Goal: Task Accomplishment & Management: Manage account settings

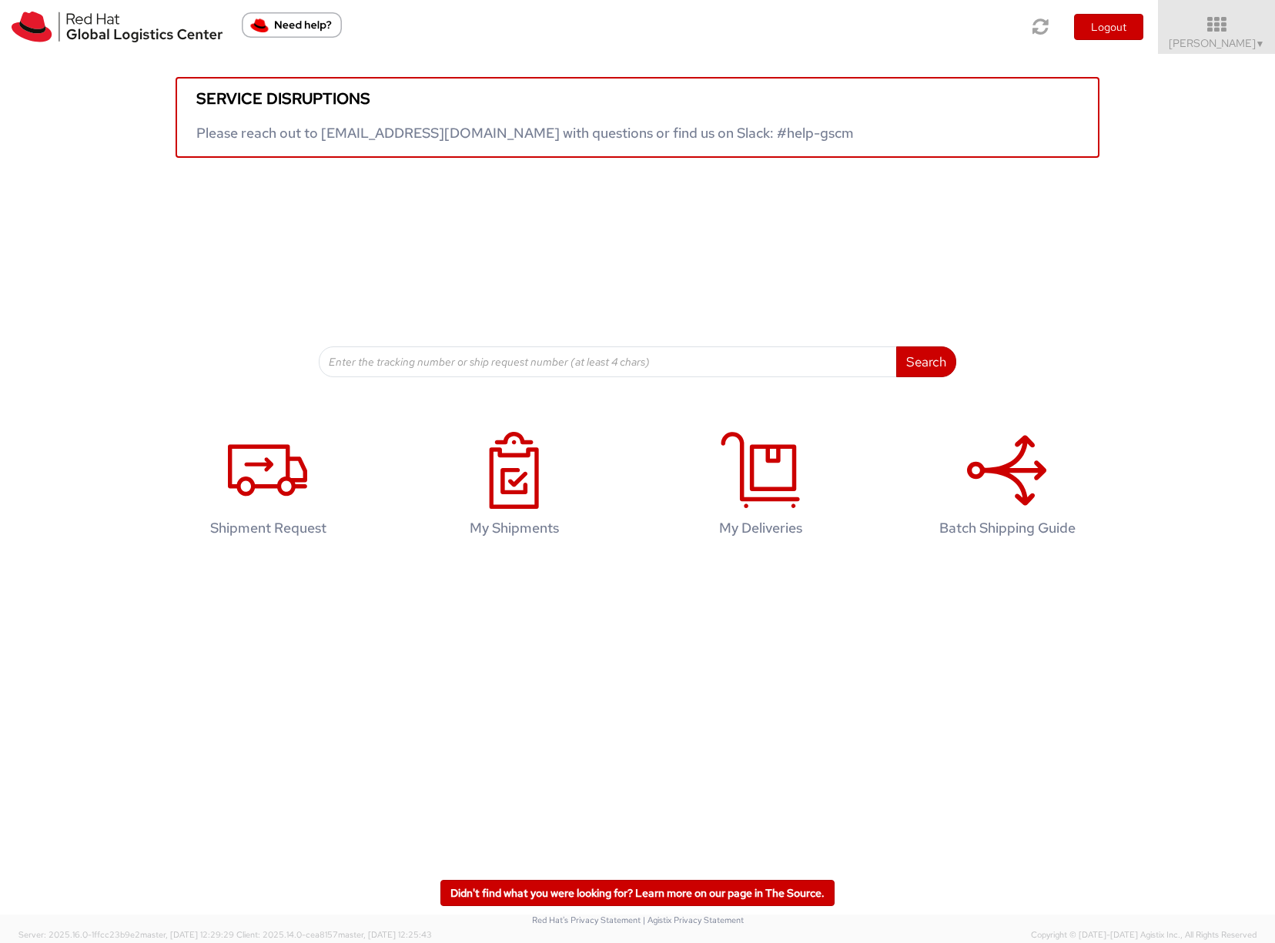
click at [1205, 51] on link "Sona Mala ▼" at bounding box center [1216, 27] width 117 height 54
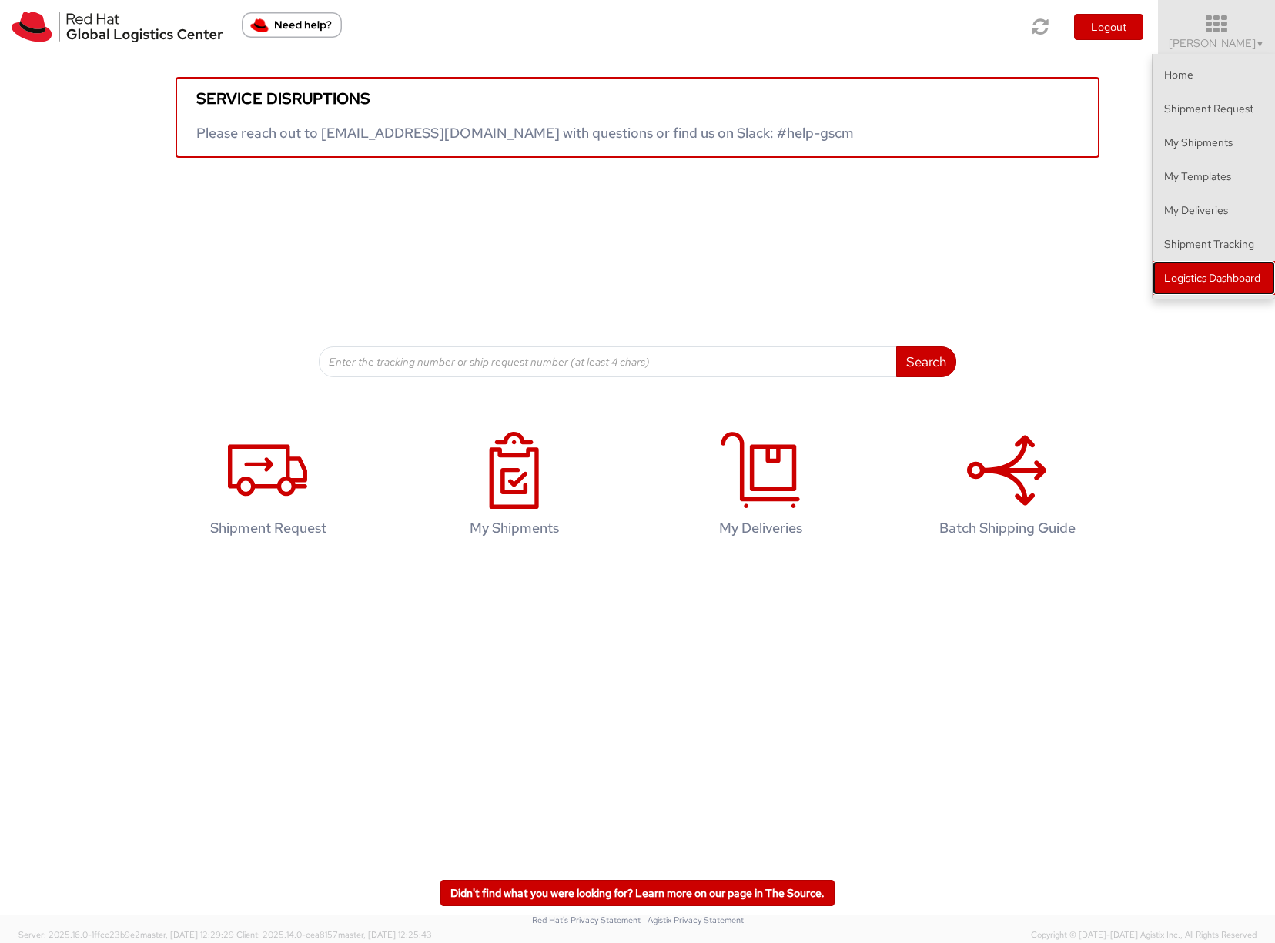
click at [1212, 277] on link "Logistics Dashboard" at bounding box center [1213, 278] width 122 height 34
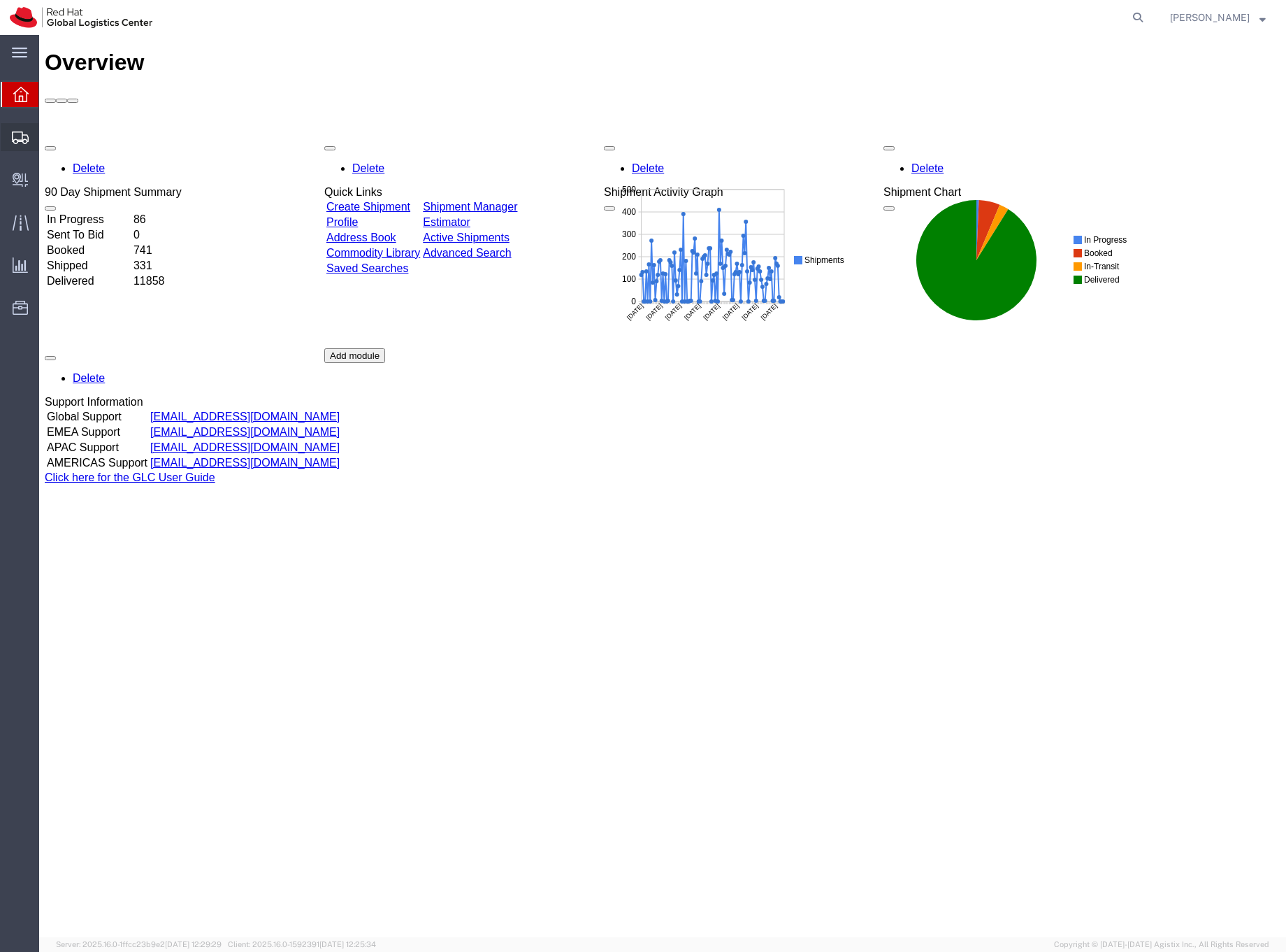
click at [14, 137] on icon at bounding box center [20, 138] width 16 height 13
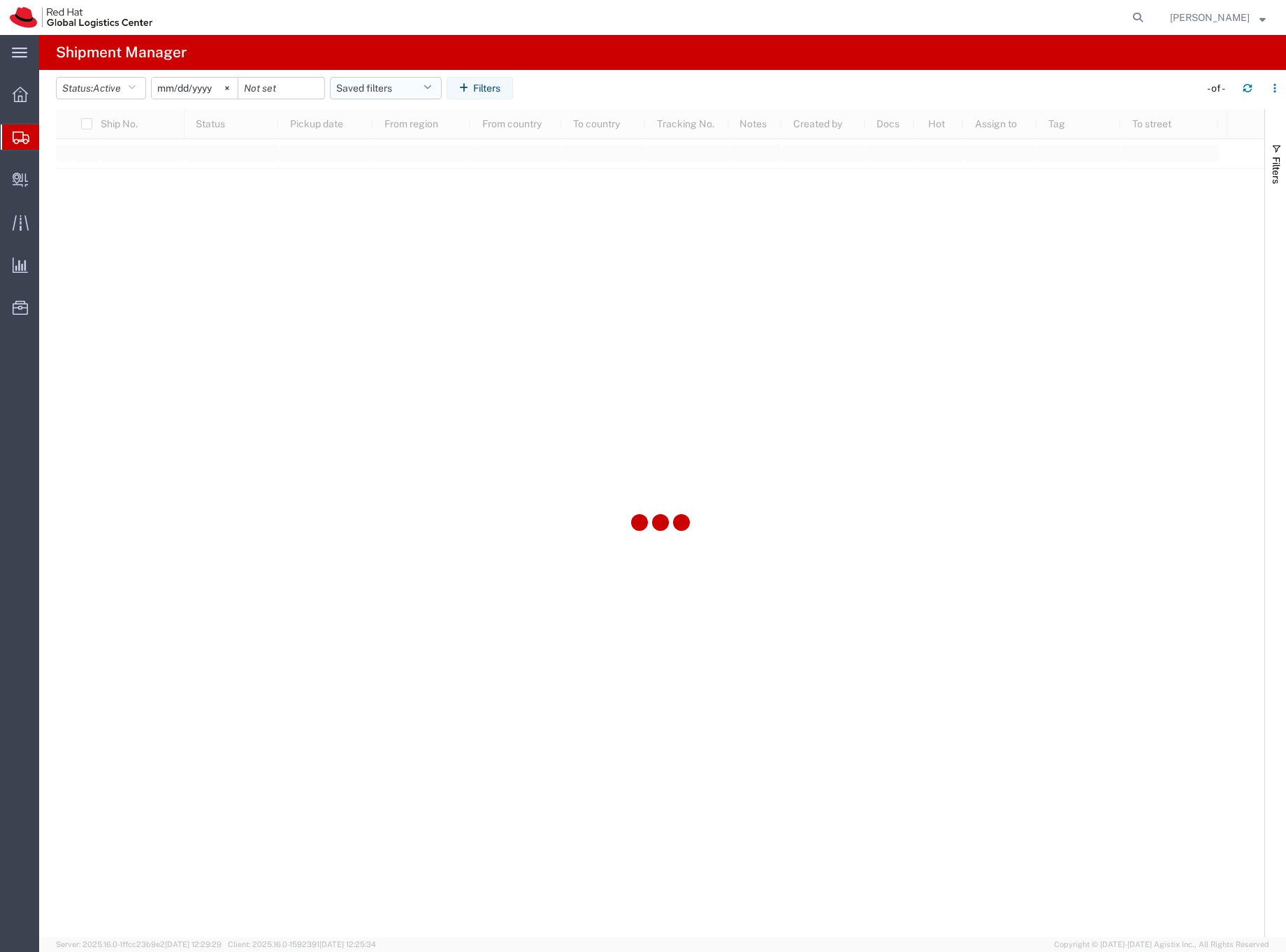
click at [361, 84] on button "Saved filters" at bounding box center [385, 88] width 112 height 23
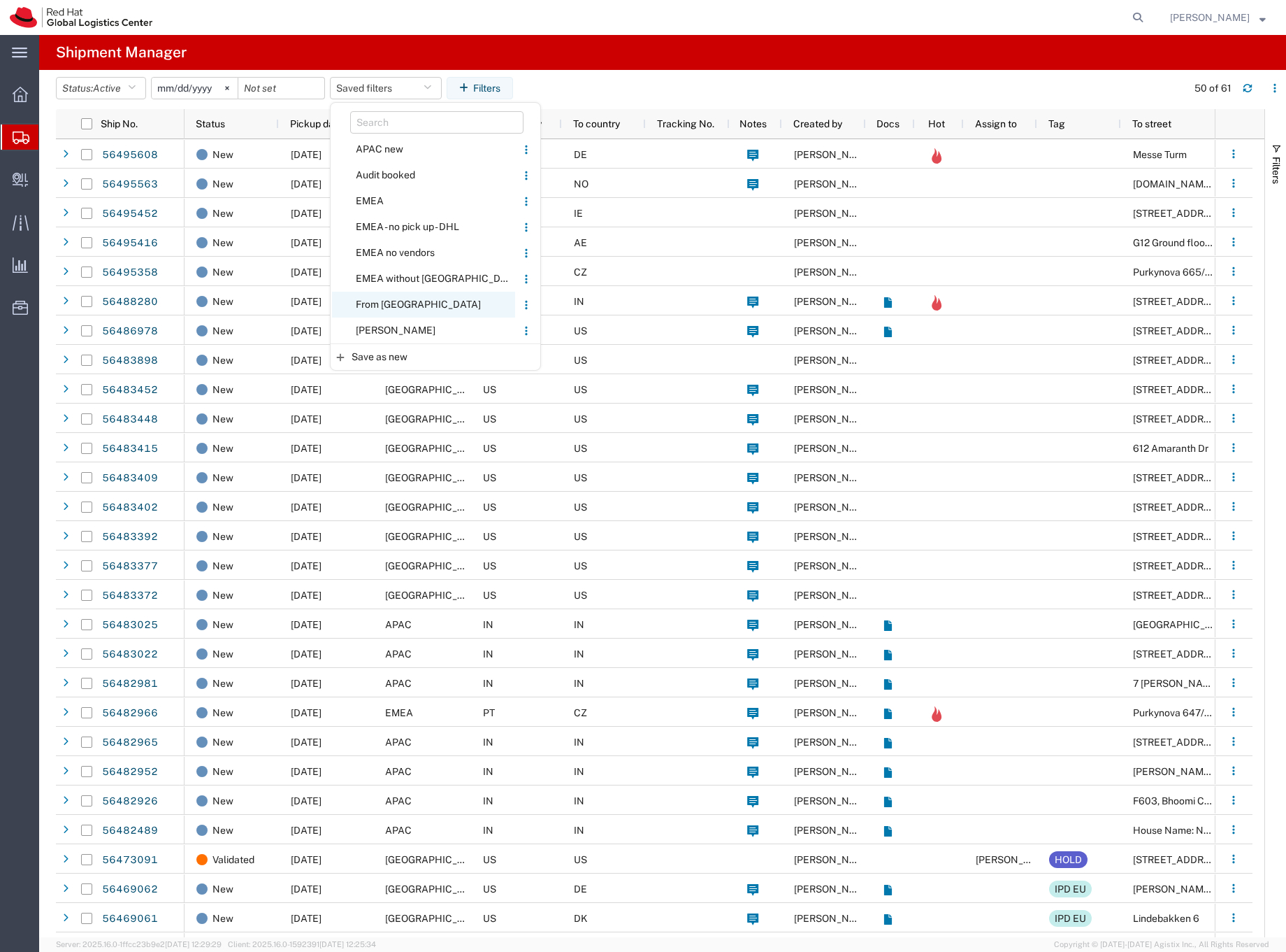
click at [400, 303] on span "From [GEOGRAPHIC_DATA]" at bounding box center [424, 304] width 183 height 25
type input "[DATE]"
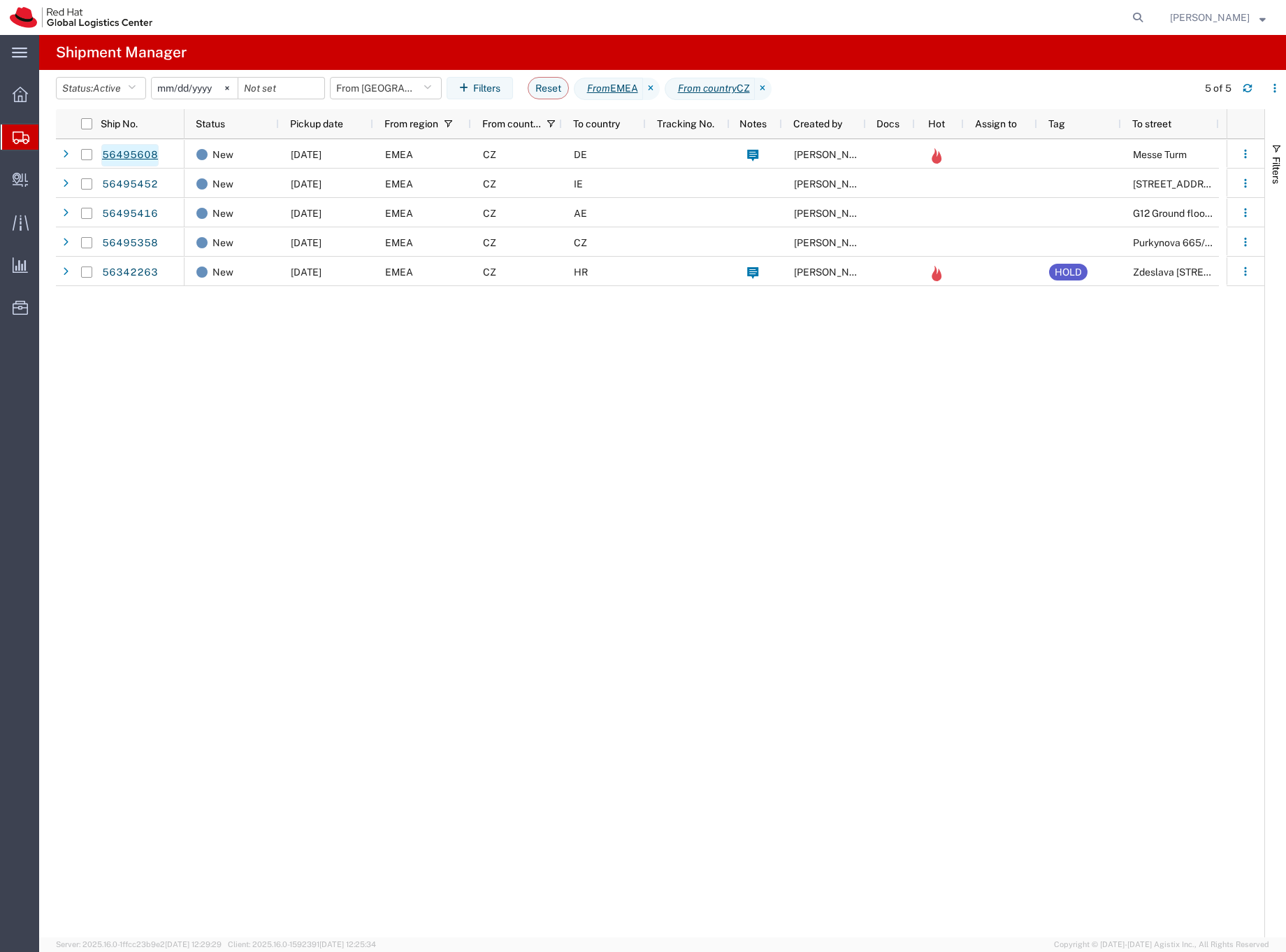
click at [144, 154] on link "56495608" at bounding box center [130, 155] width 57 height 23
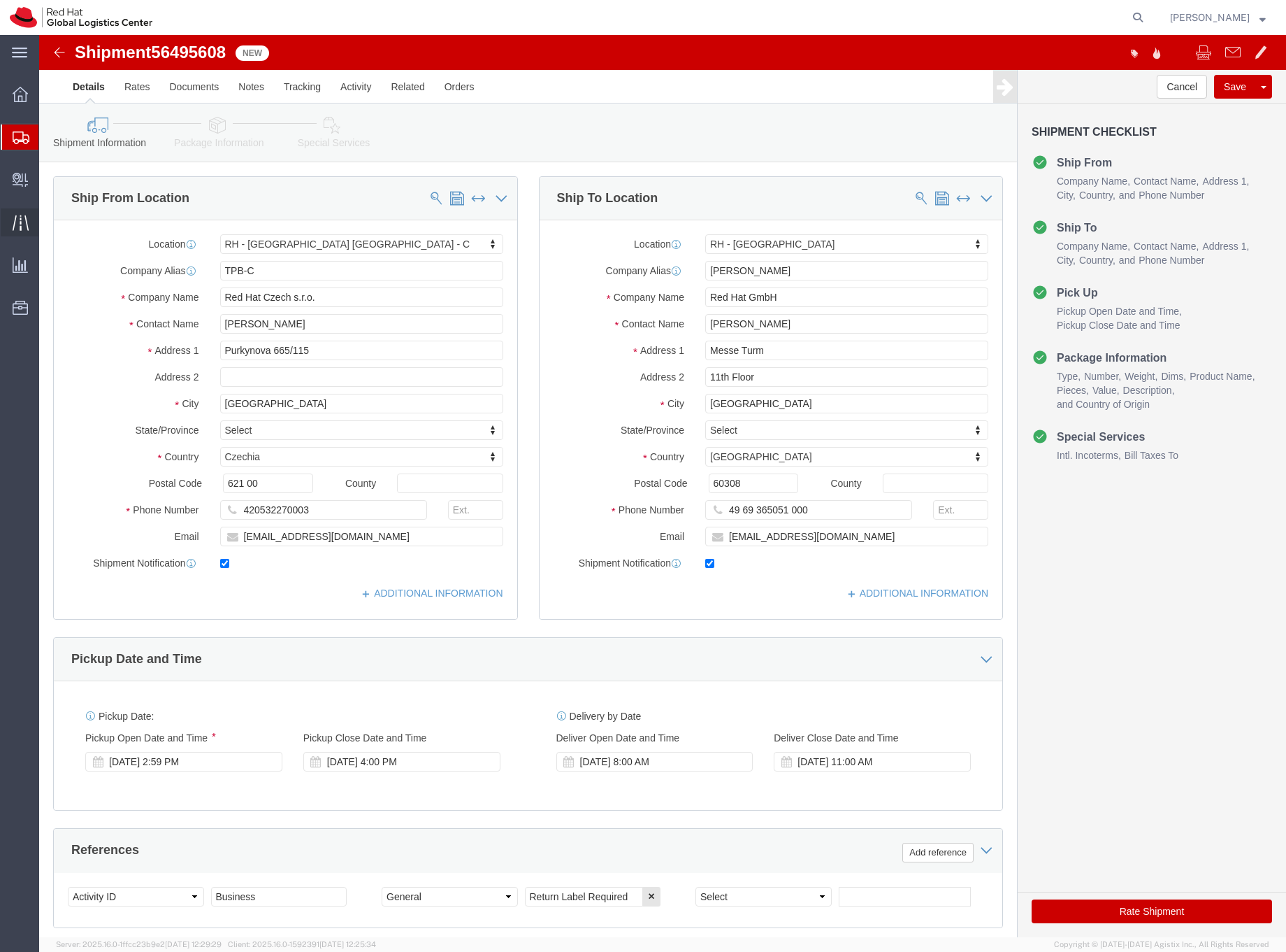
select select "38037"
select select "37960"
click icon
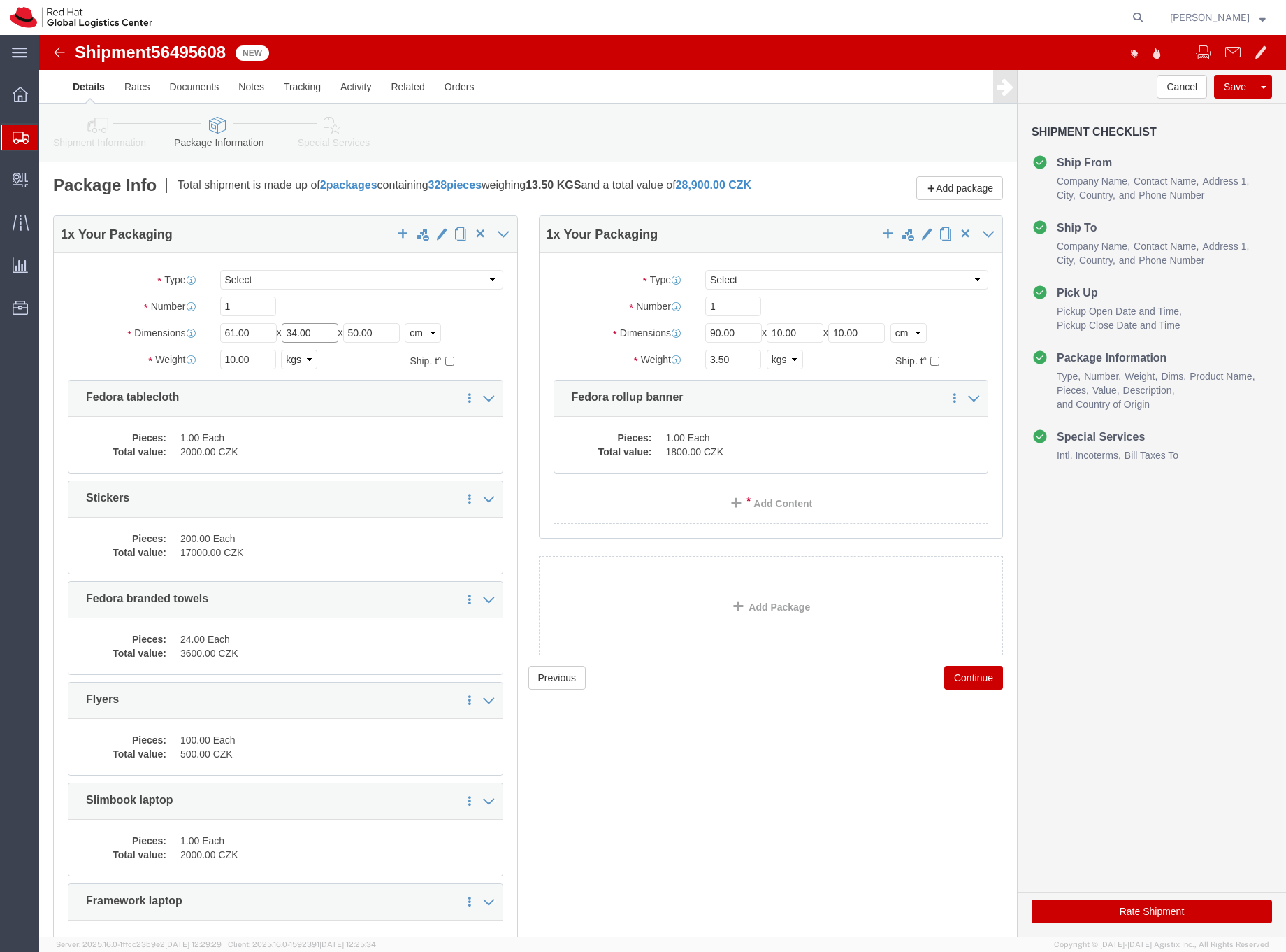
drag, startPoint x: 282, startPoint y: 308, endPoint x: 249, endPoint y: 305, distance: 33.1
click input "34.00"
type input "50"
drag, startPoint x: 354, startPoint y: 309, endPoint x: 305, endPoint y: 312, distance: 49.1
click div "Length 61.00 x Width 50 x Height 50.00 Select cm ft in"
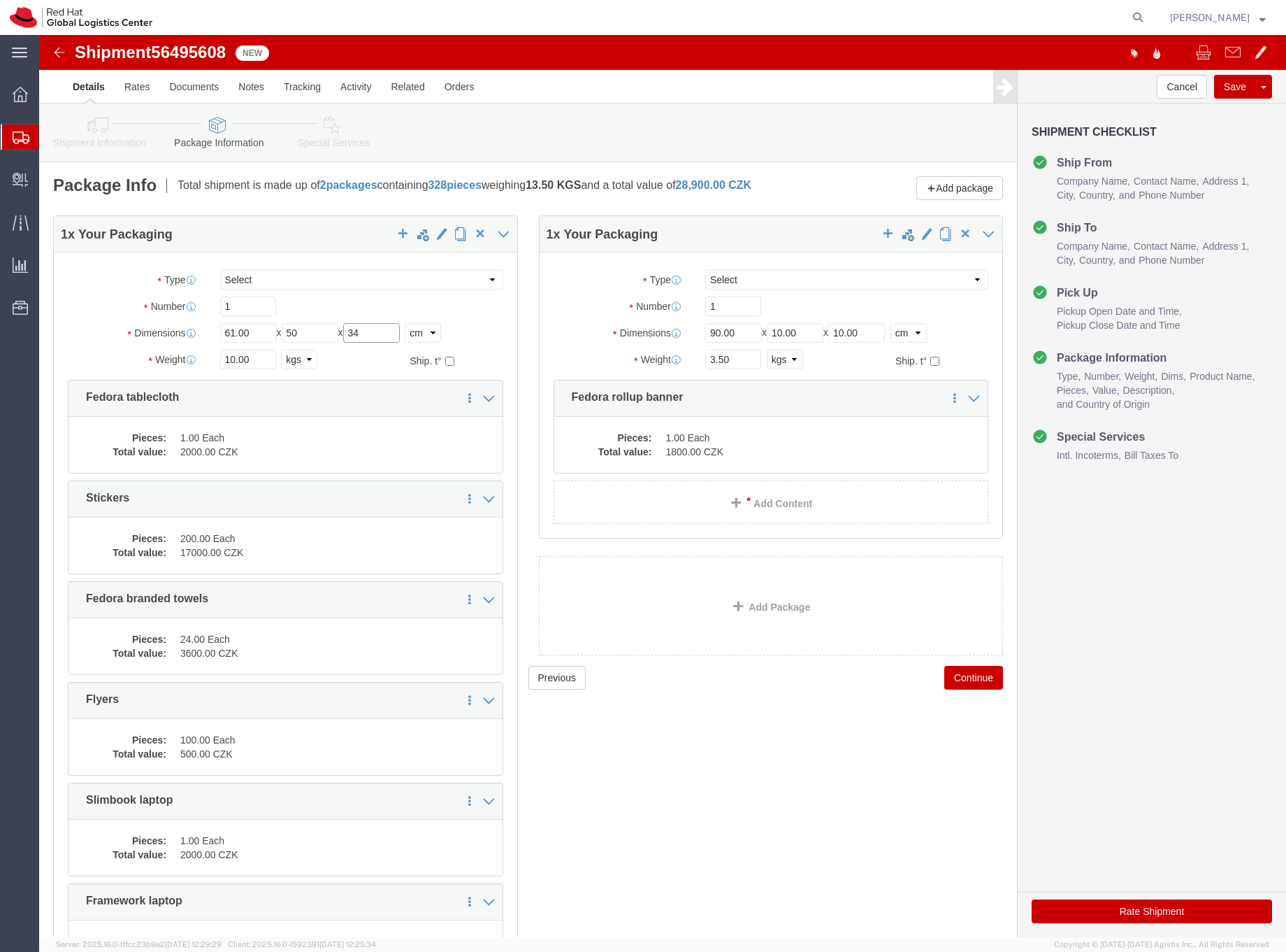
type input "34"
click input "10.00"
drag, startPoint x: 219, startPoint y: 337, endPoint x: 183, endPoint y: 332, distance: 36.3
click input "10.00"
type input "19"
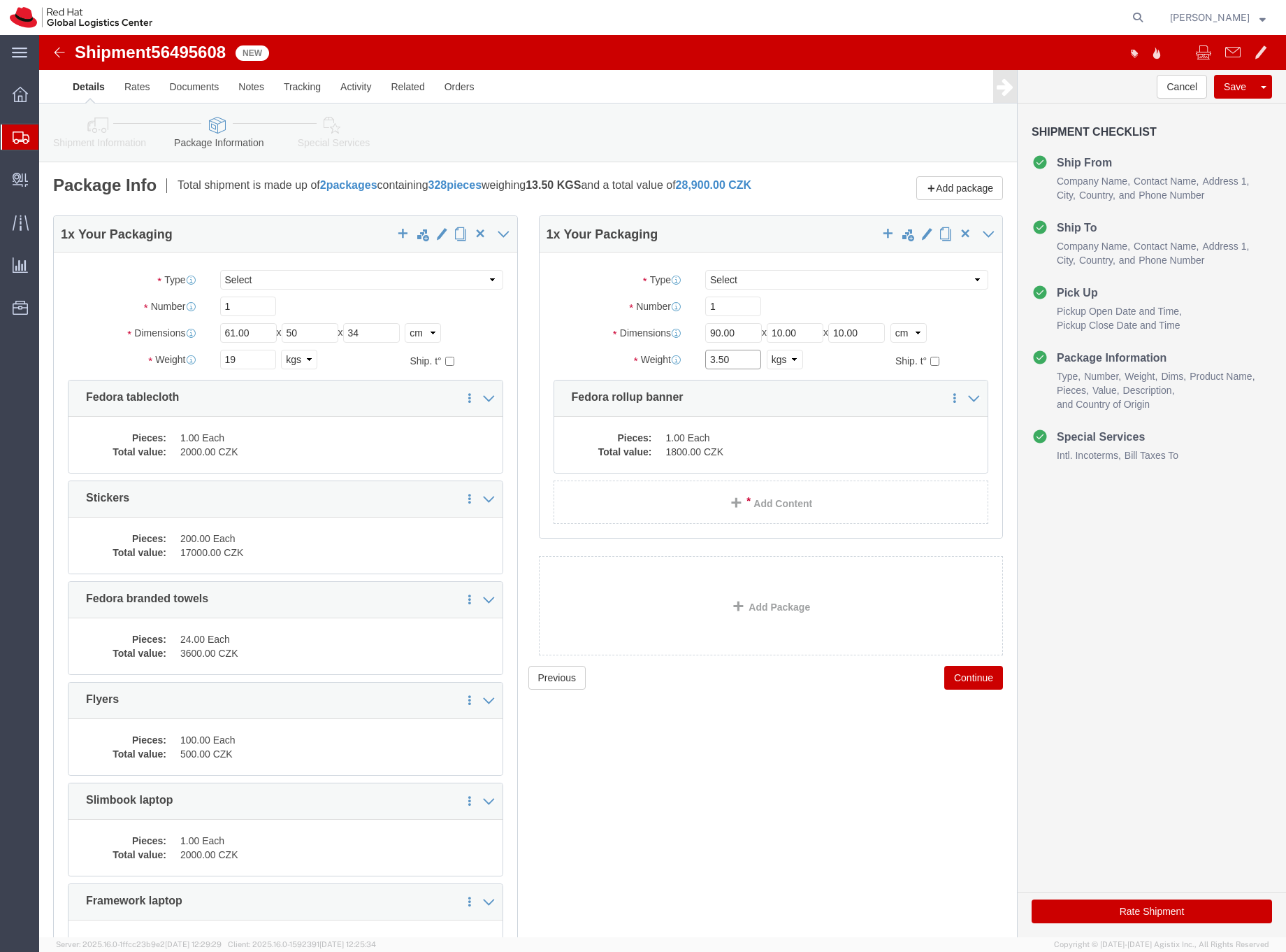
drag, startPoint x: 691, startPoint y: 332, endPoint x: 663, endPoint y: 332, distance: 28.0
click input "3.50"
type input "3"
click label "Package Type"
drag, startPoint x: 690, startPoint y: 308, endPoint x: 663, endPoint y: 306, distance: 27.1
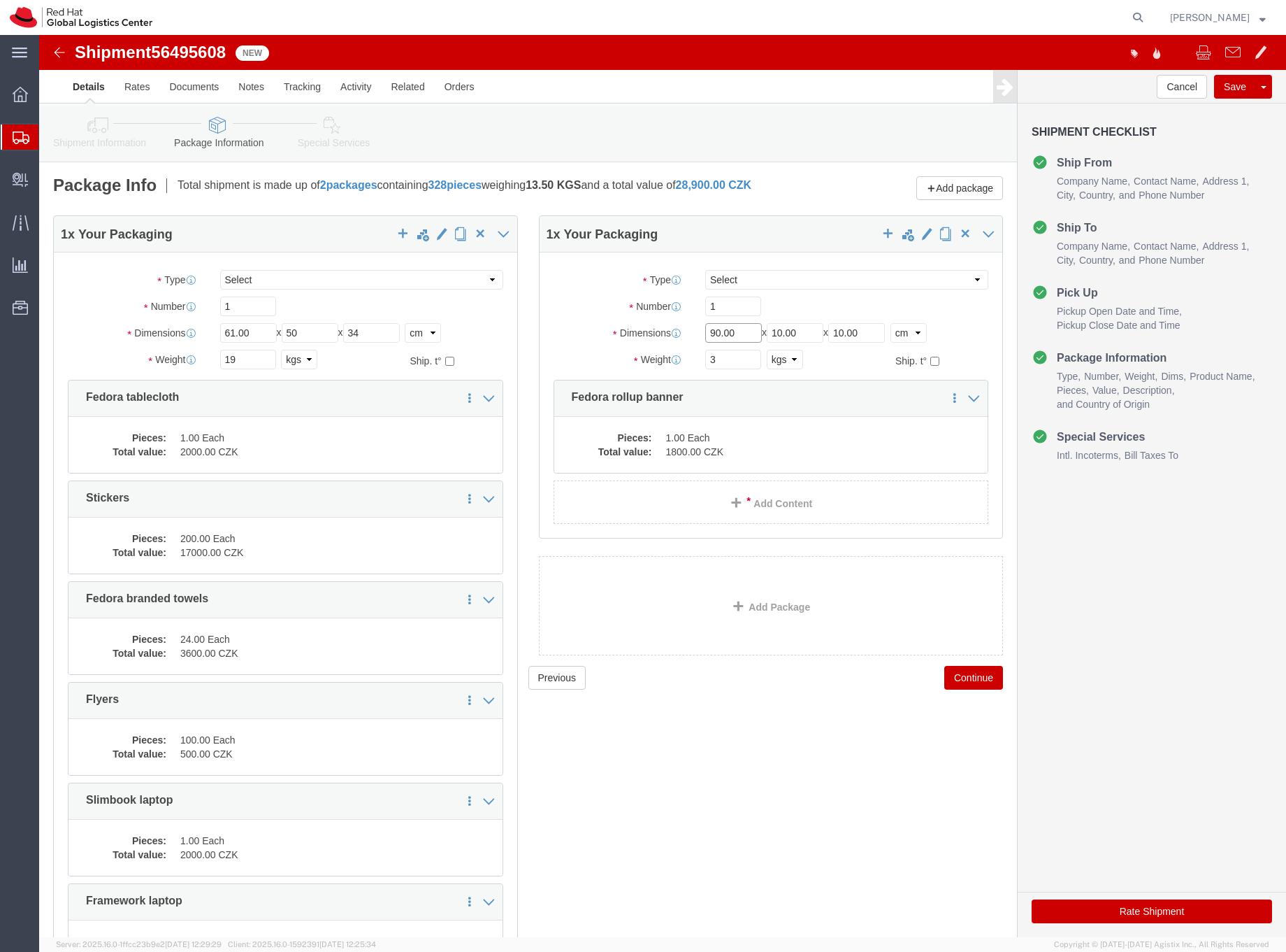
click input "90.00"
type input "100"
click div "1"
click dd "1800.00 CZK"
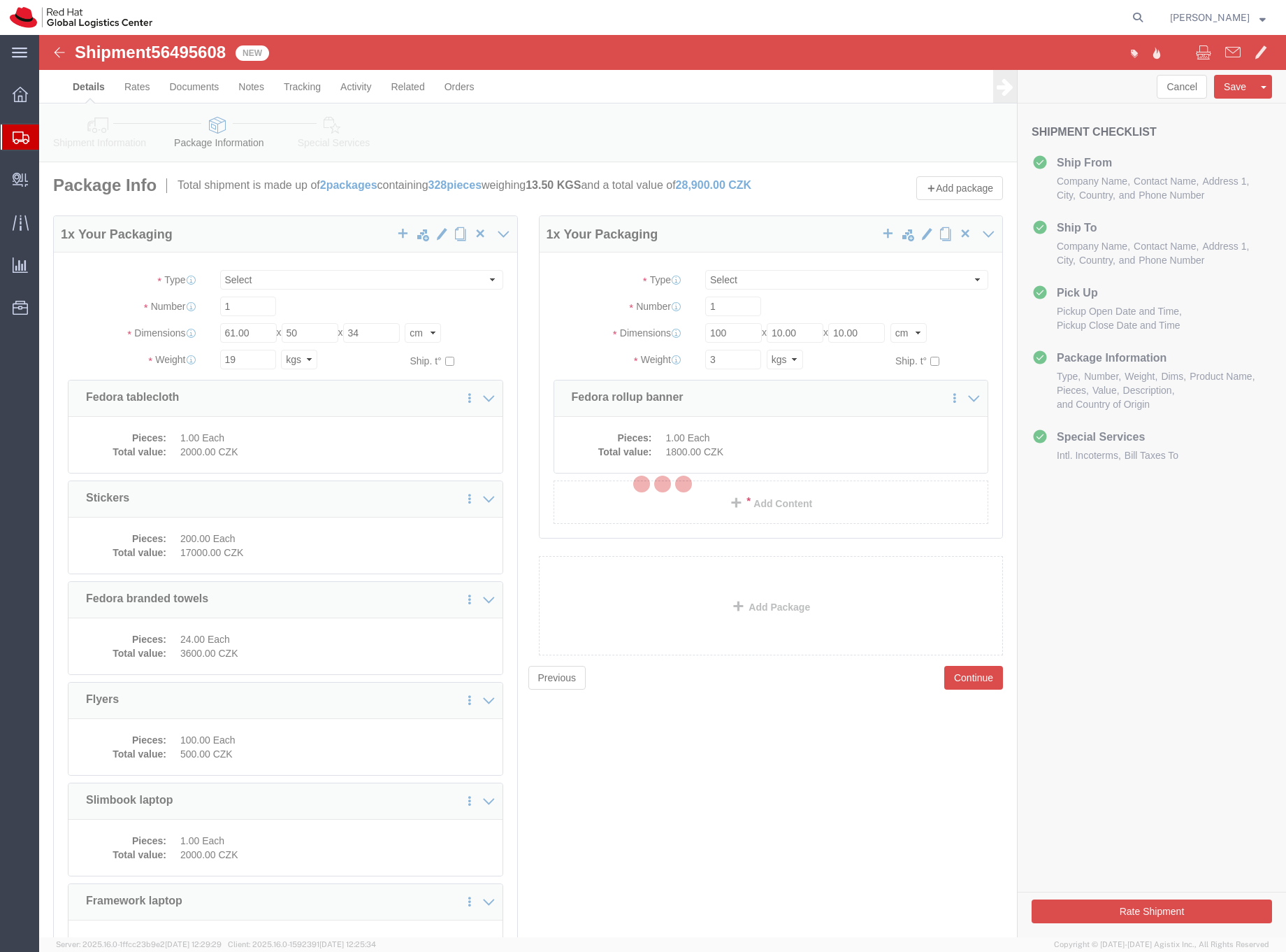
click at [800, 459] on div at bounding box center [662, 485] width 1247 height 902
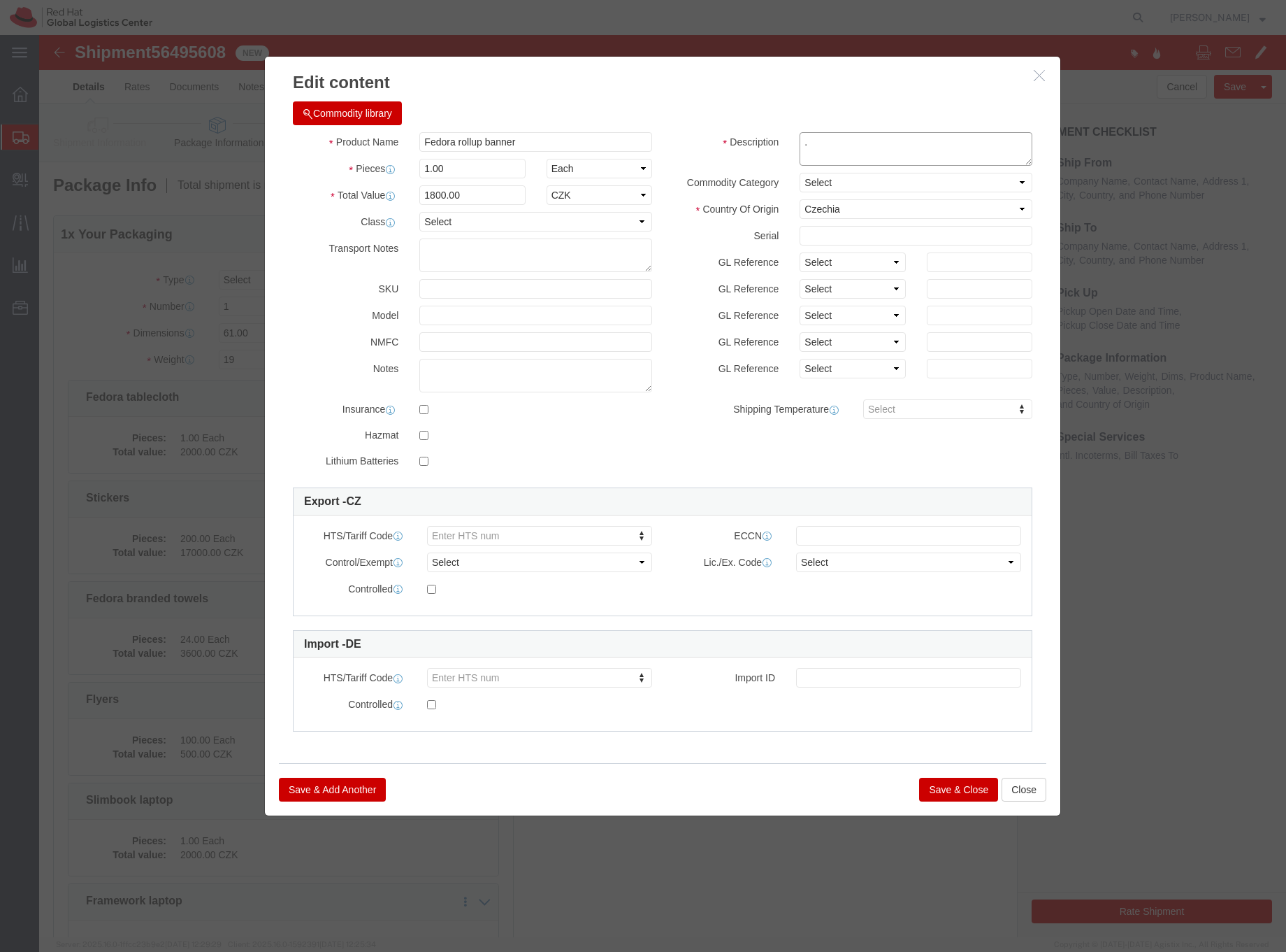
drag, startPoint x: 776, startPoint y: 105, endPoint x: 755, endPoint y: 102, distance: 21.2
click div "."
type textarea "Red Hat branded, PVC"
click button "Save & Close"
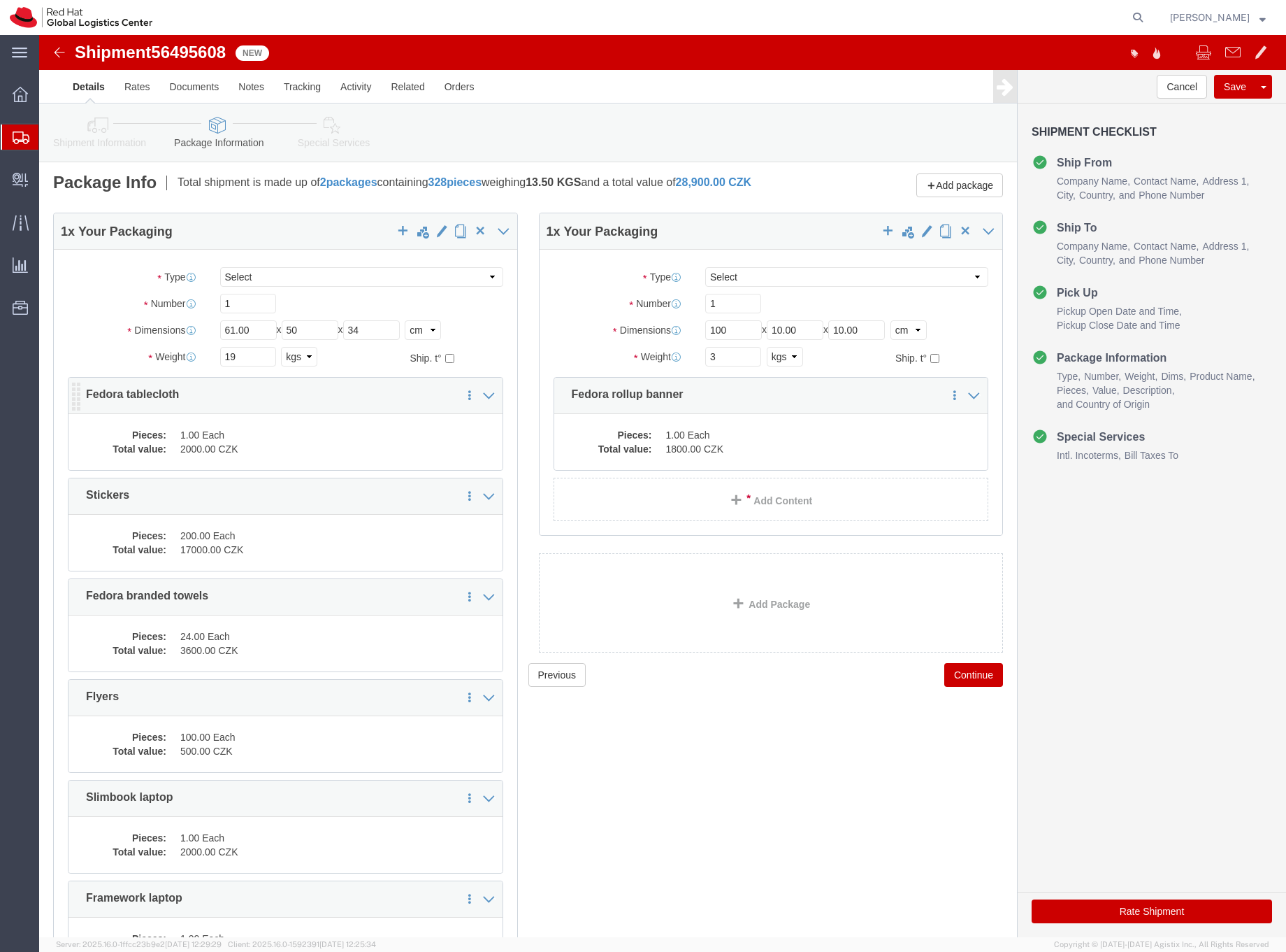
click dd "1.00 Each"
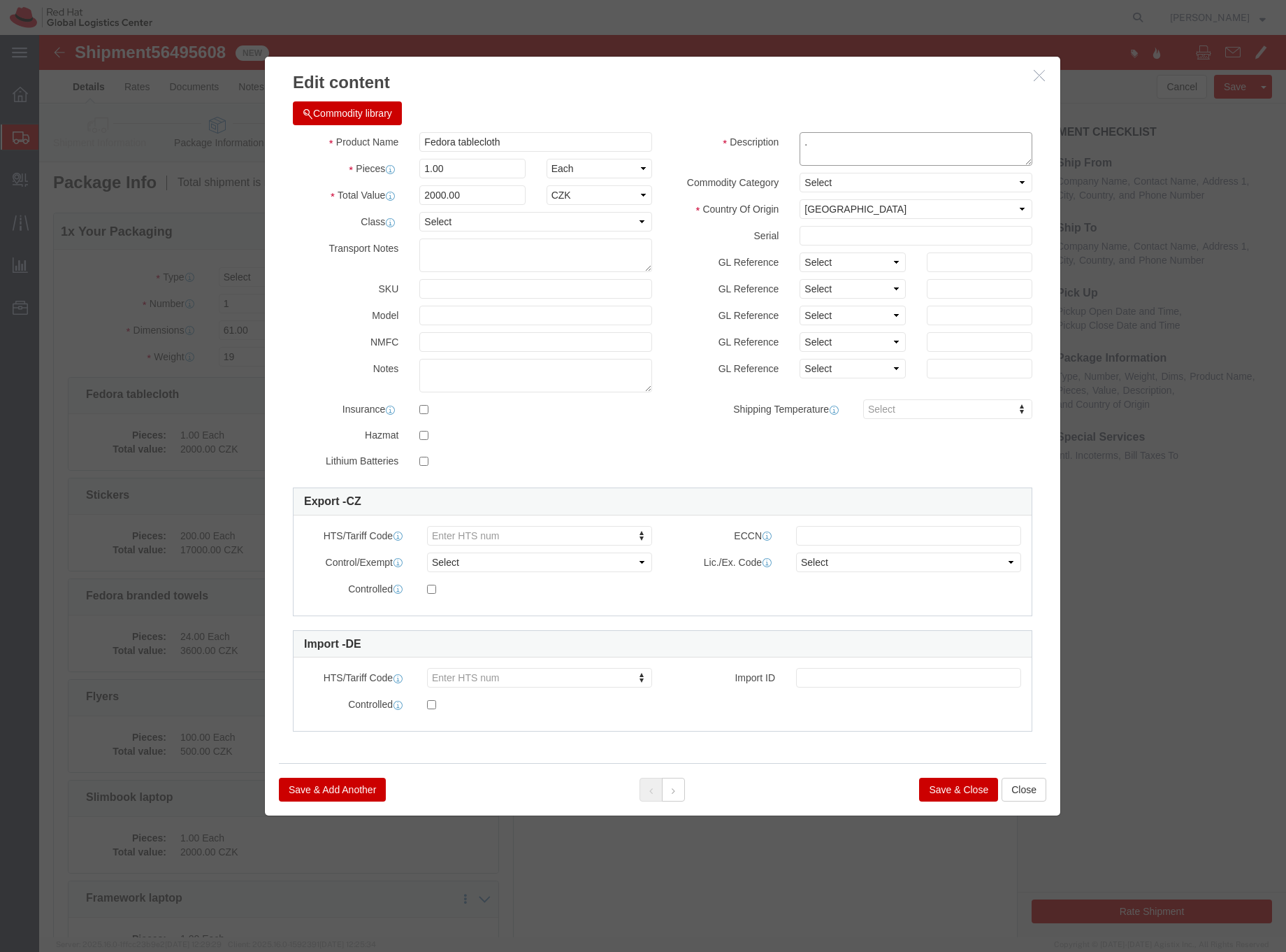
click textarea "."
type textarea "Cottton, Polyester"
click button "Save & Close"
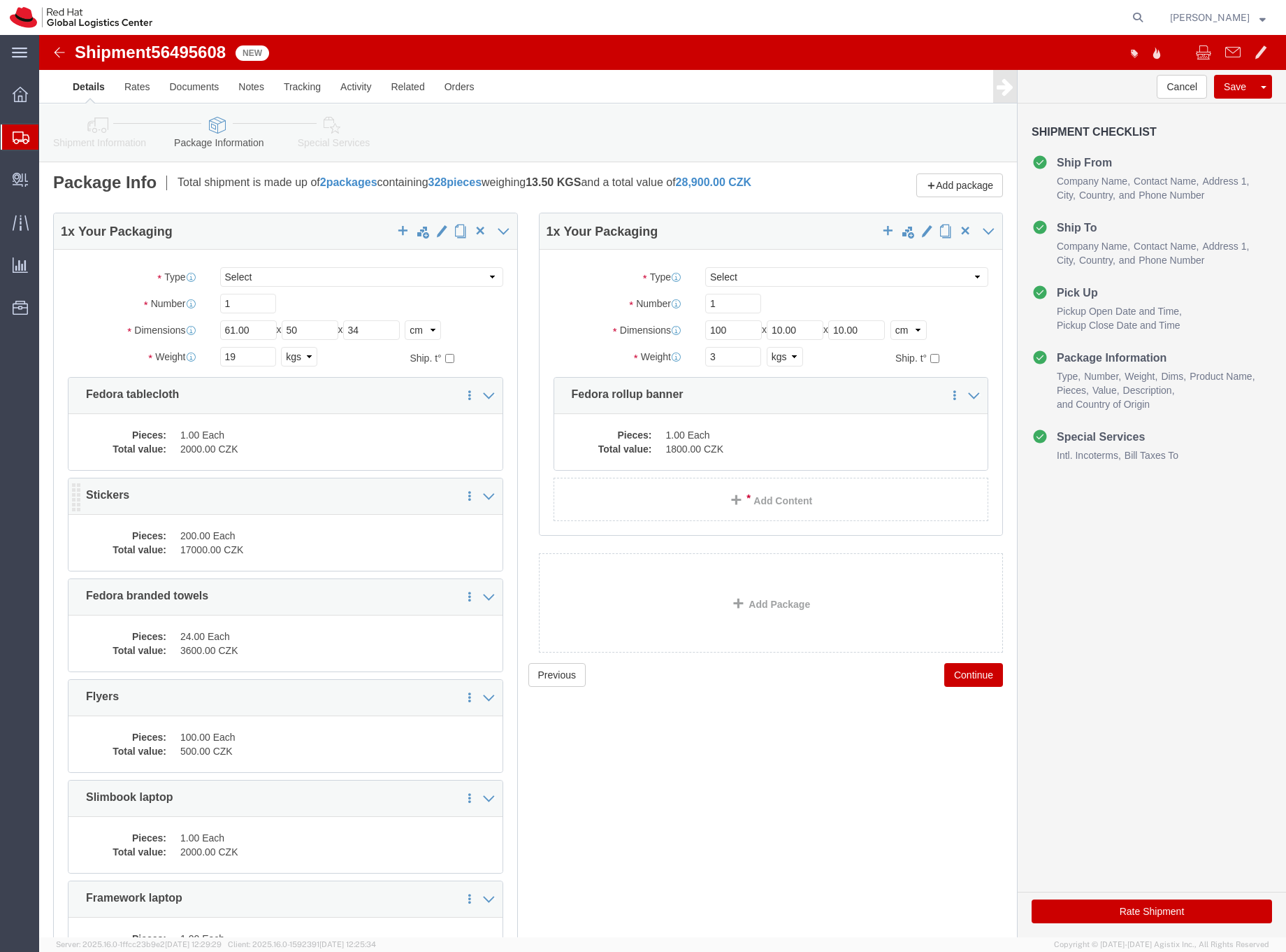
click dd "200.00 Each"
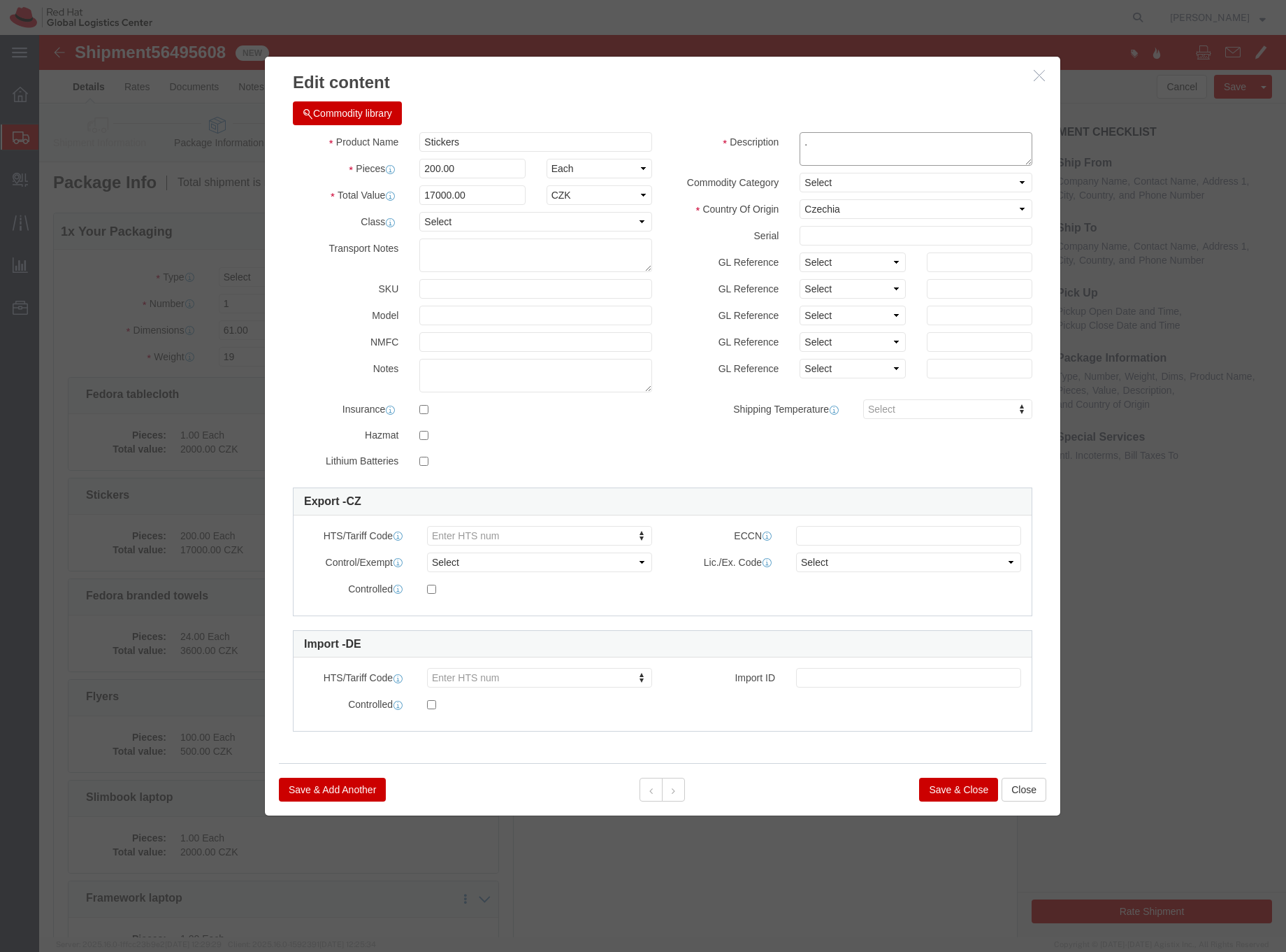
drag, startPoint x: 788, startPoint y: 108, endPoint x: 755, endPoint y: 105, distance: 33.1
click div "."
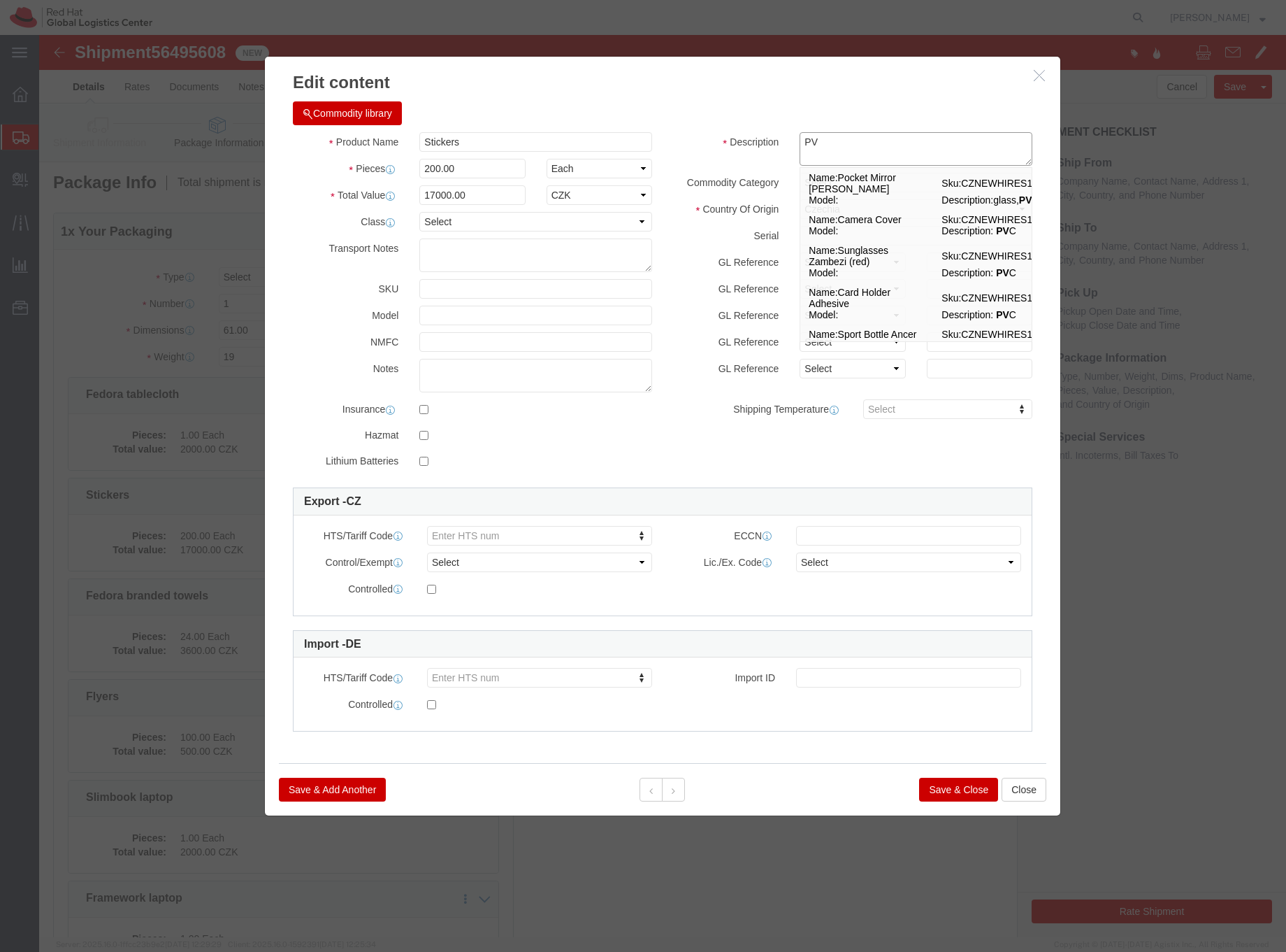
type textarea "P"
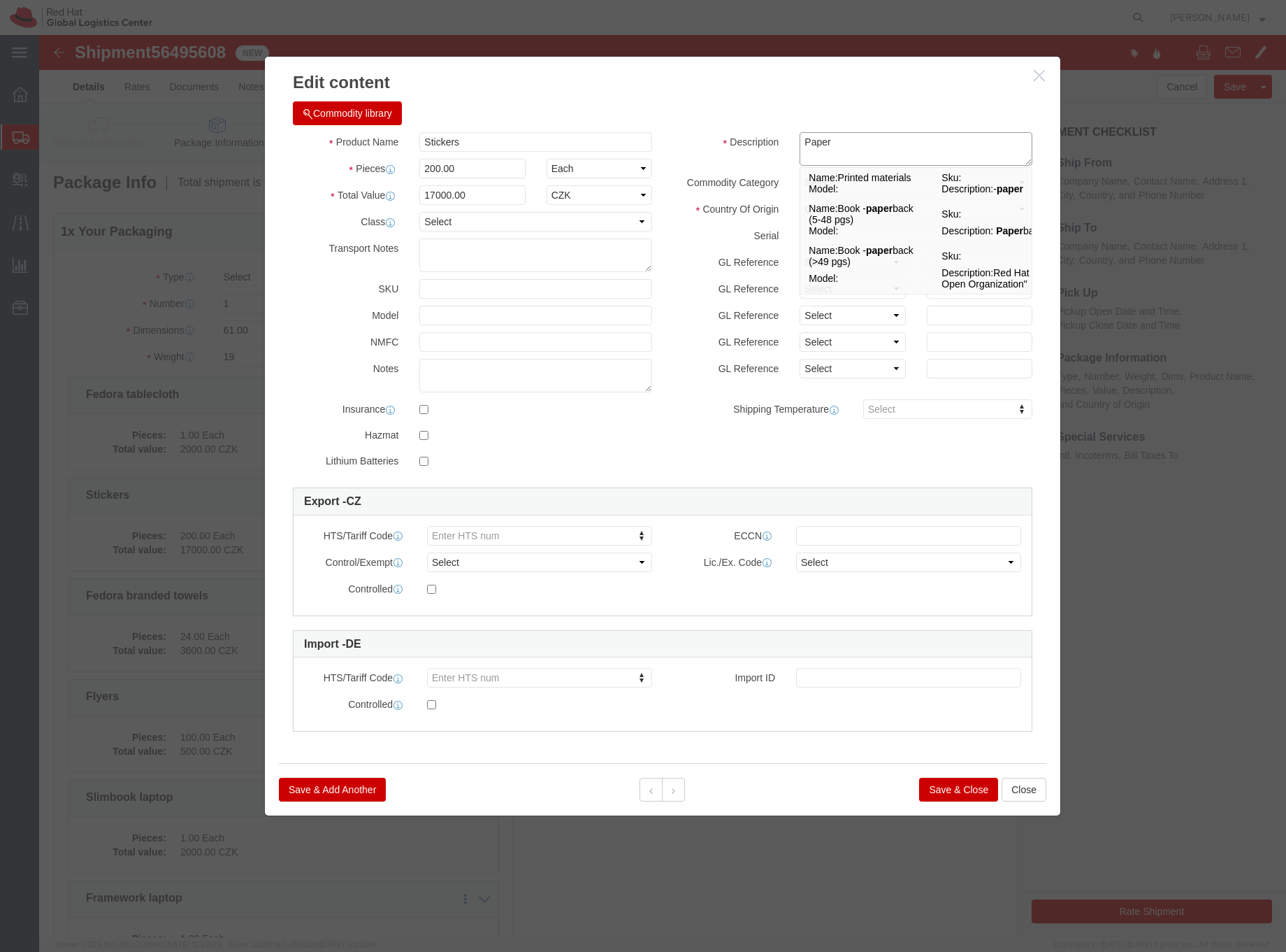
click textarea "."
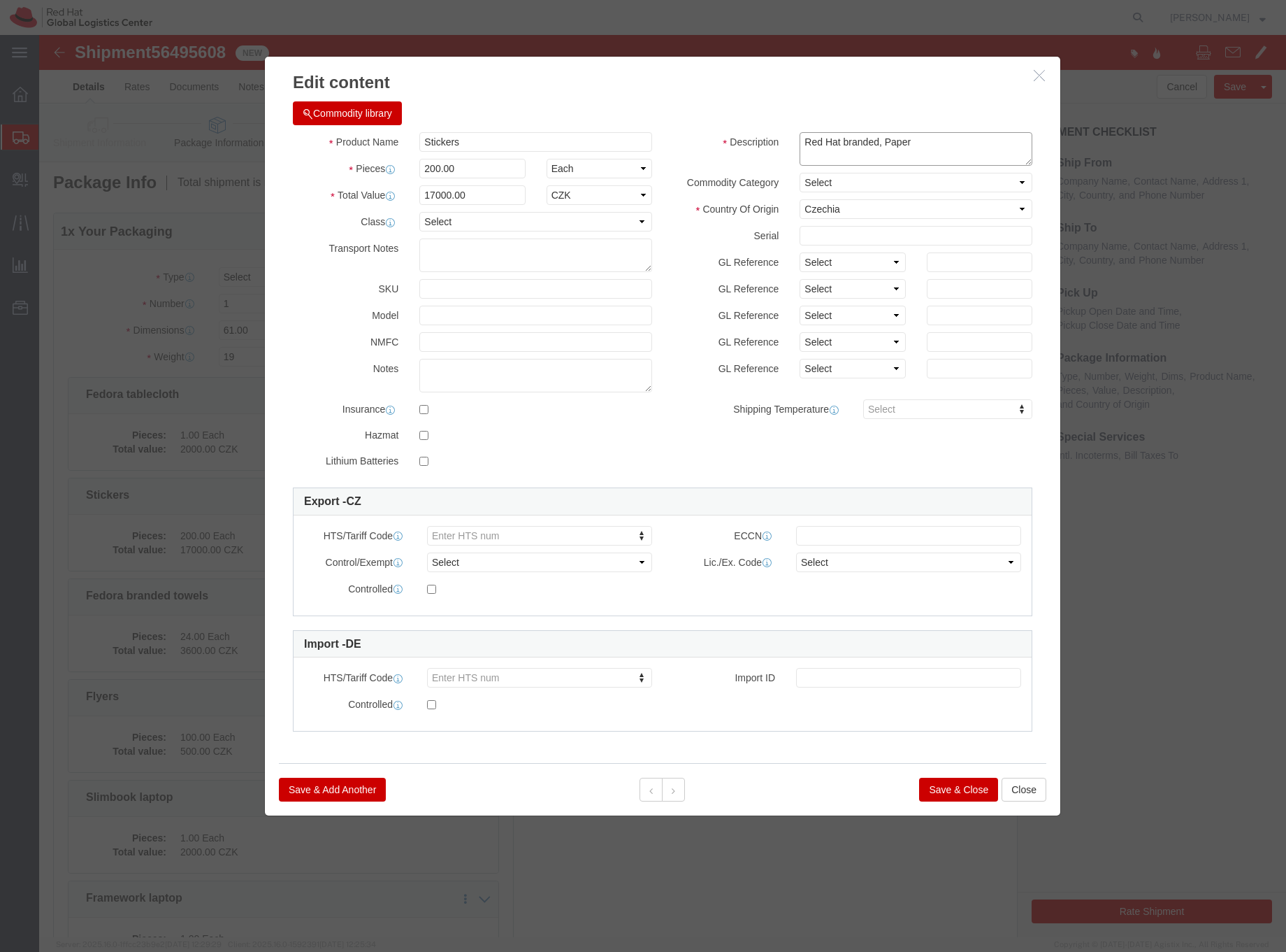
type textarea "Red Hat branded, Paper"
click button "Save & Close"
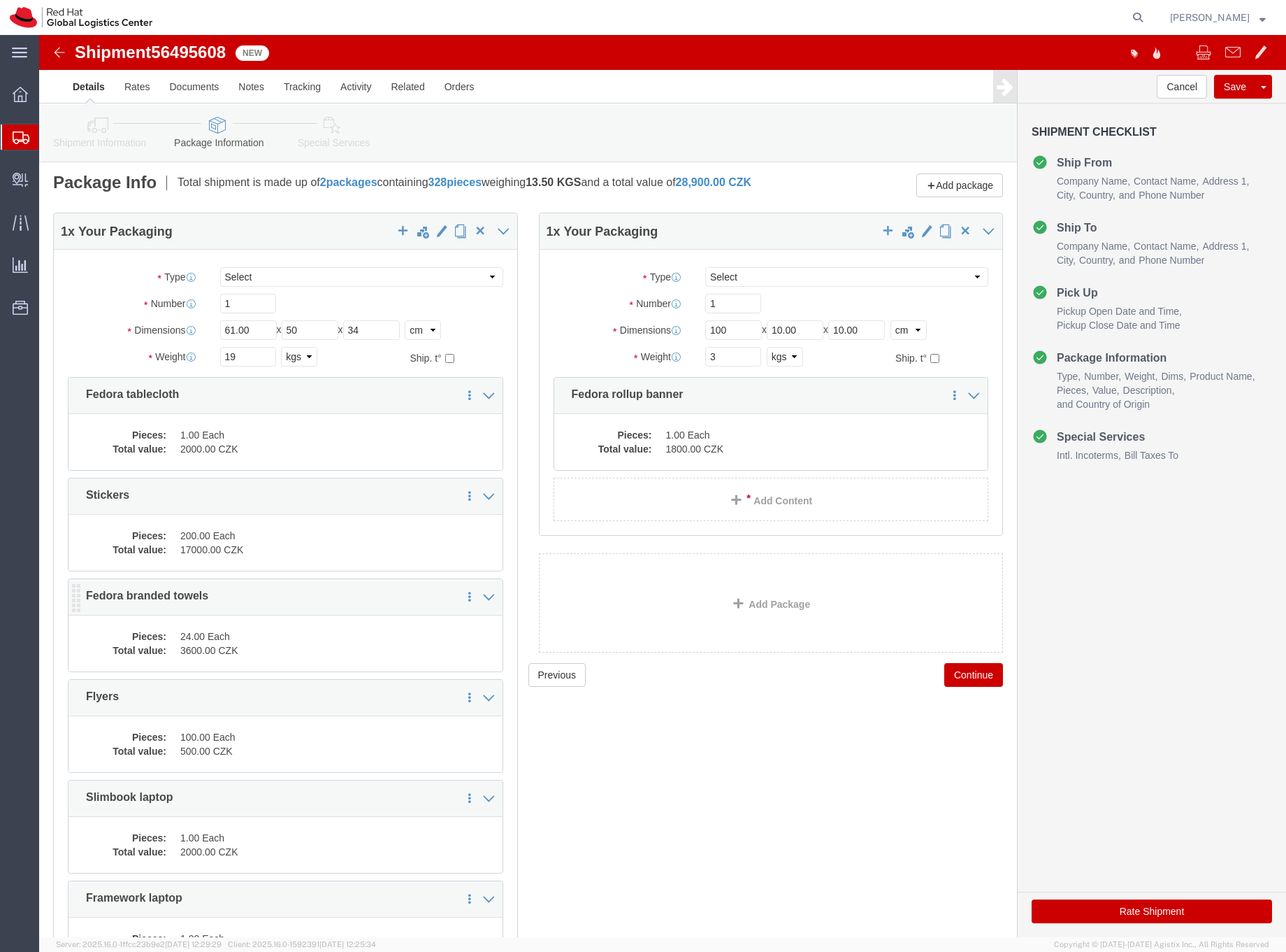
click dd "24.00 Each"
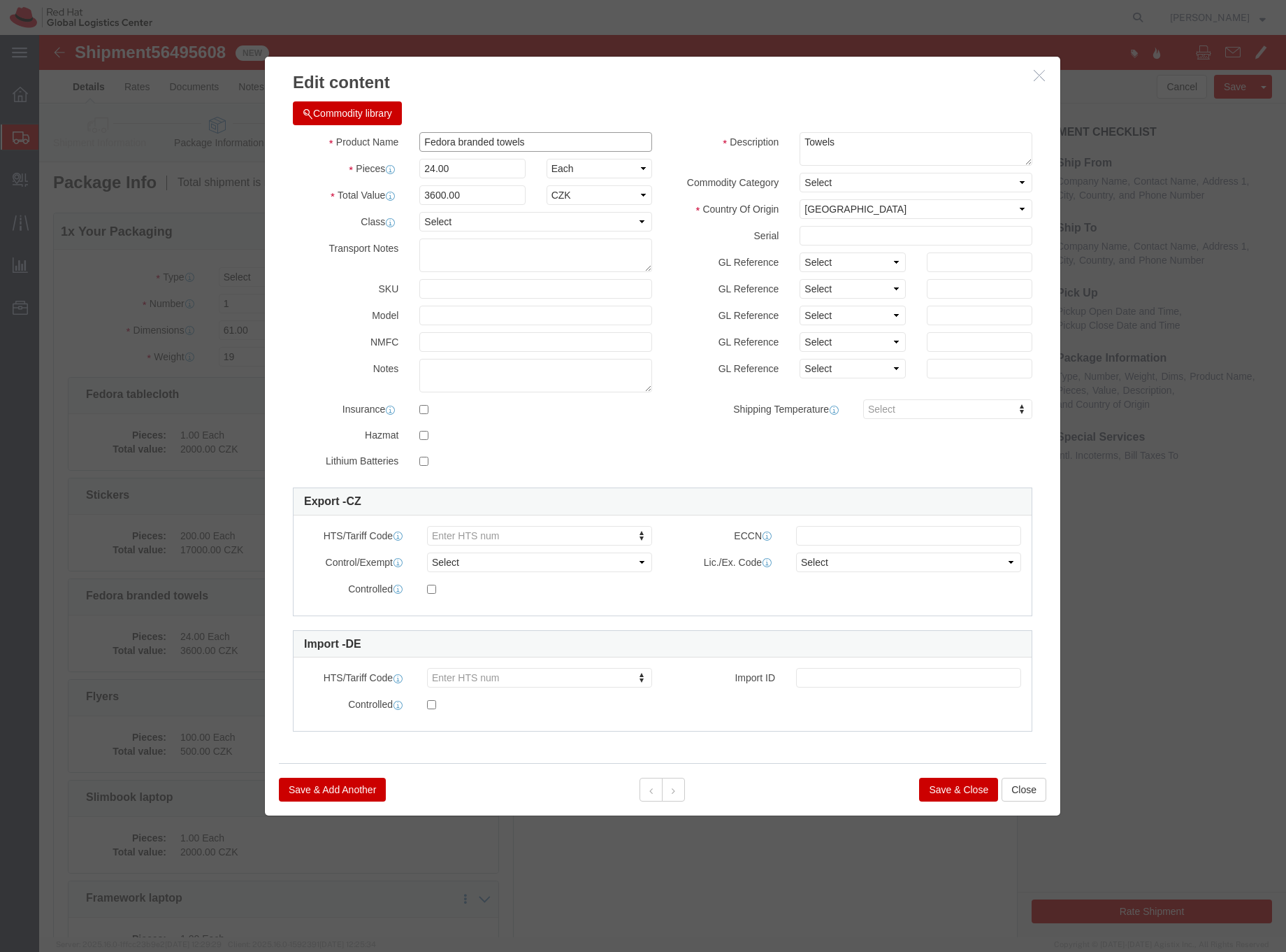
drag, startPoint x: 457, startPoint y: 104, endPoint x: 361, endPoint y: 110, distance: 96.2
click div "Product Name Fedora branded towels"
drag, startPoint x: 411, startPoint y: 100, endPoint x: 445, endPoint y: 103, distance: 34.1
click input "Towels"
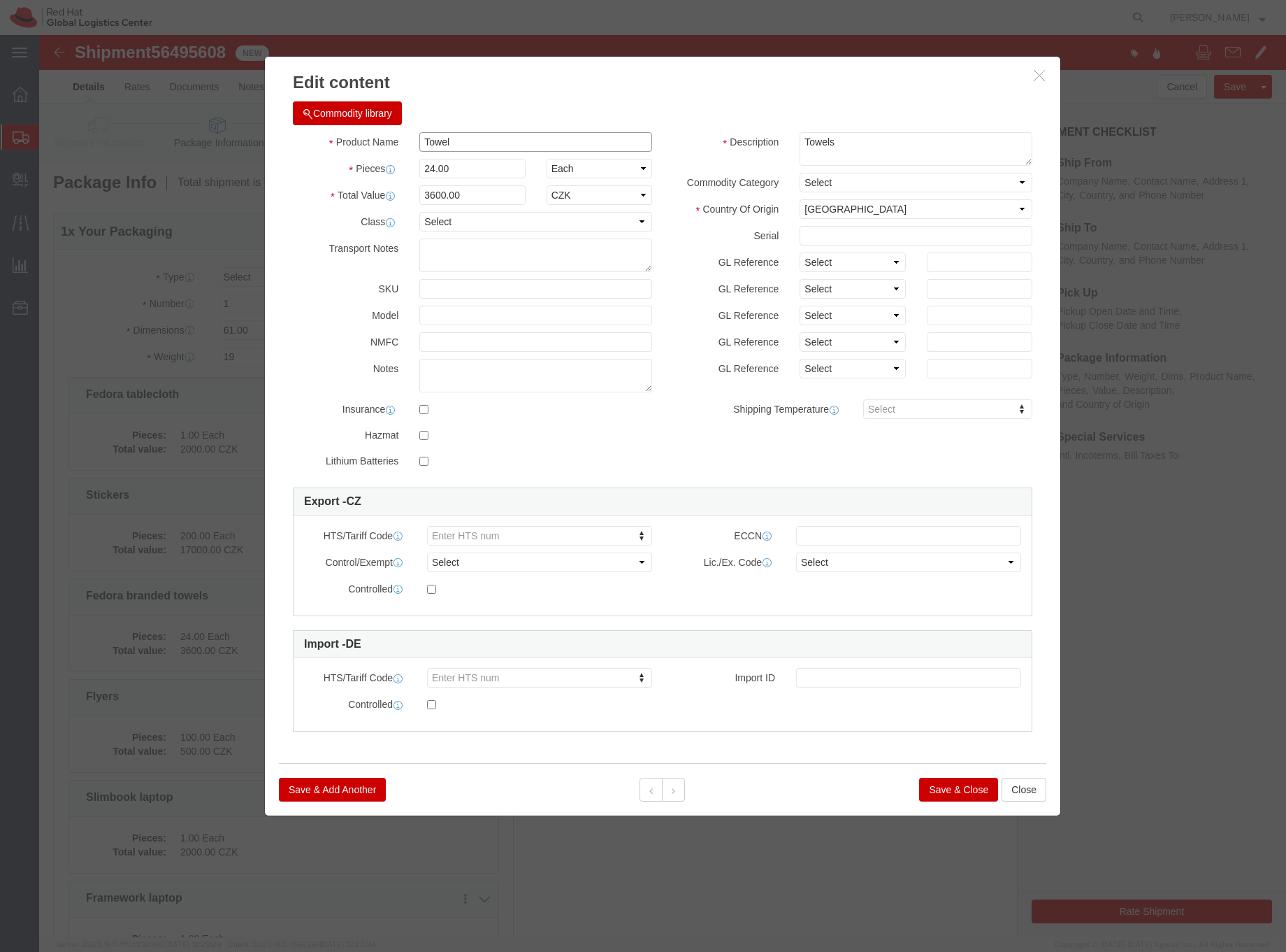
type input "Towel"
click textarea "Towels"
drag, startPoint x: 808, startPoint y: 109, endPoint x: 763, endPoint y: 102, distance: 45.5
click textarea "Towels"
type textarea "Red Hat branded, cotton"
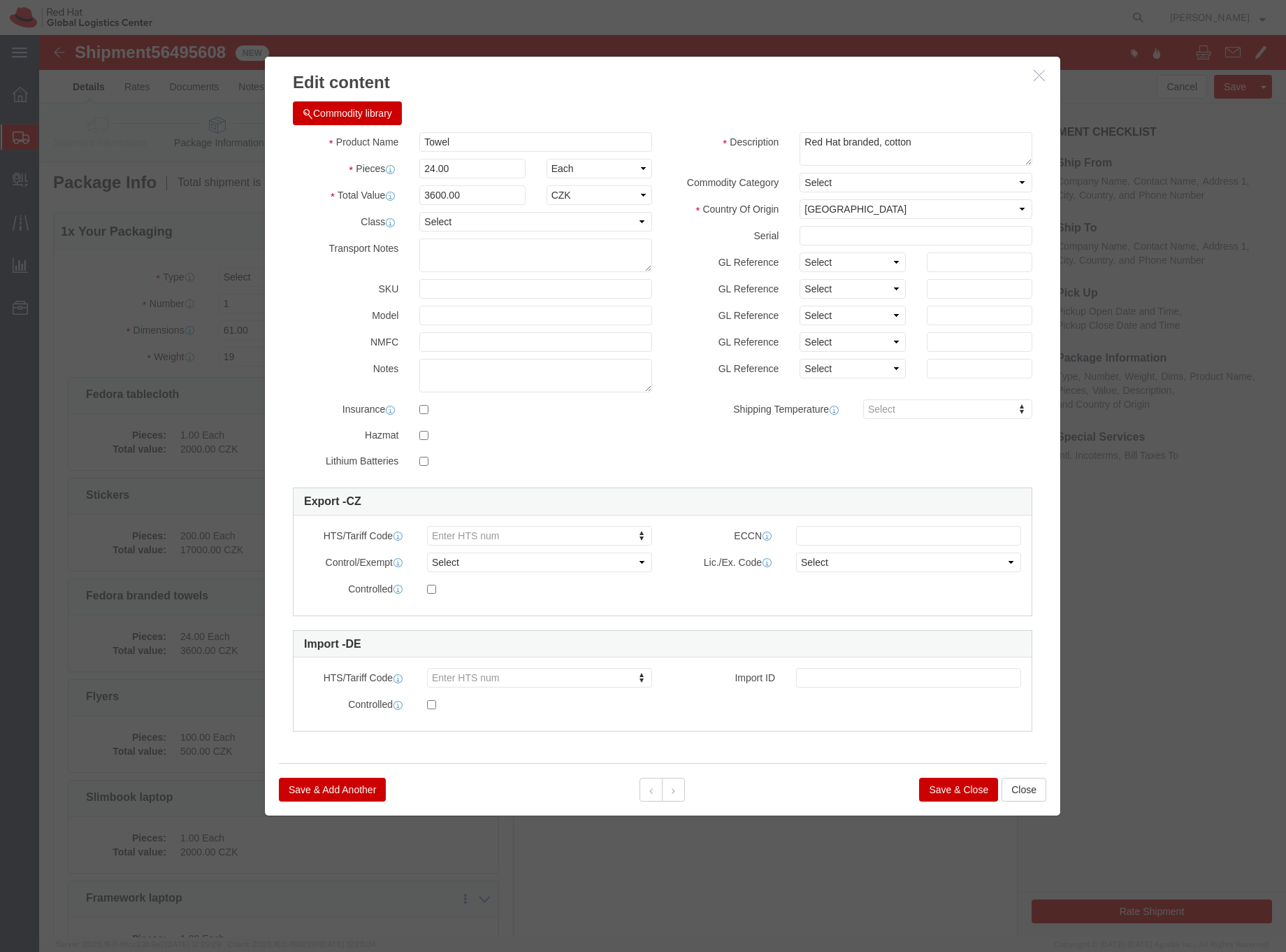
click button "Save & Close"
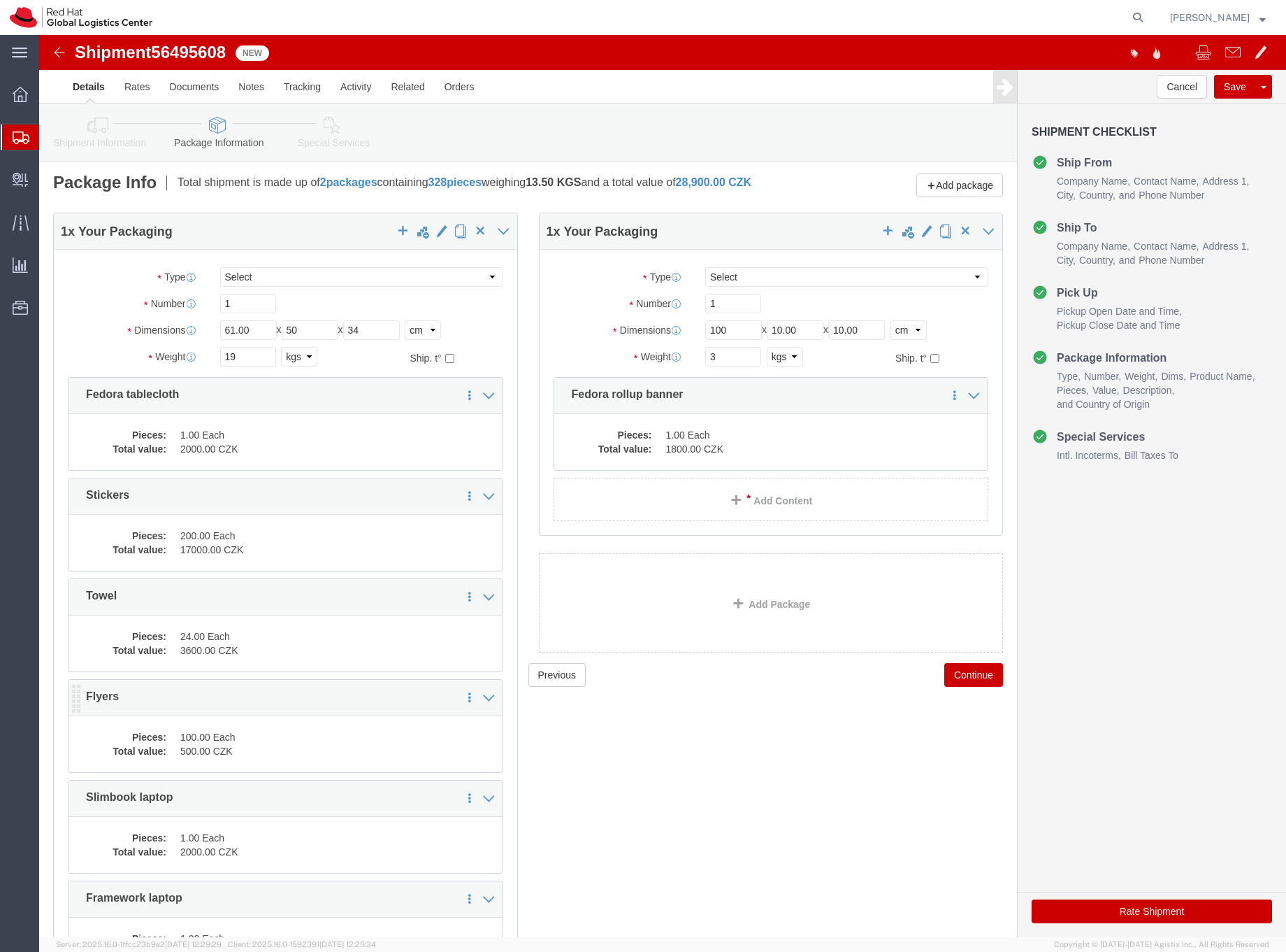
click div "Pieces: 100.00 Each Total value: 500.00 CZK"
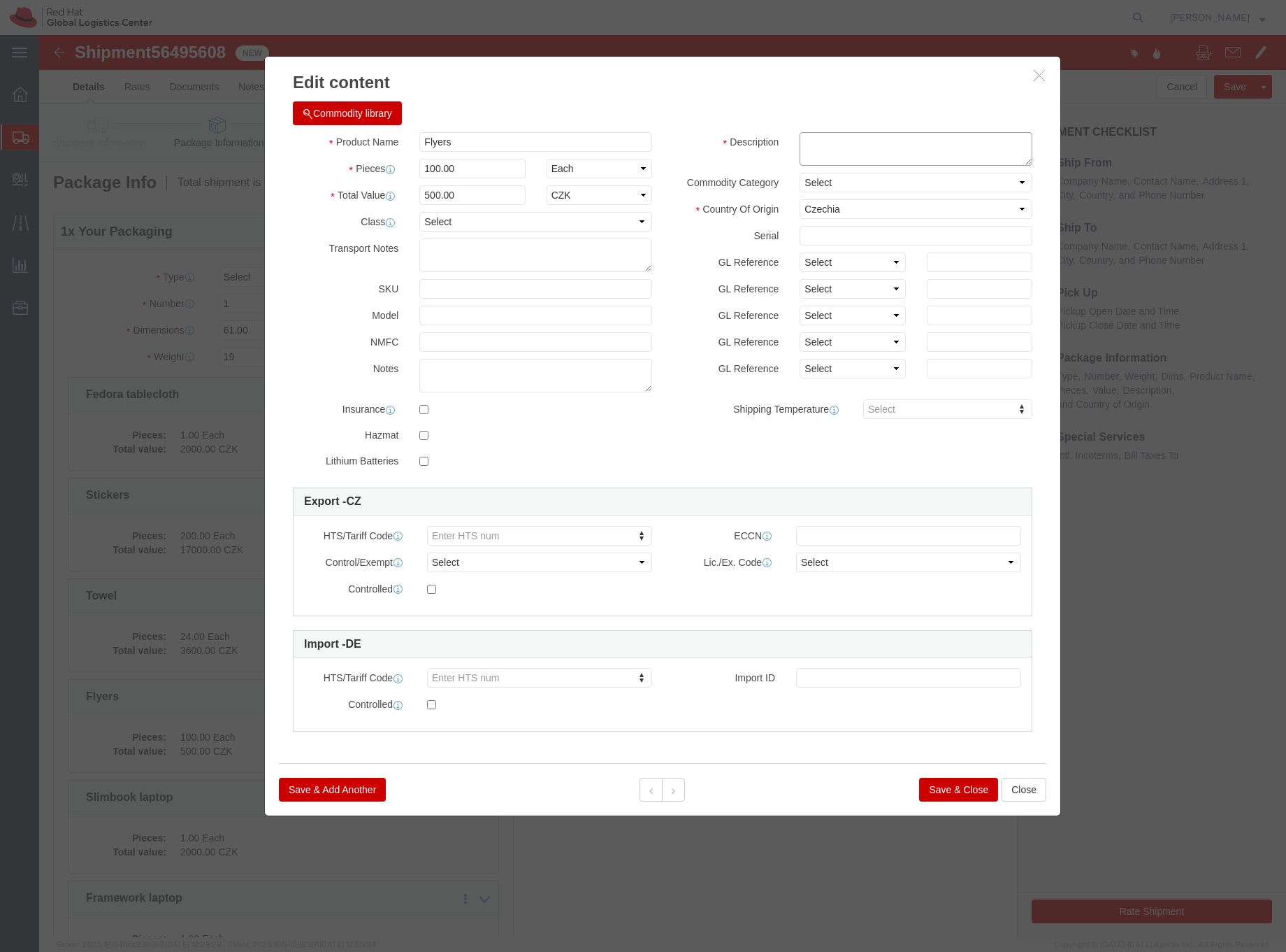
click textarea
type textarea "P"
type textarea "Red Hat branded, paper"
click button "Save & Close"
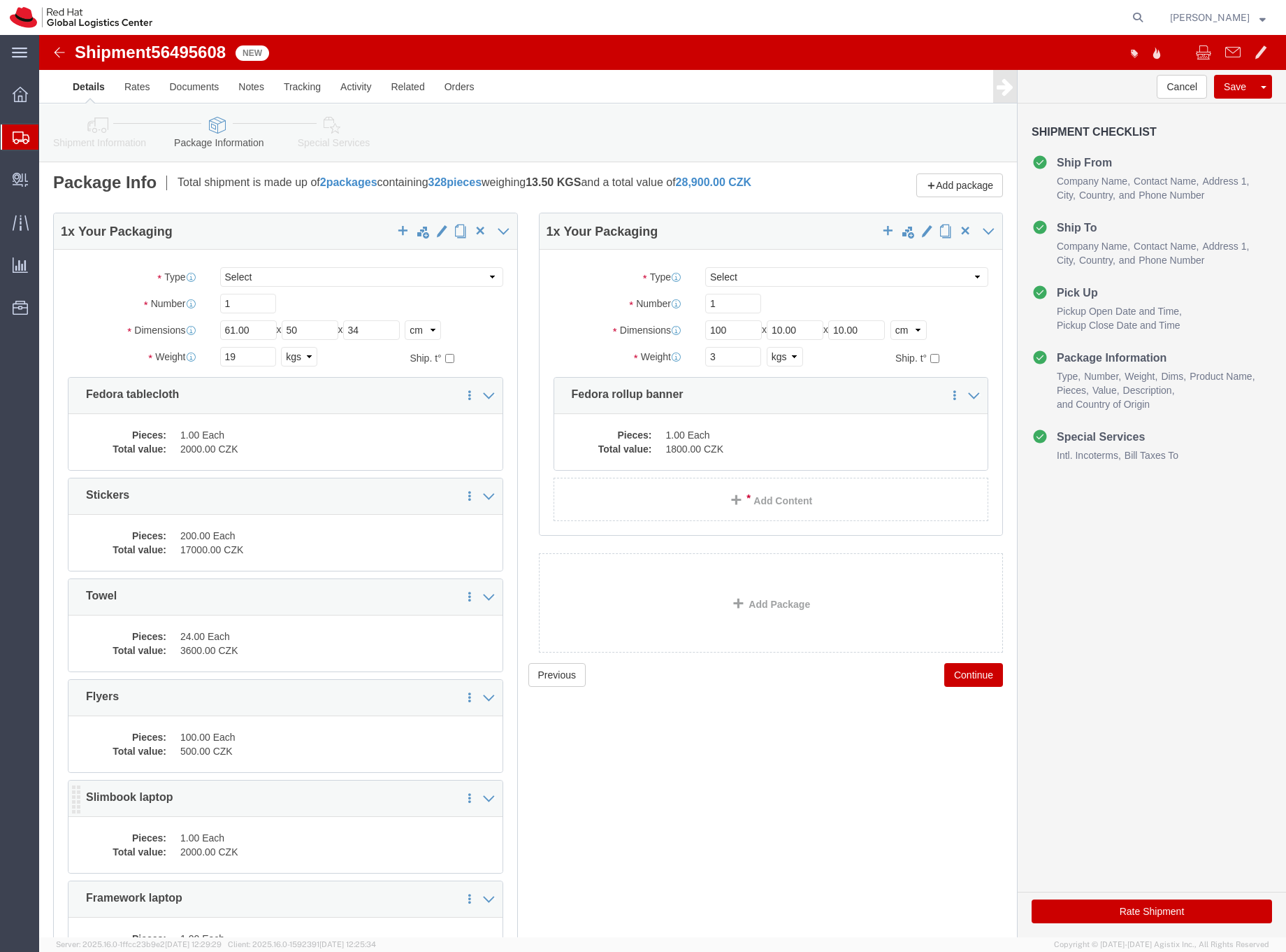
click dd "1.00 Each"
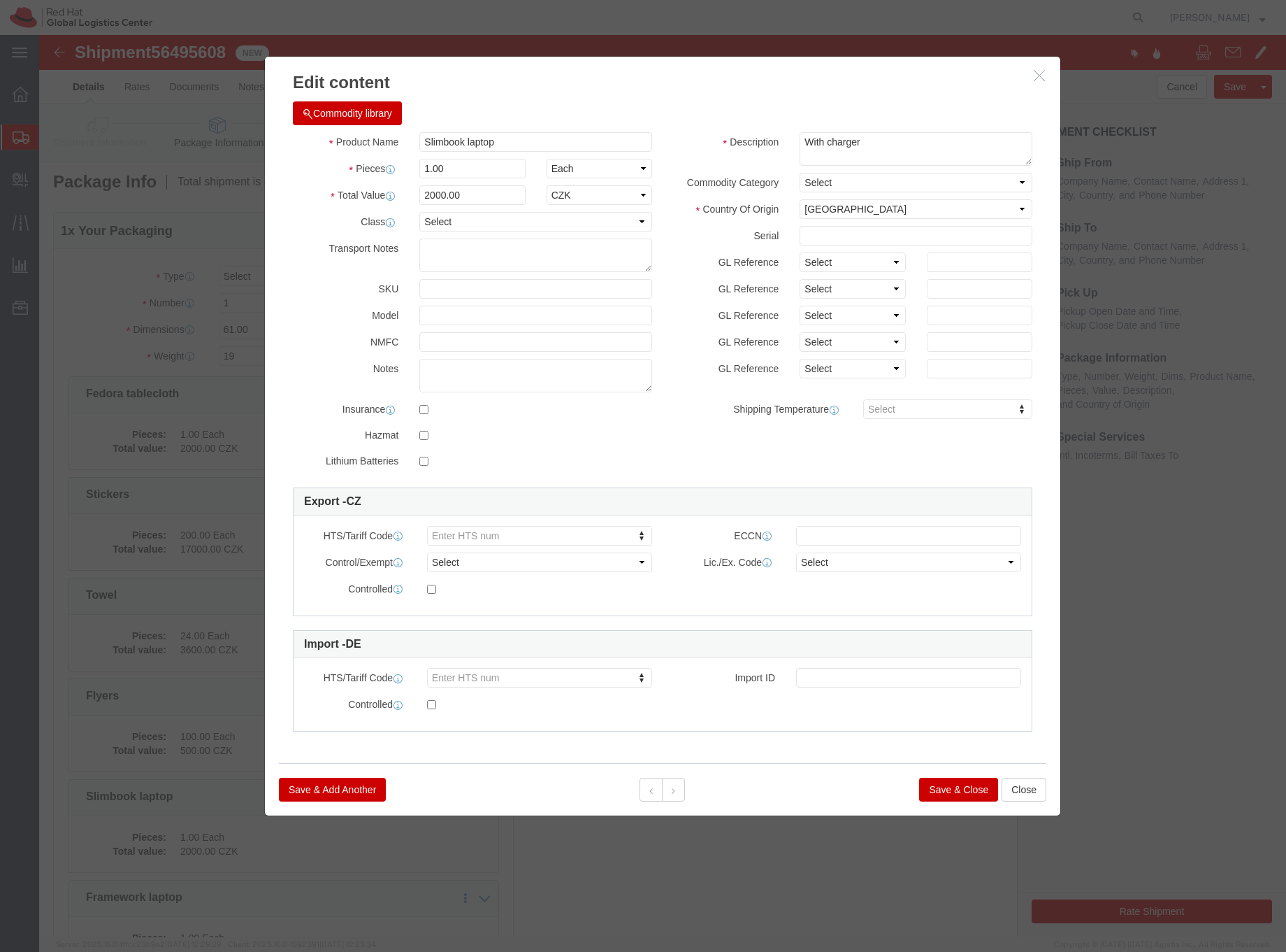
scroll to position [5, 0]
click textarea "With charger"
click select "Select [GEOGRAPHIC_DATA] [GEOGRAPHIC_DATA] [GEOGRAPHIC_DATA] [GEOGRAPHIC_DATA] …"
click button "Save & Close"
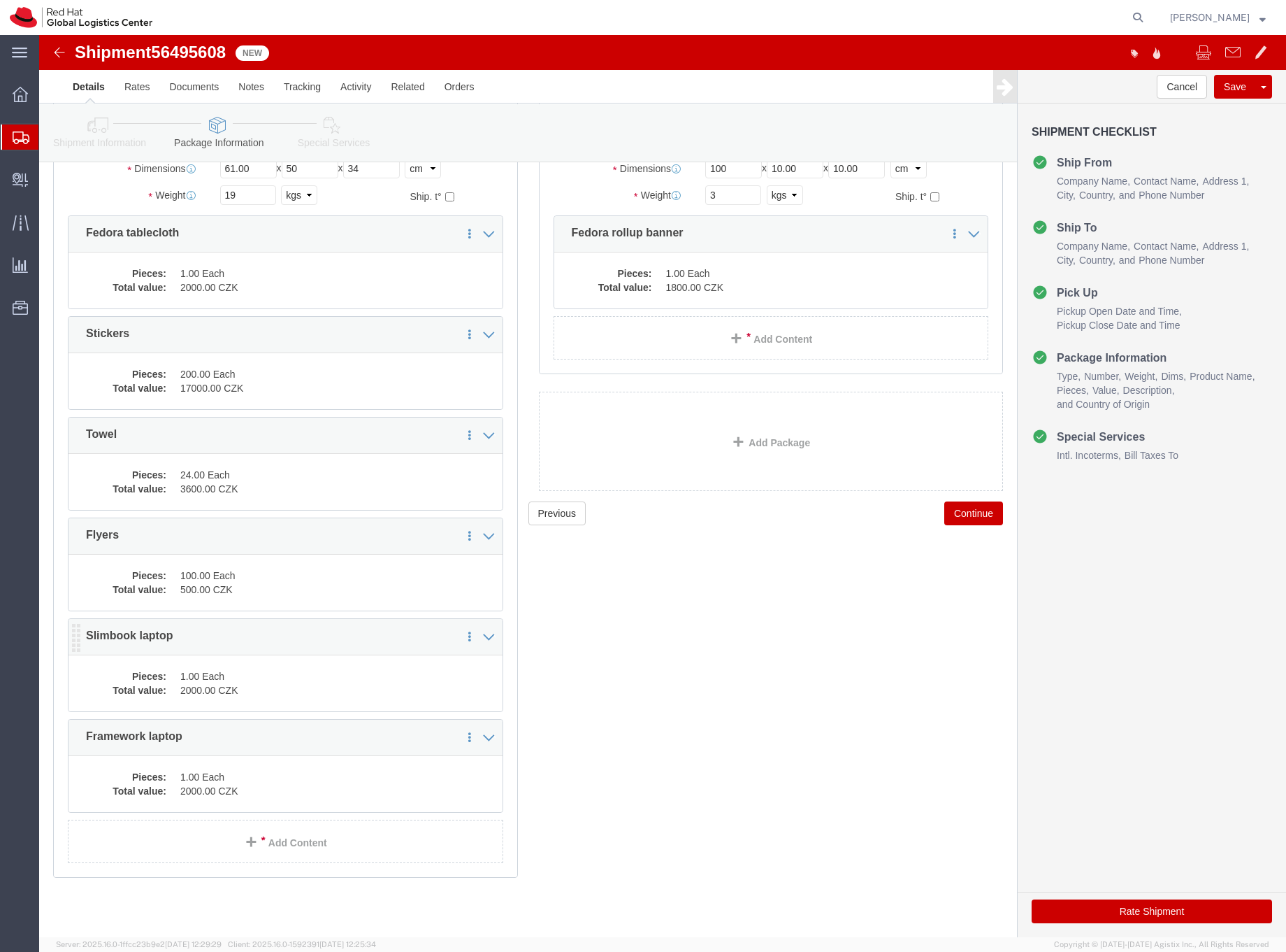
scroll to position [177, 0]
click dd "1.00 Each"
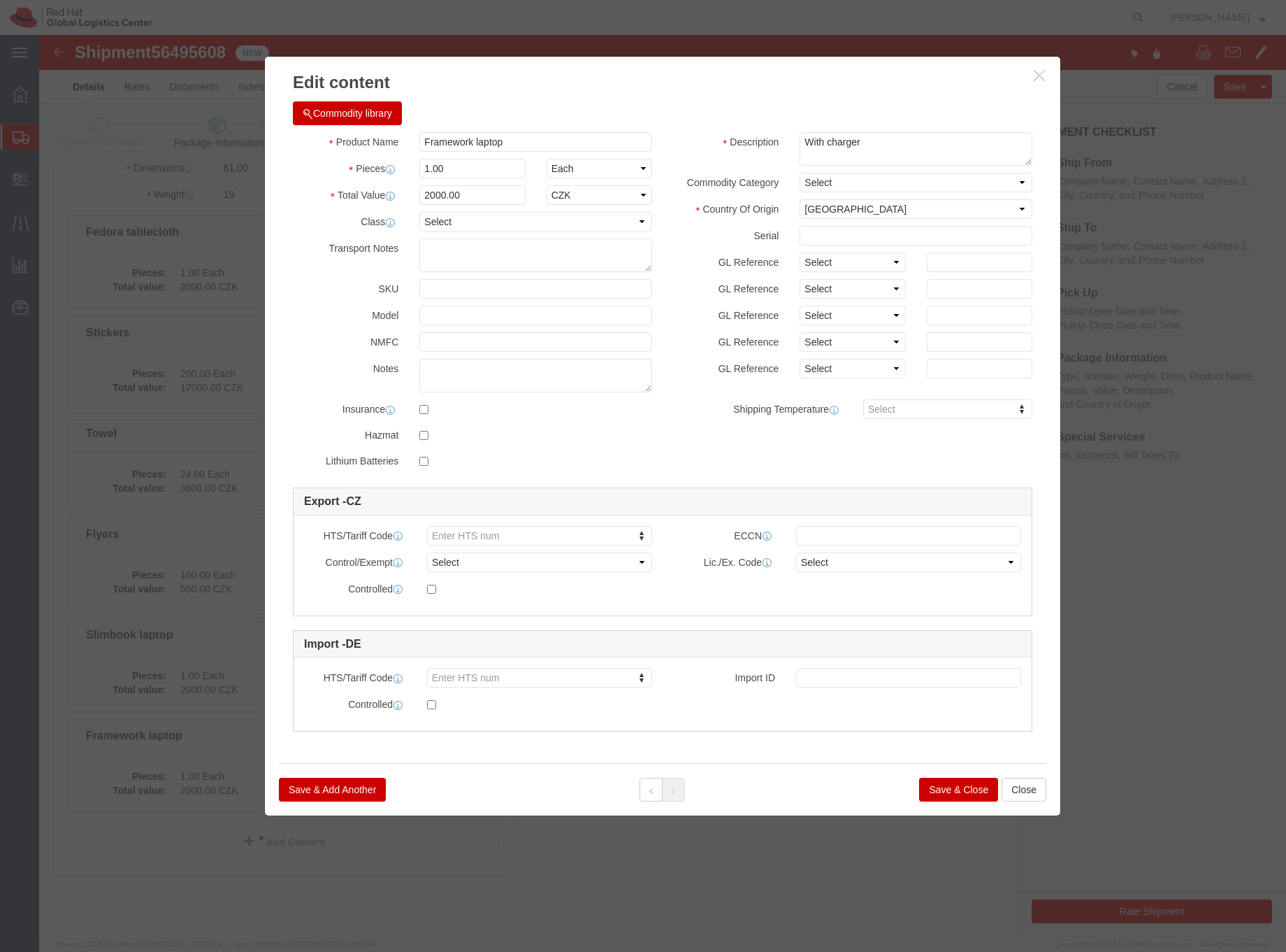
click button "Save & Close"
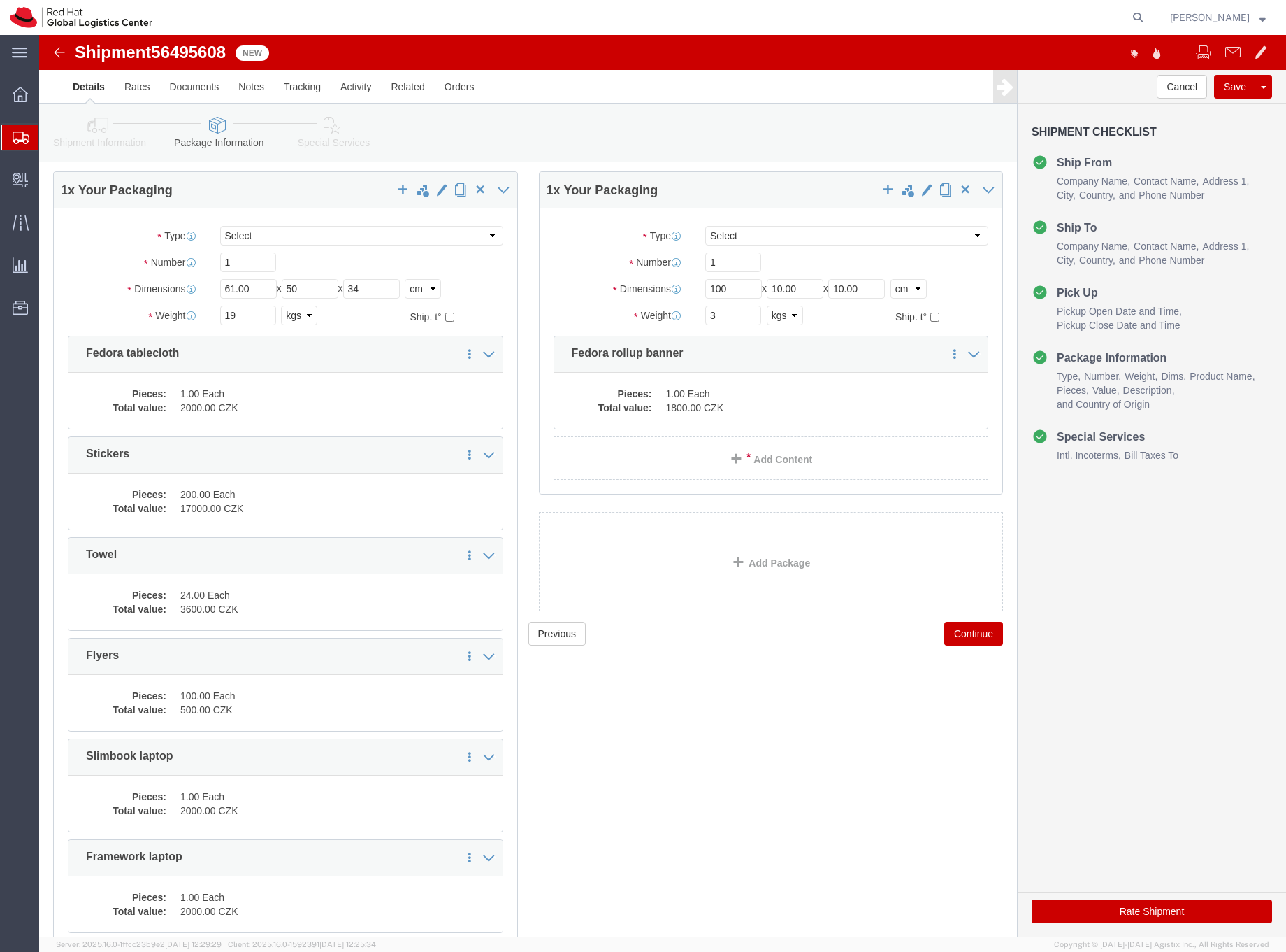
scroll to position [0, 0]
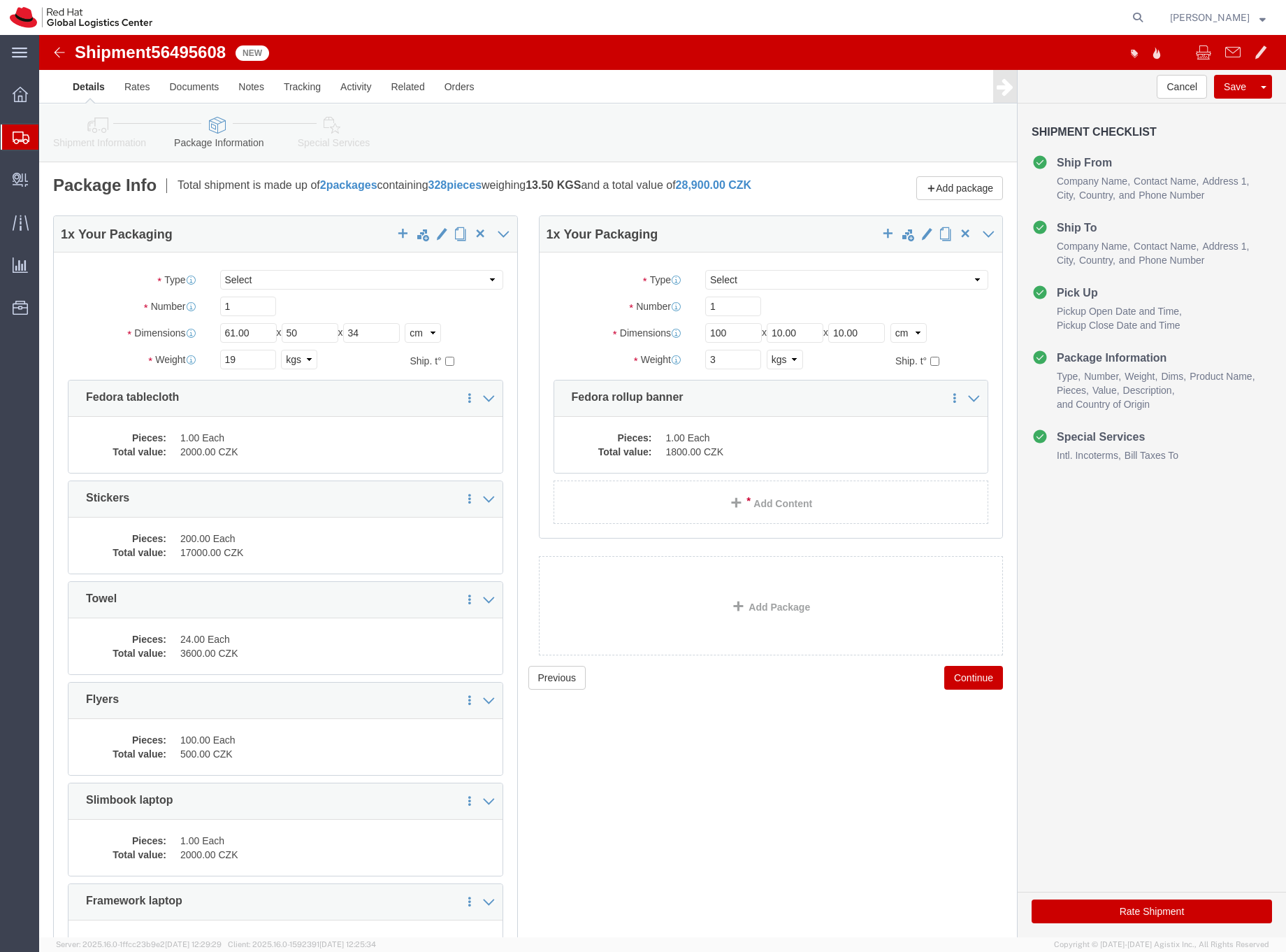
click icon
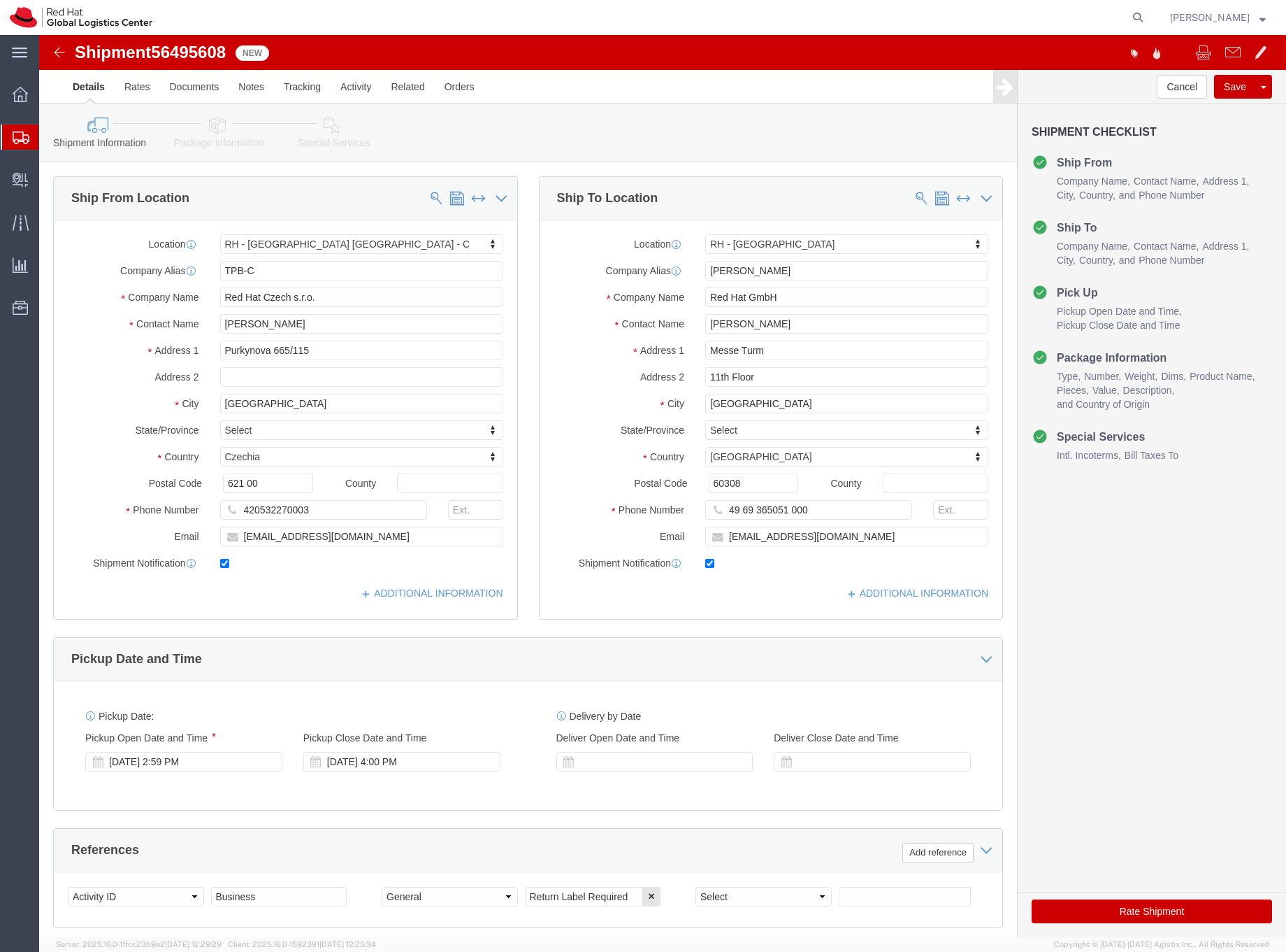
click link "Special Services"
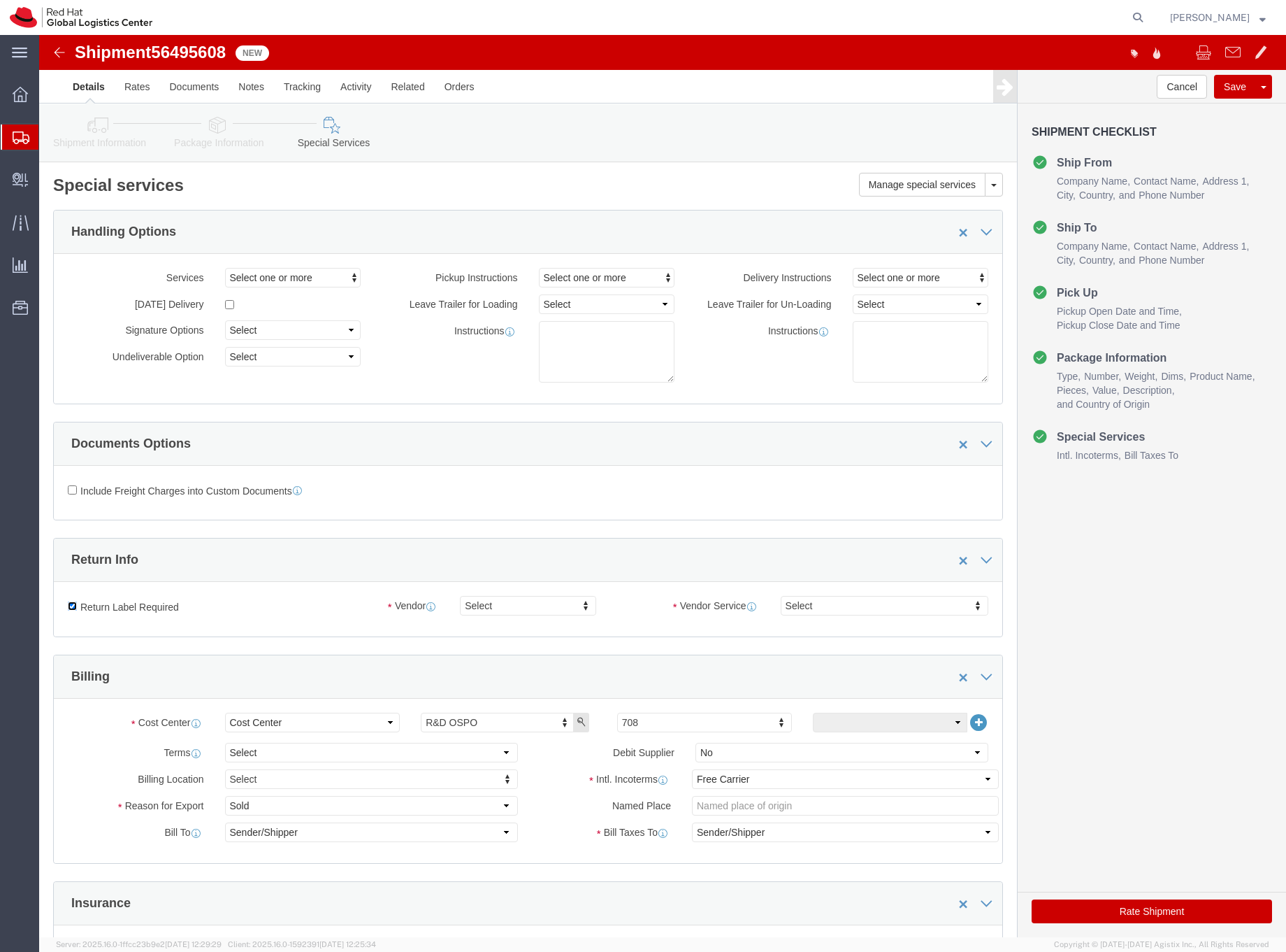
drag, startPoint x: 34, startPoint y: 571, endPoint x: 147, endPoint y: 567, distance: 113.1
click input "Return Label Required"
checkbox input "false"
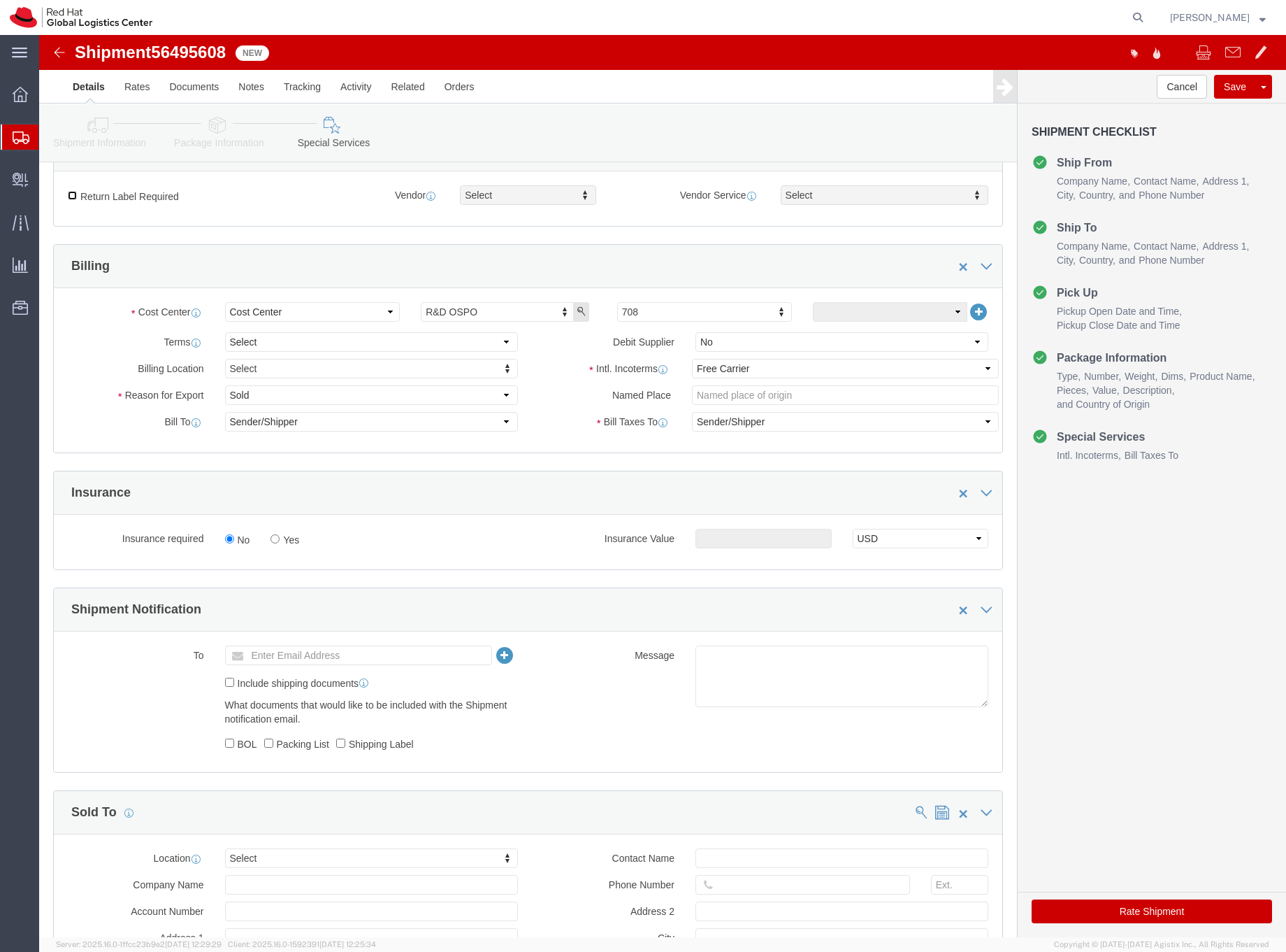
scroll to position [464, 0]
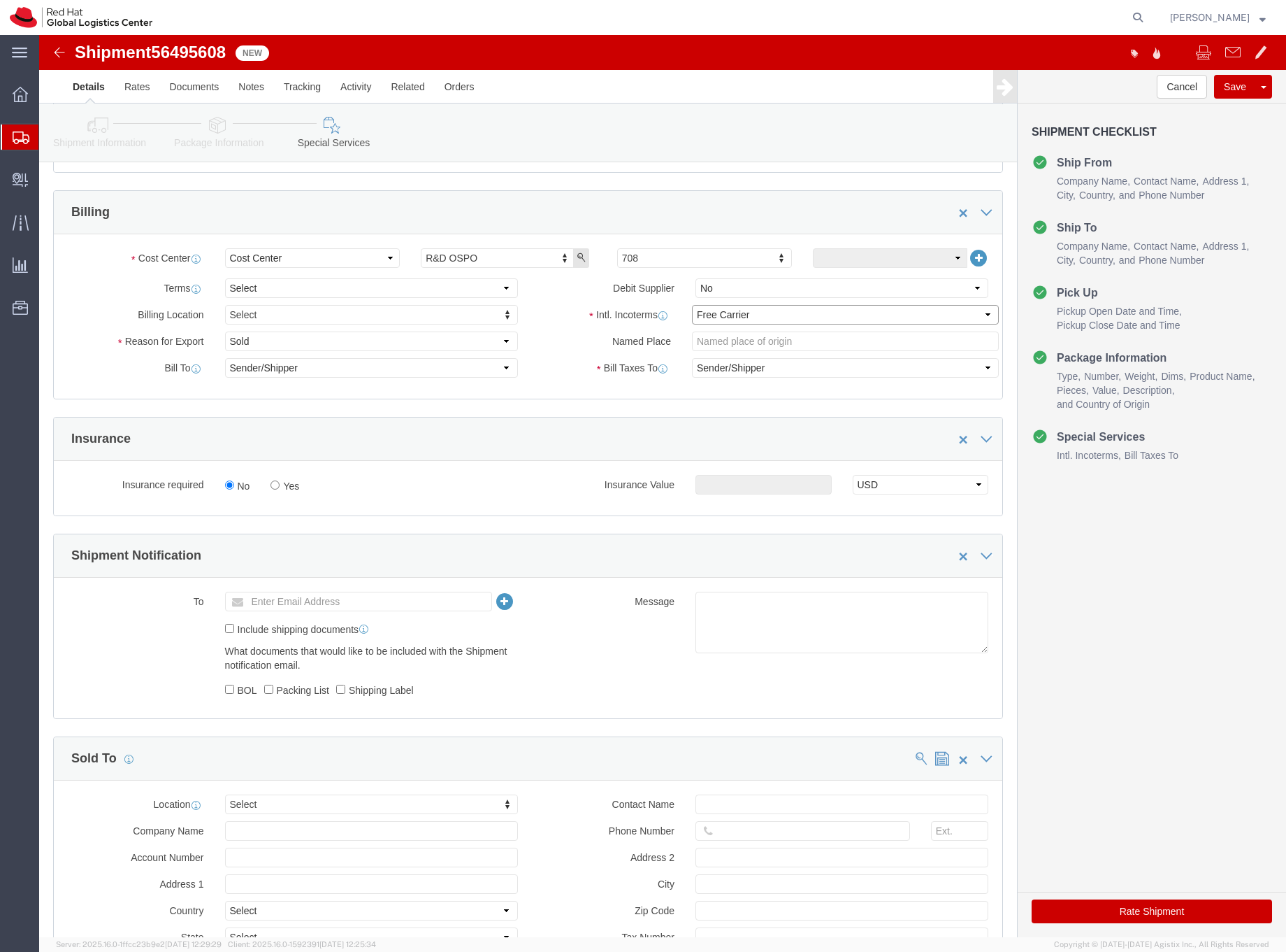
click select "Select Carriage Insurance Paid Carriage Paid To Cost and Freight Cost Insurance…"
select select "DDP"
click select "Select Carriage Insurance Paid Carriage Paid To Cost and Freight Cost Insurance…"
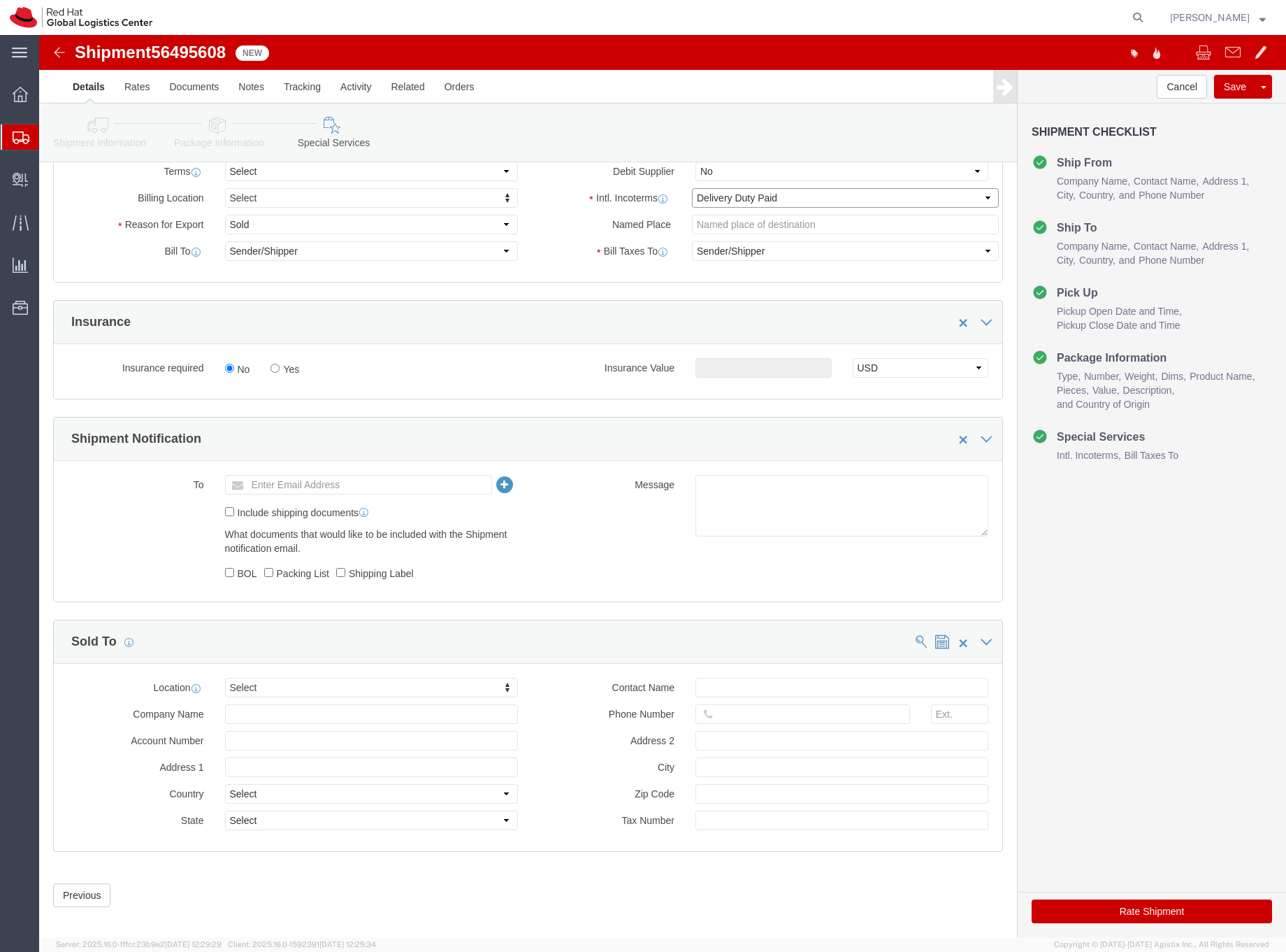
scroll to position [597, 0]
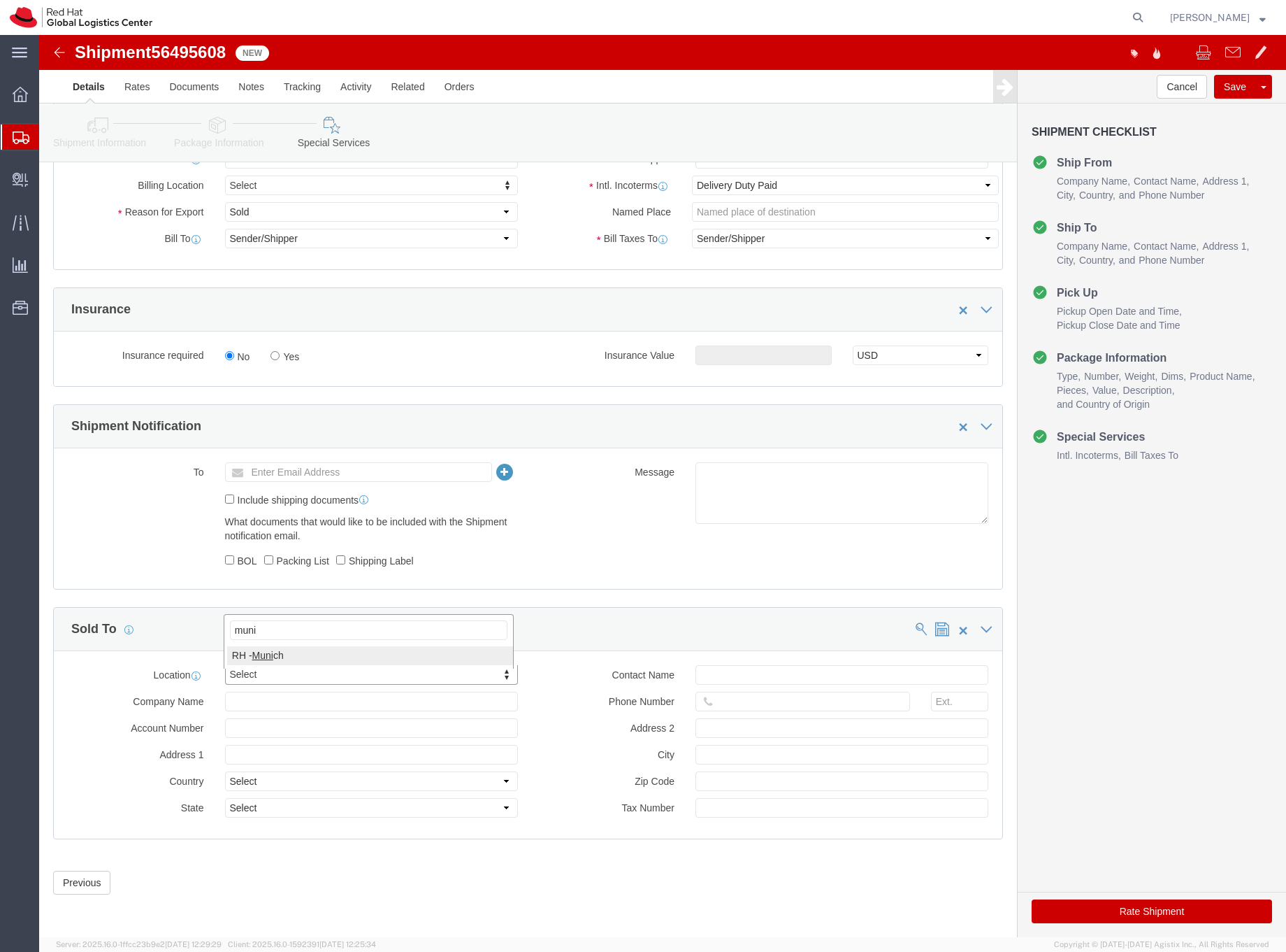
type input "muni"
click input "text"
type input "[EMAIL_ADDRESS][DOMAIN_NAME]"
click button "Rate Shipment"
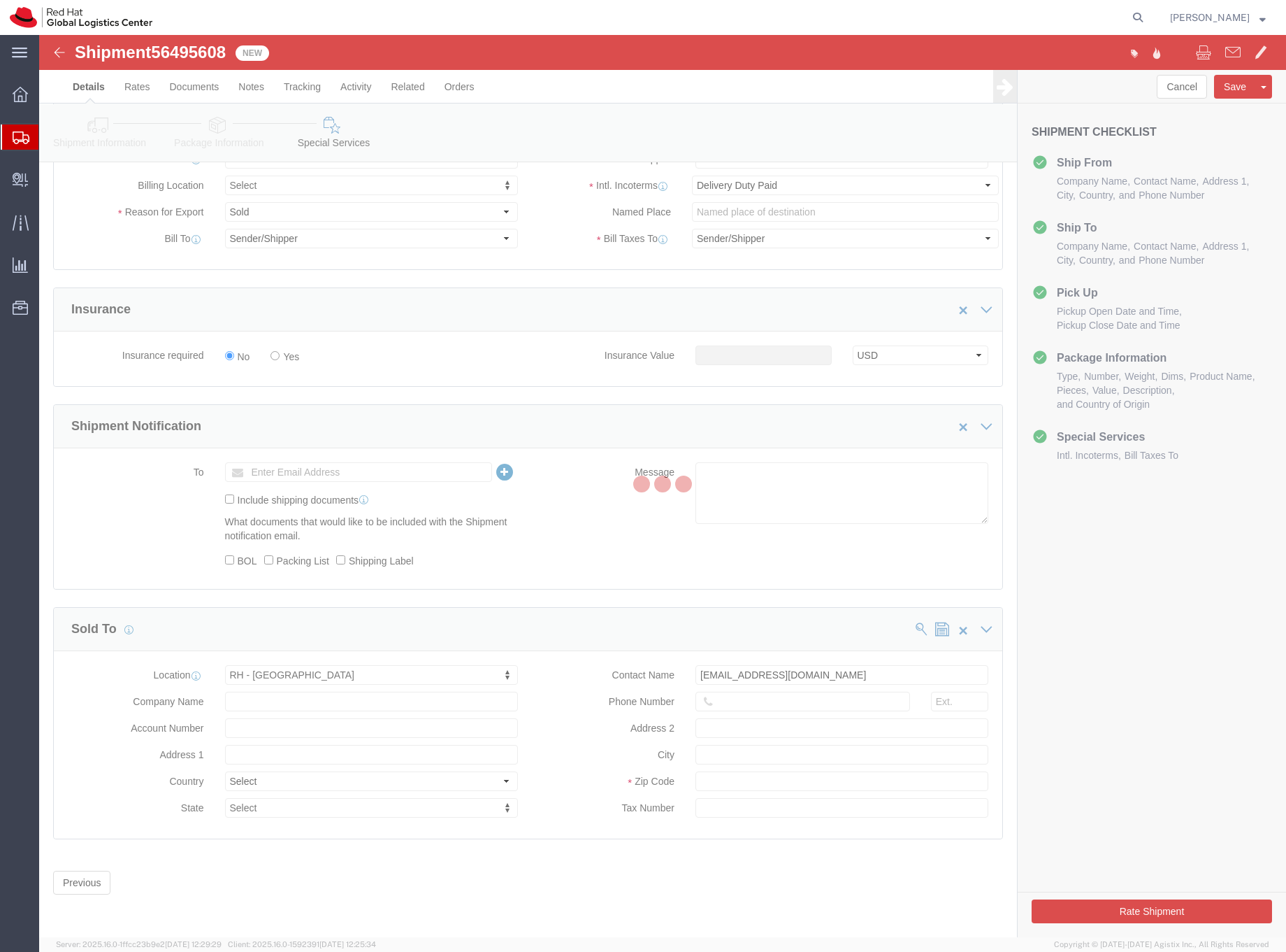
scroll to position [0, 0]
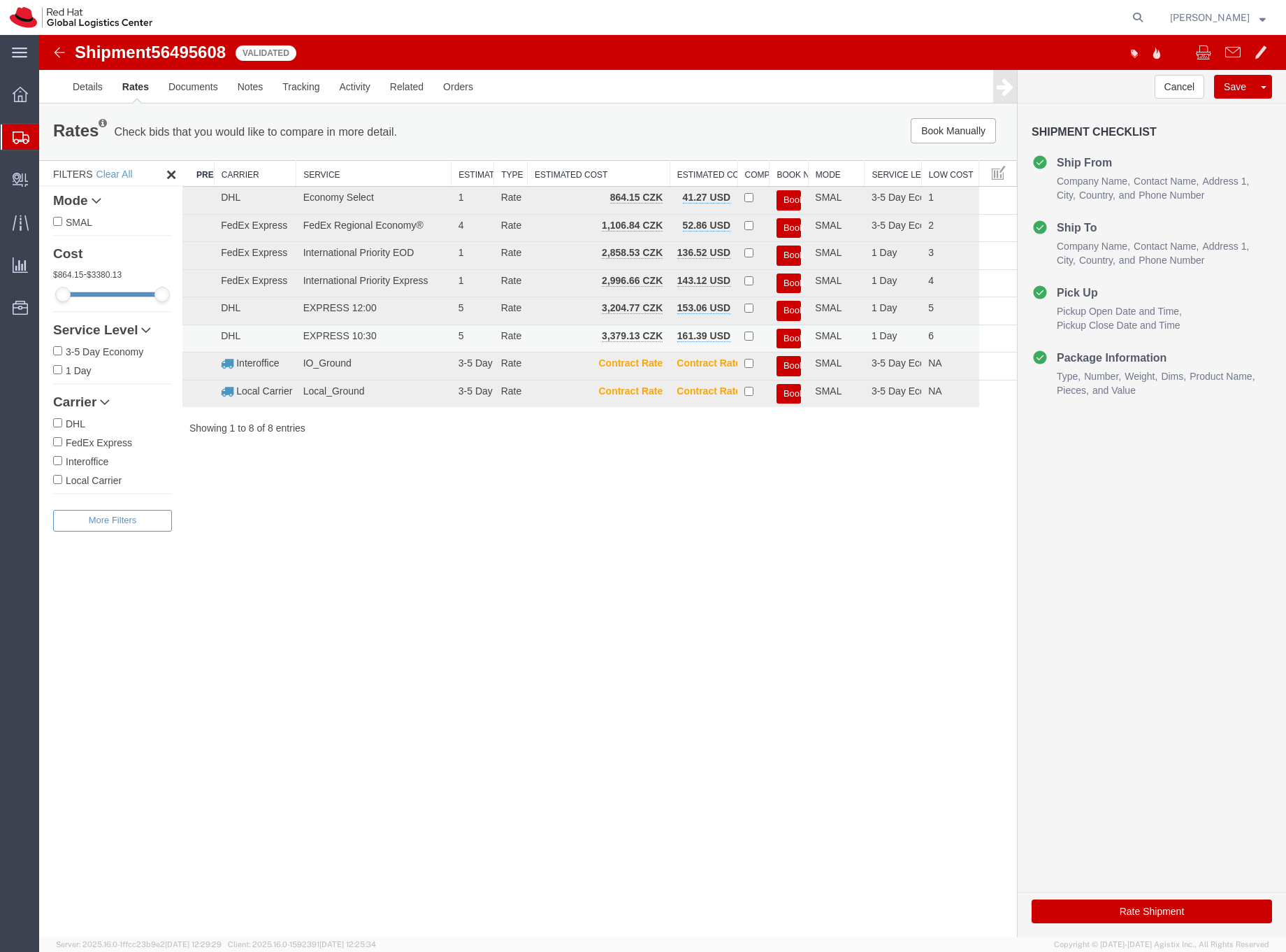
click at [791, 336] on button "Book" at bounding box center [788, 339] width 25 height 20
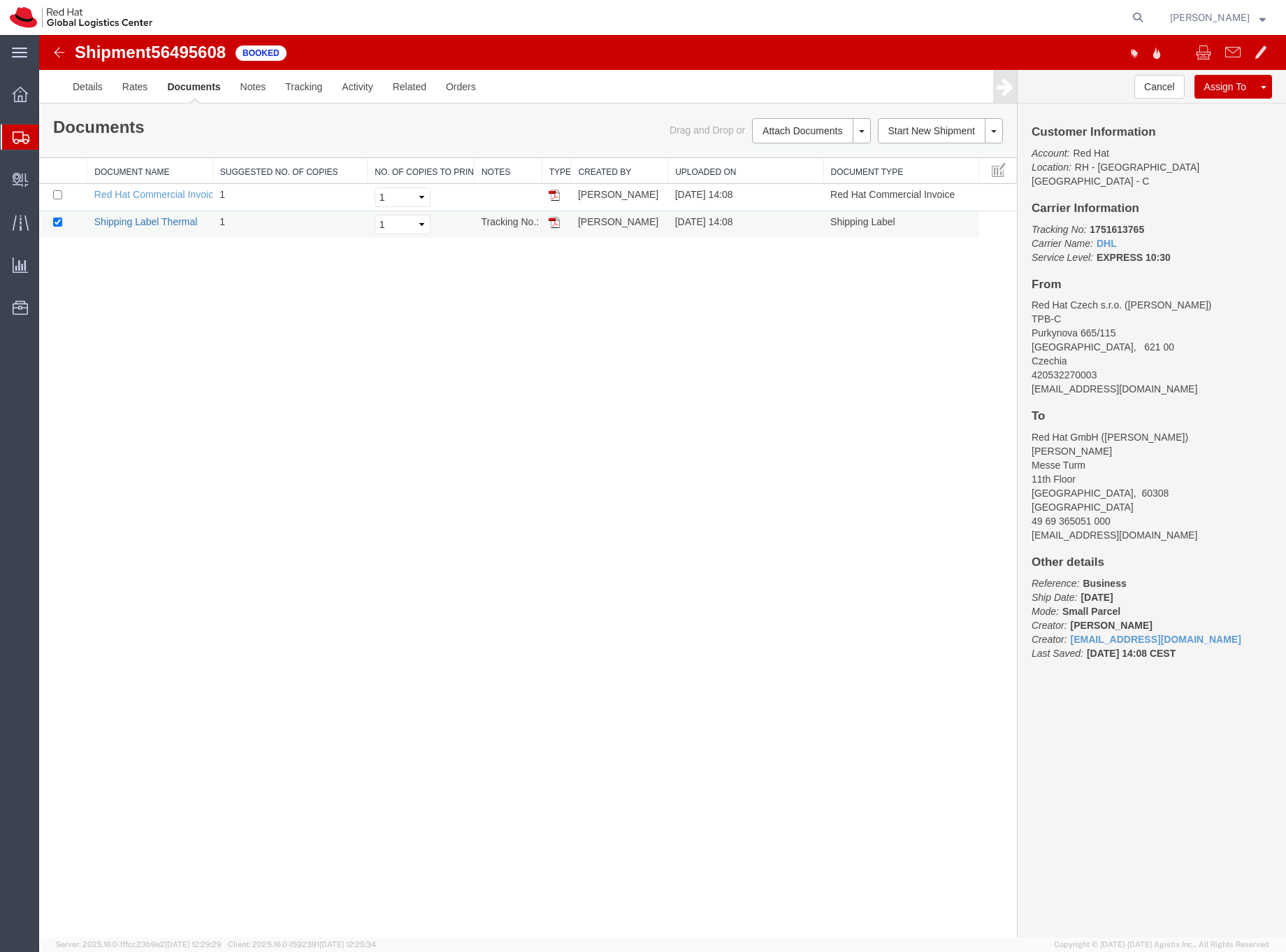
click at [170, 222] on link "Shipping Label Thermal" at bounding box center [146, 222] width 104 height 11
click at [84, 84] on link "Details" at bounding box center [87, 86] width 50 height 34
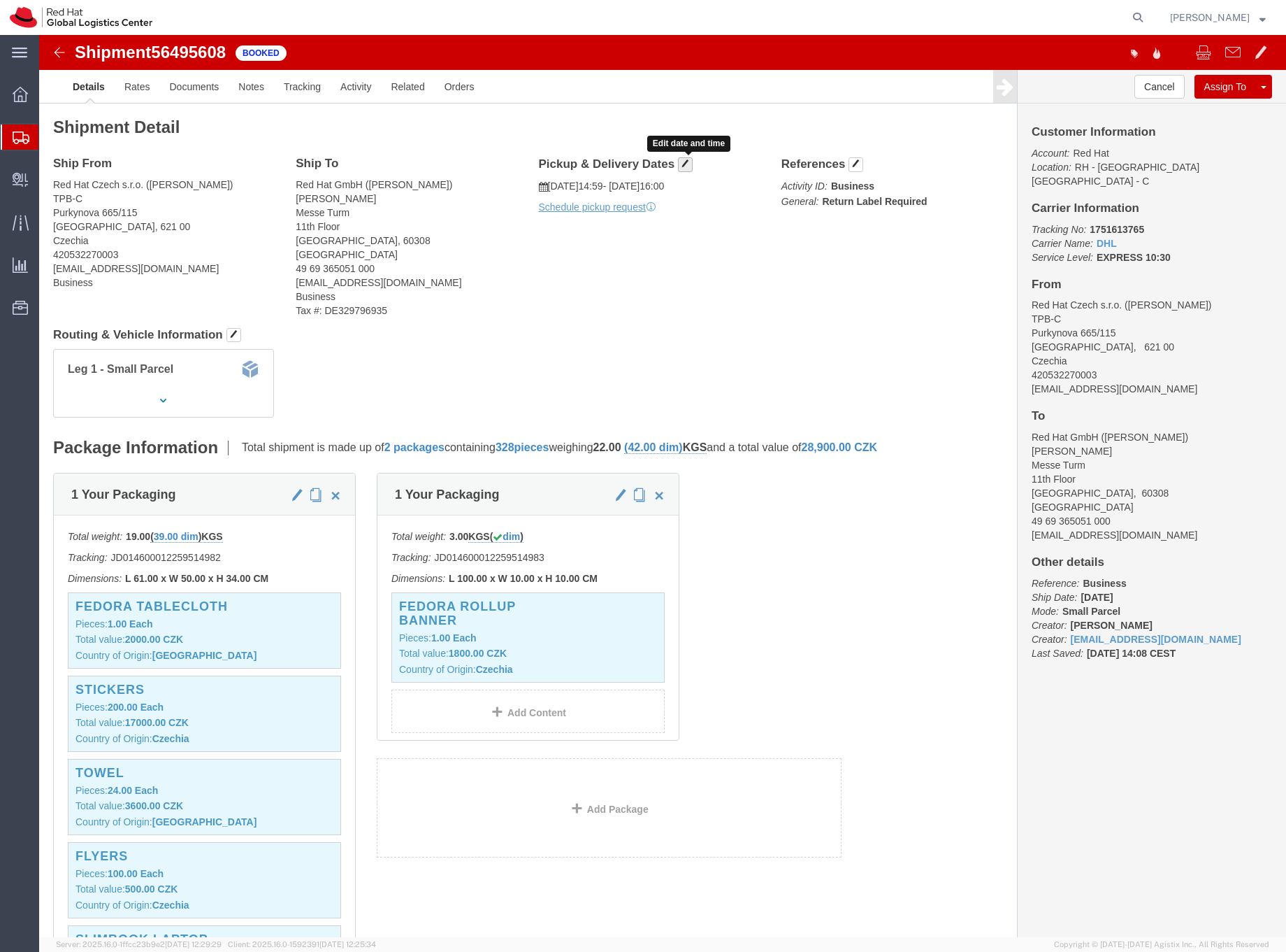
click span "button"
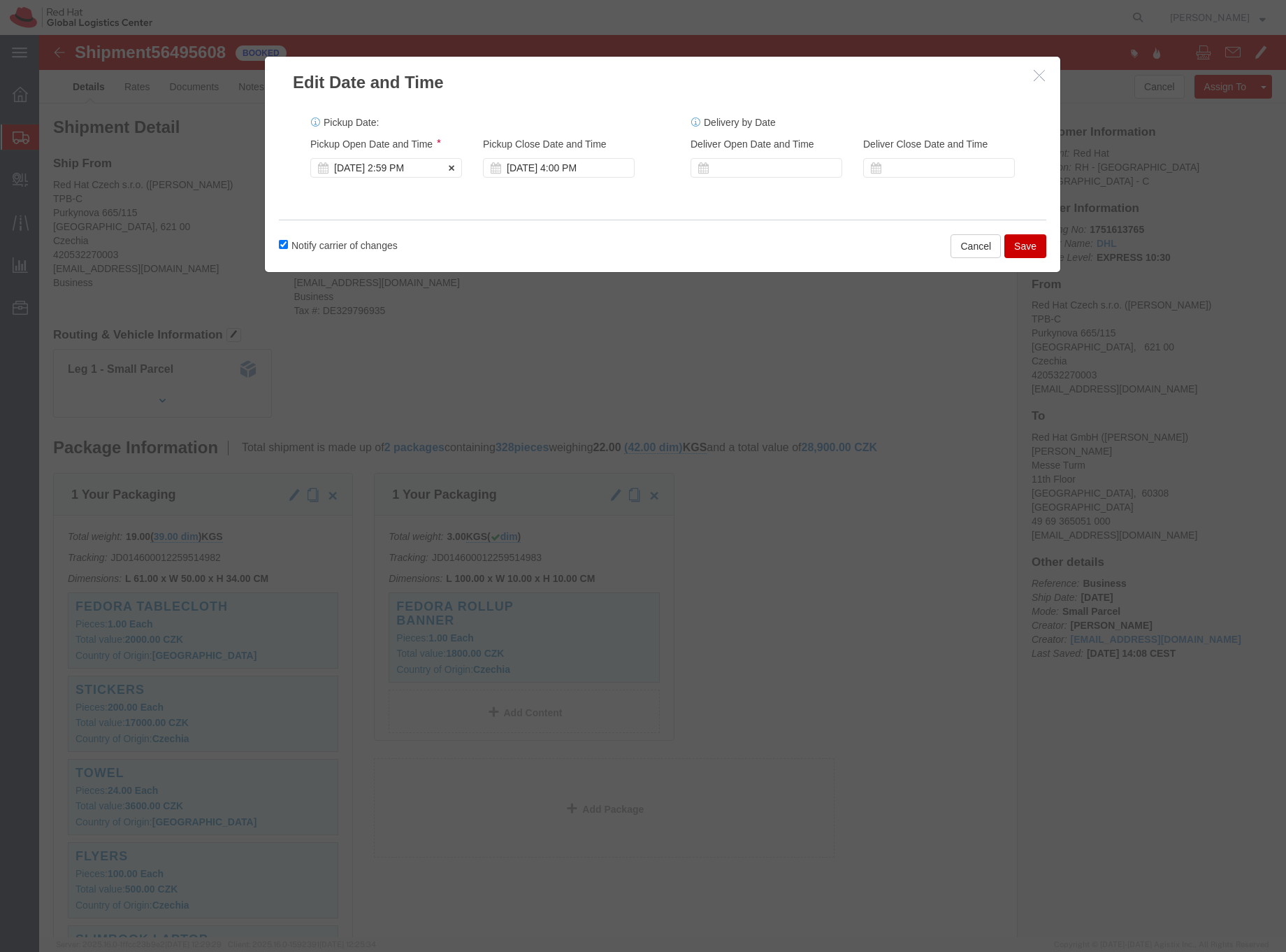
click div "[DATE] 2:59 PM"
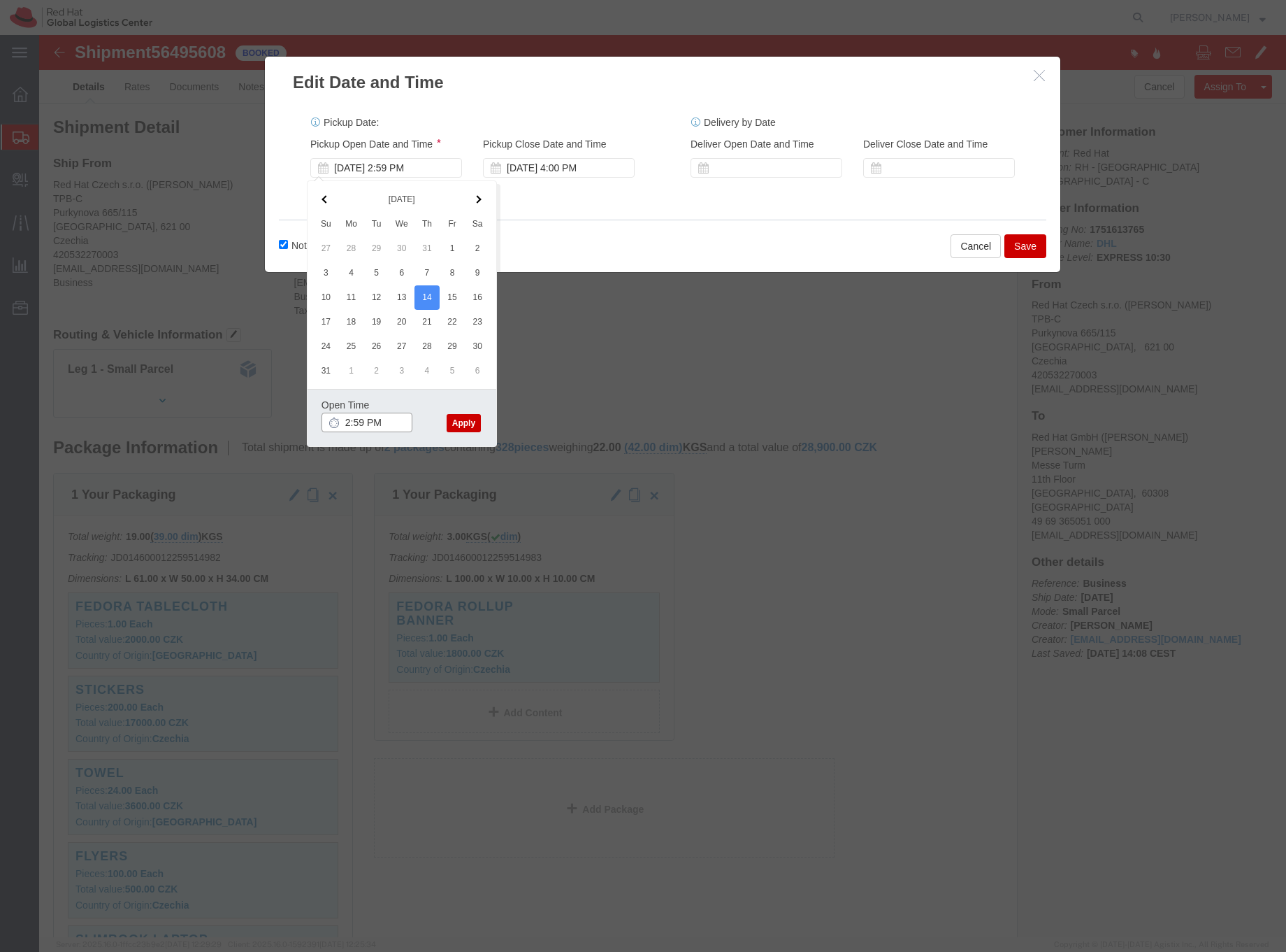
drag, startPoint x: 325, startPoint y: 386, endPoint x: 357, endPoint y: 372, distance: 34.9
click input "2:59 PM"
type input "2:10 PM"
click button "Apply"
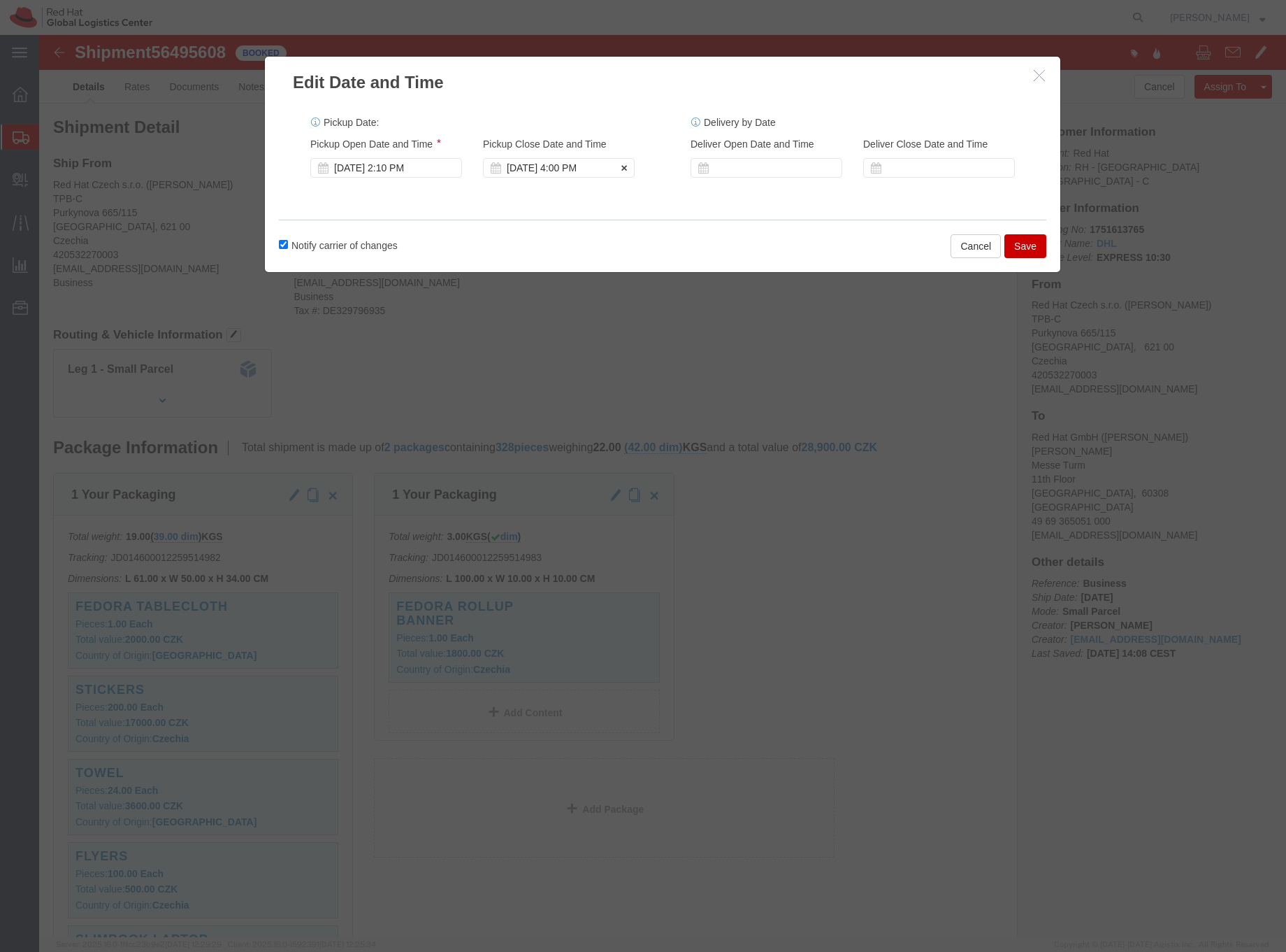
click div "[DATE] 4:00 PM"
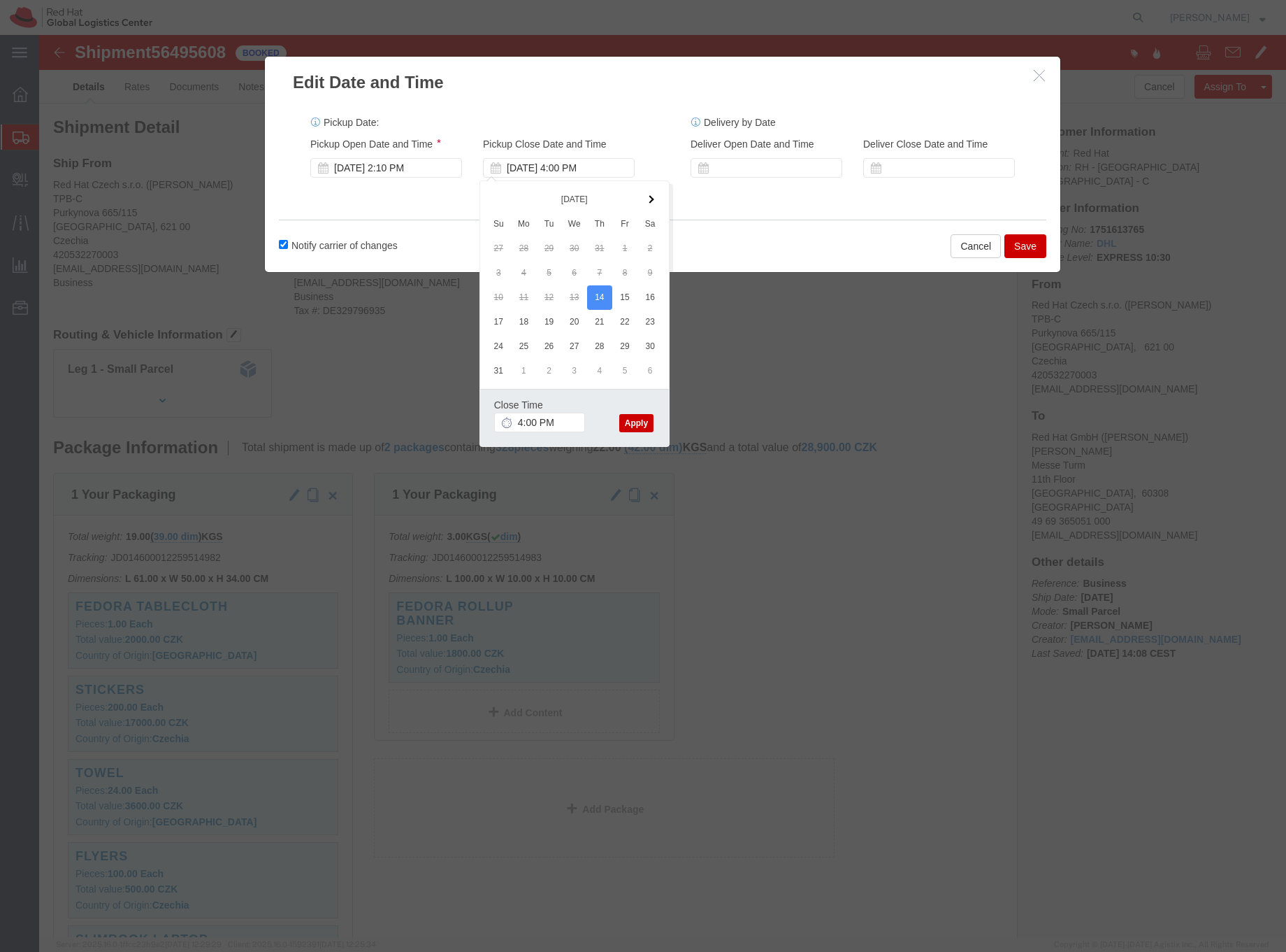
click button "Save"
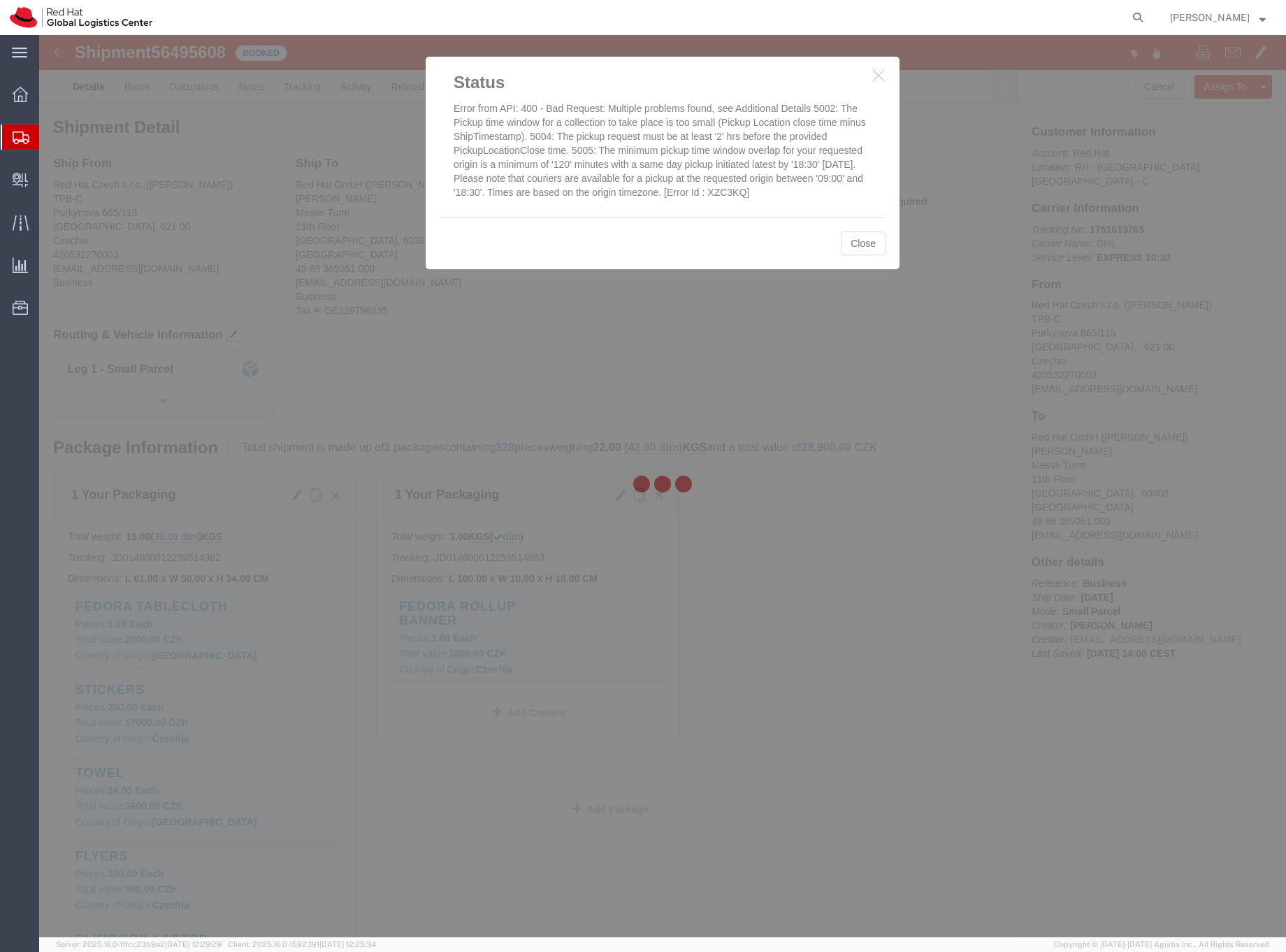
click at [867, 235] on div at bounding box center [662, 485] width 1247 height 902
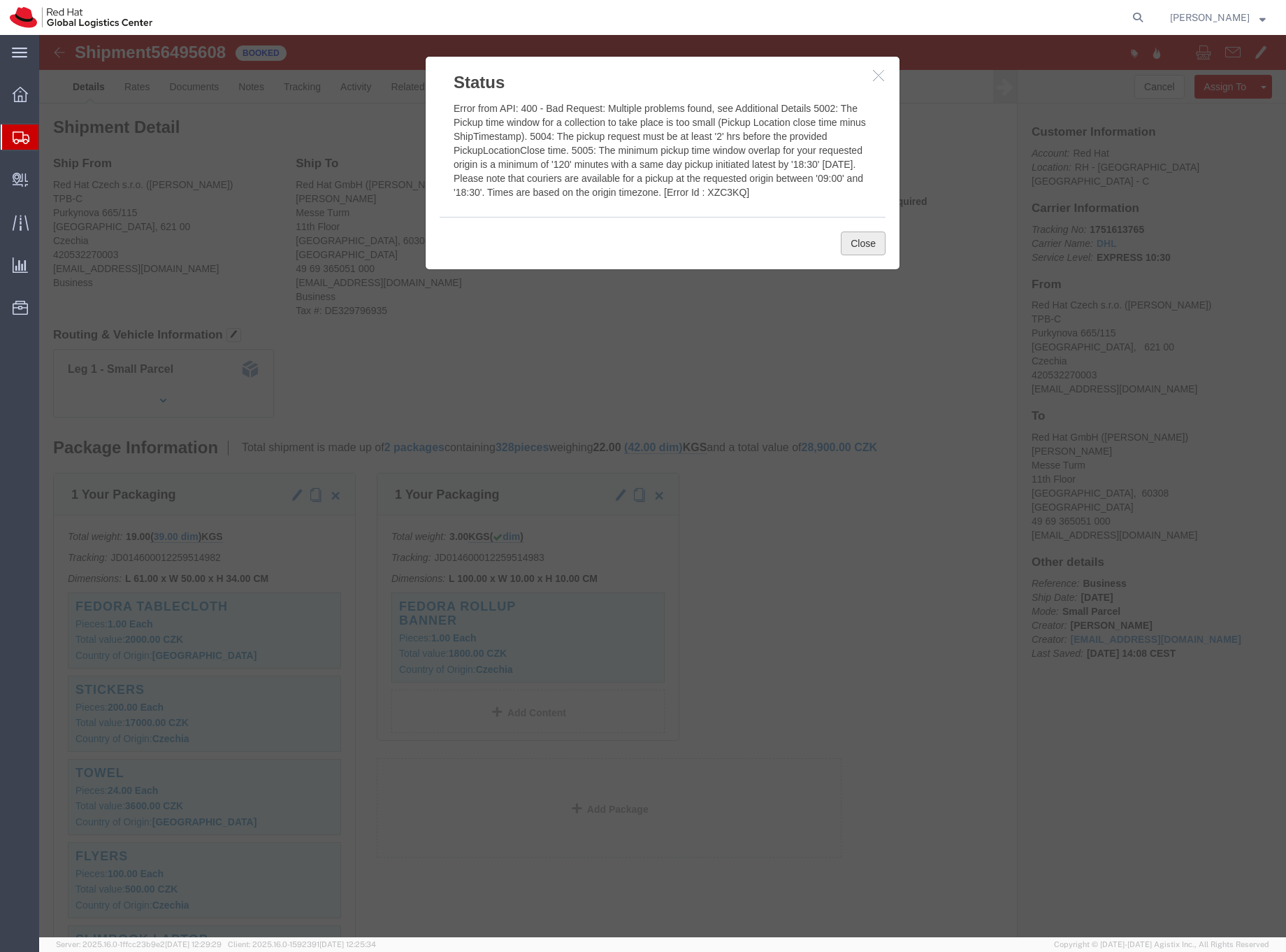
click button "Close"
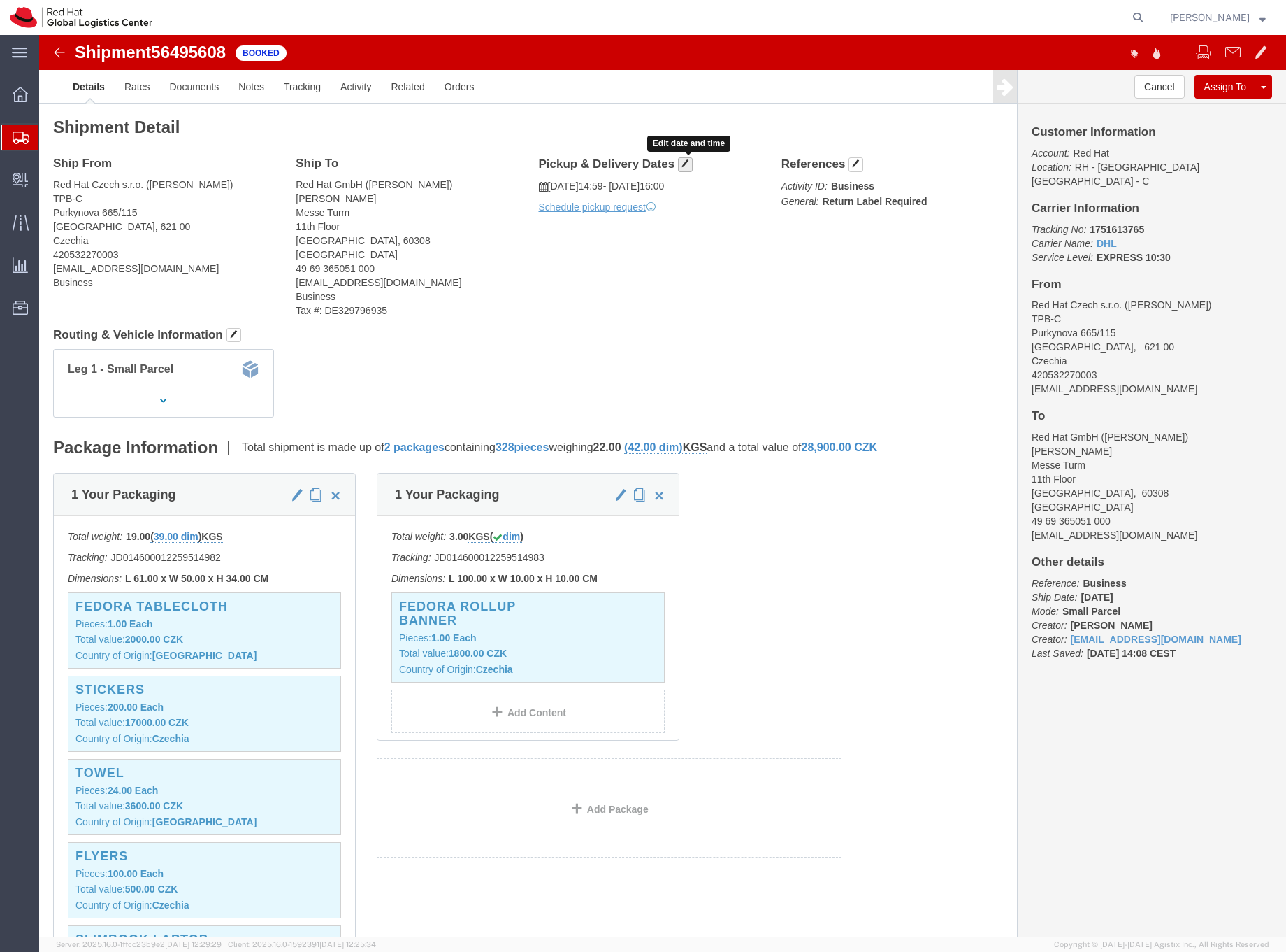
click span "button"
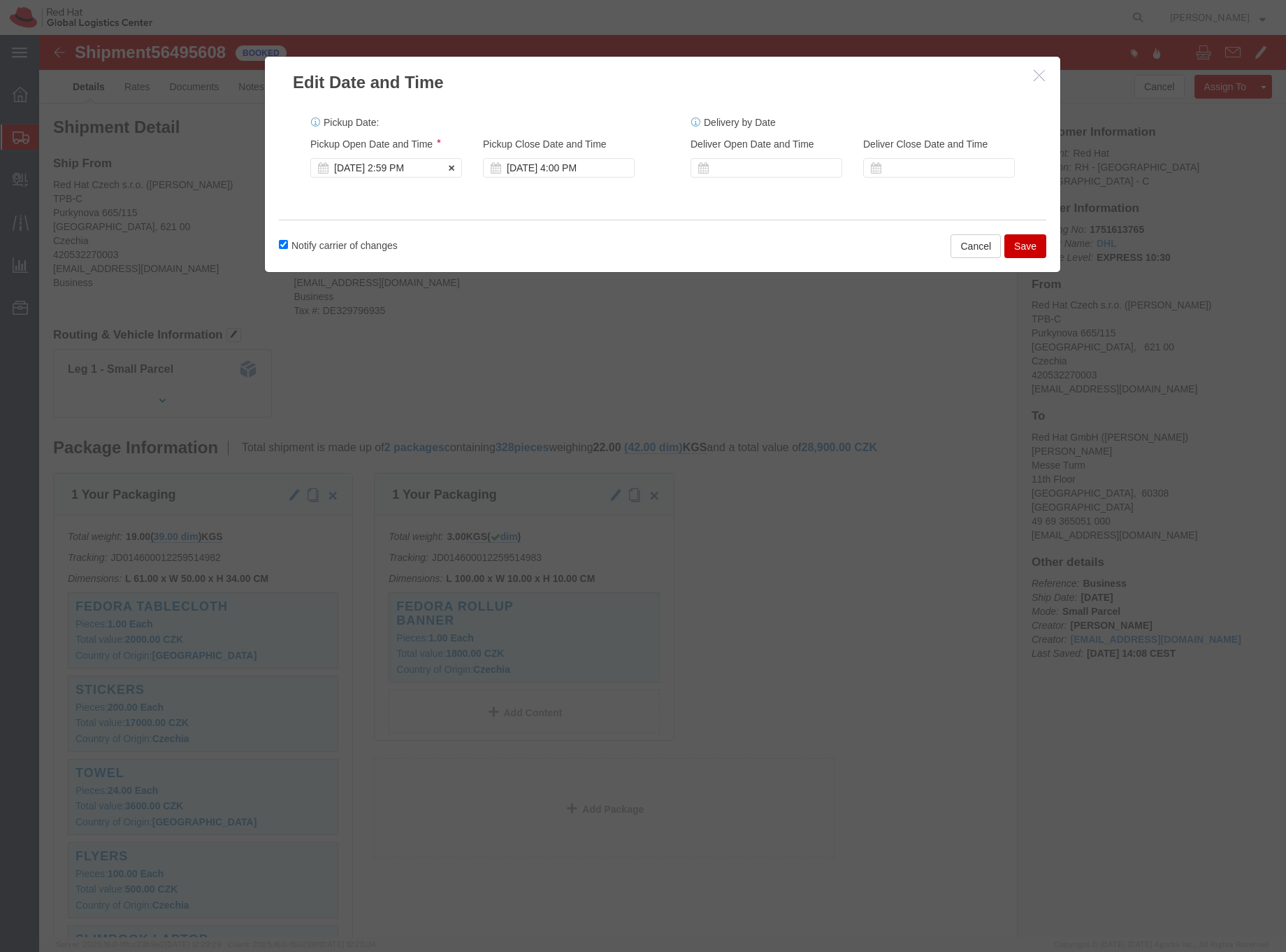
click div "[DATE] 2:59 PM"
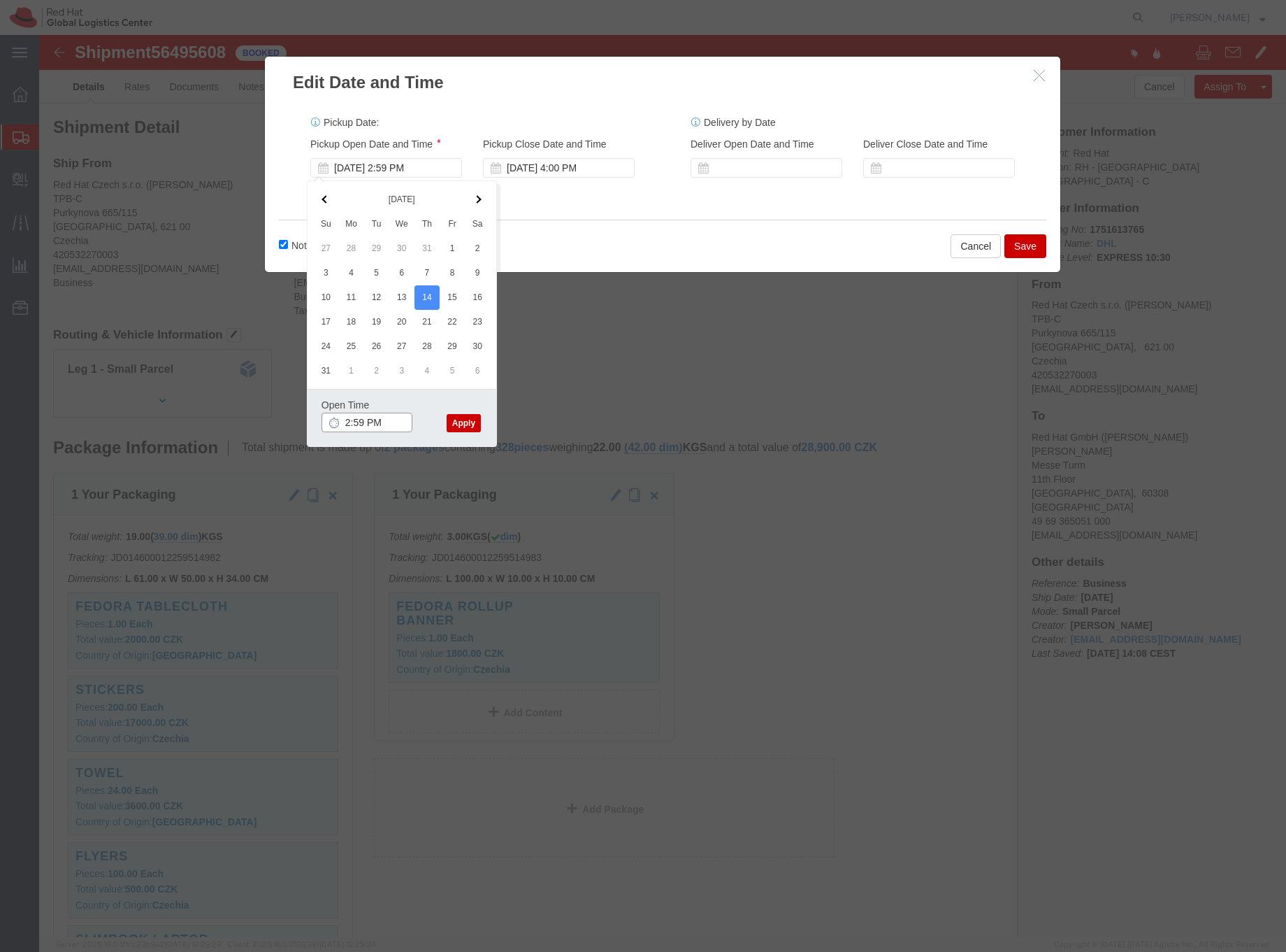
drag, startPoint x: 323, startPoint y: 386, endPoint x: 361, endPoint y: 392, distance: 38.5
click input "2:59 PM"
type input "2:10 PM"
click button "Apply"
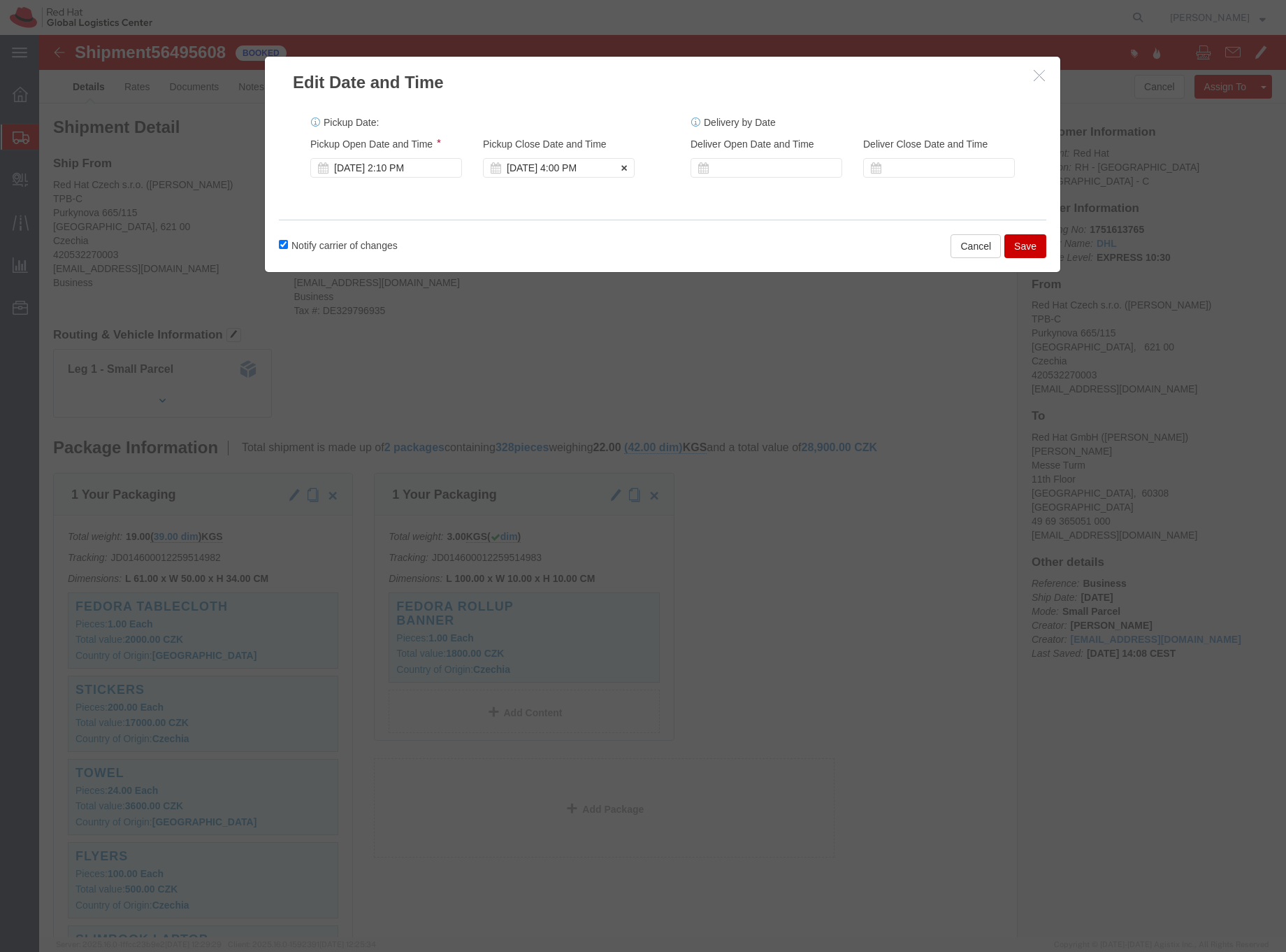
click div "[DATE] 4:00 PM"
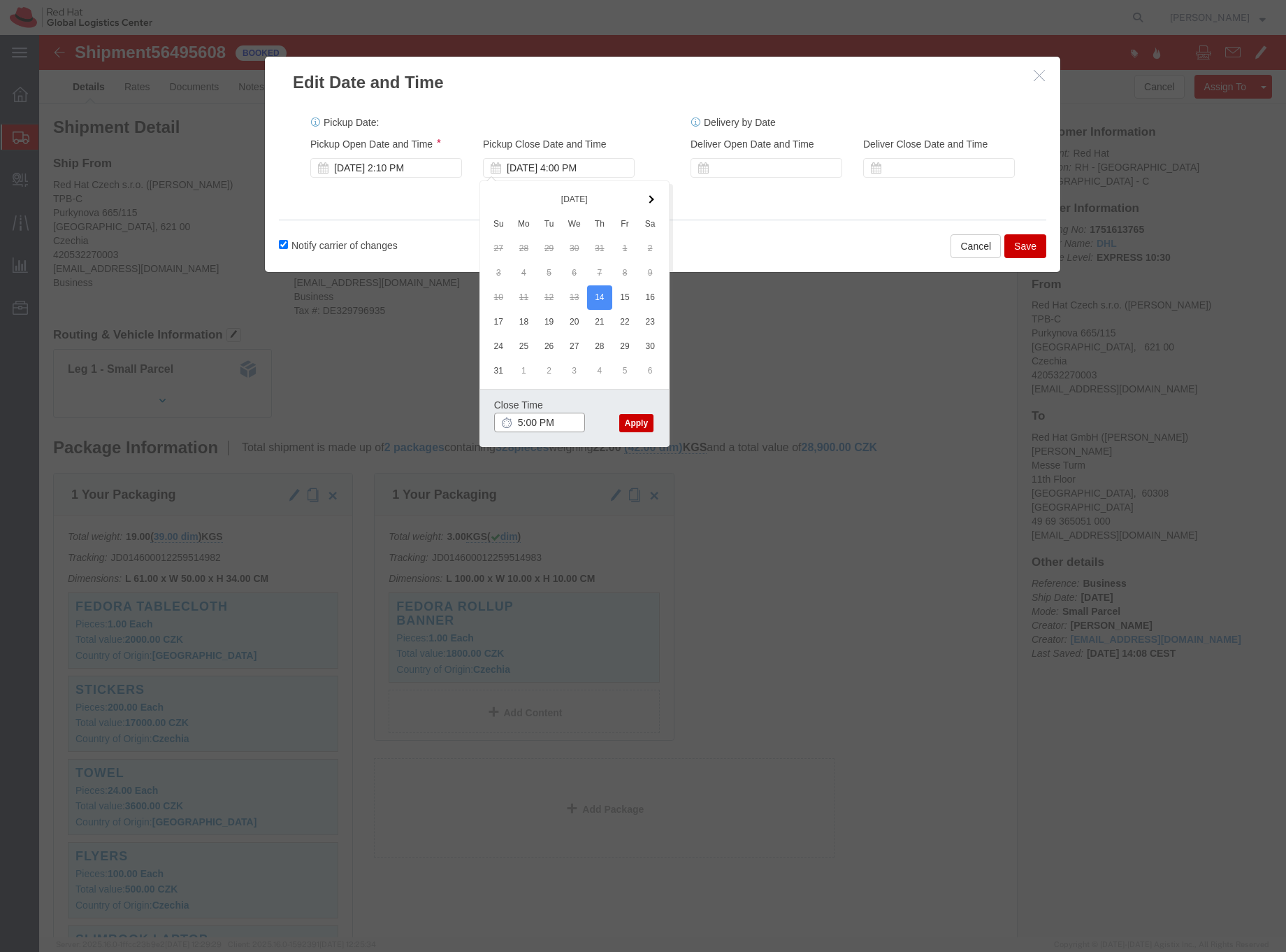
type input "5:00 PM"
click button "Apply"
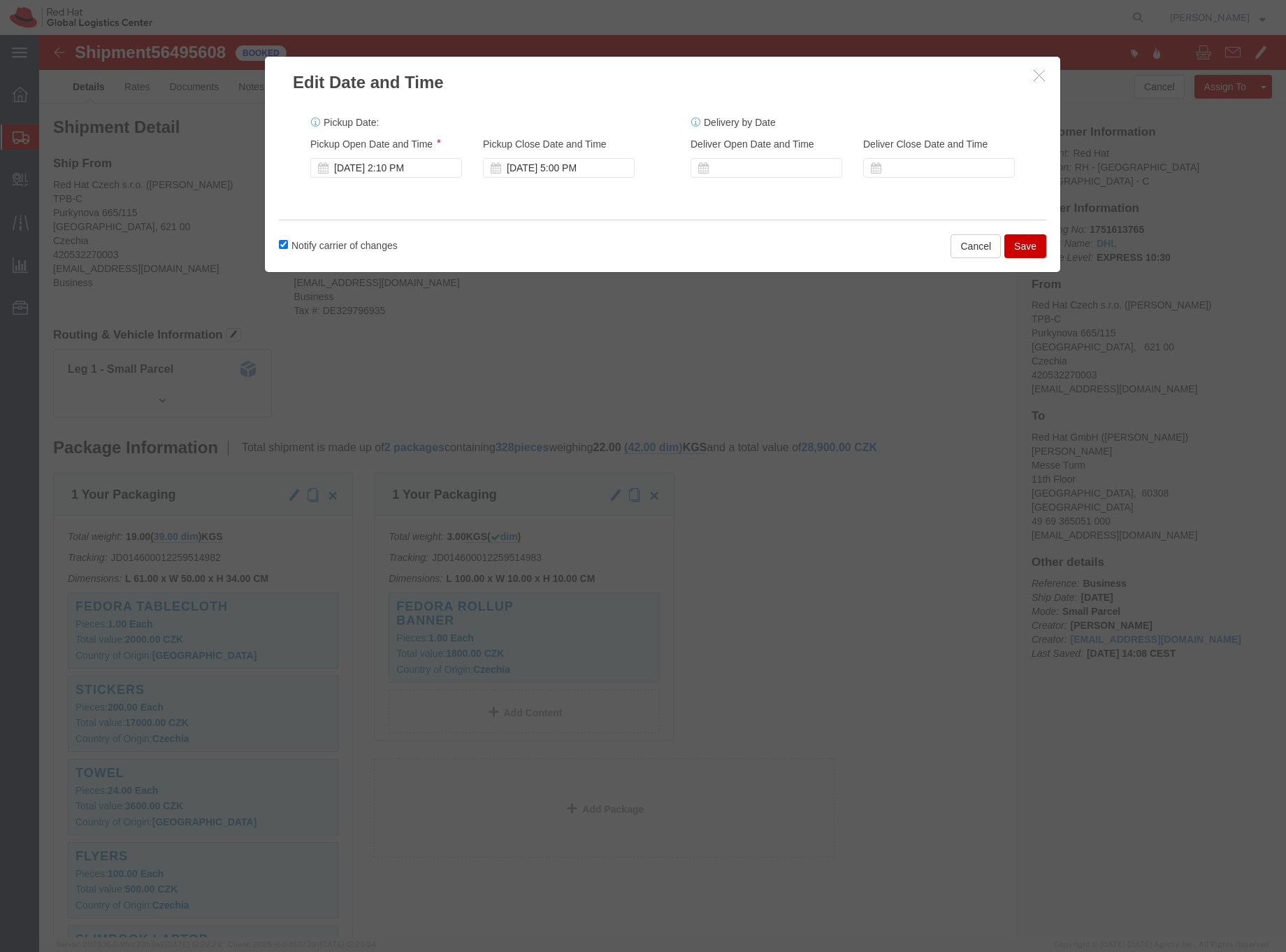
click button "Save"
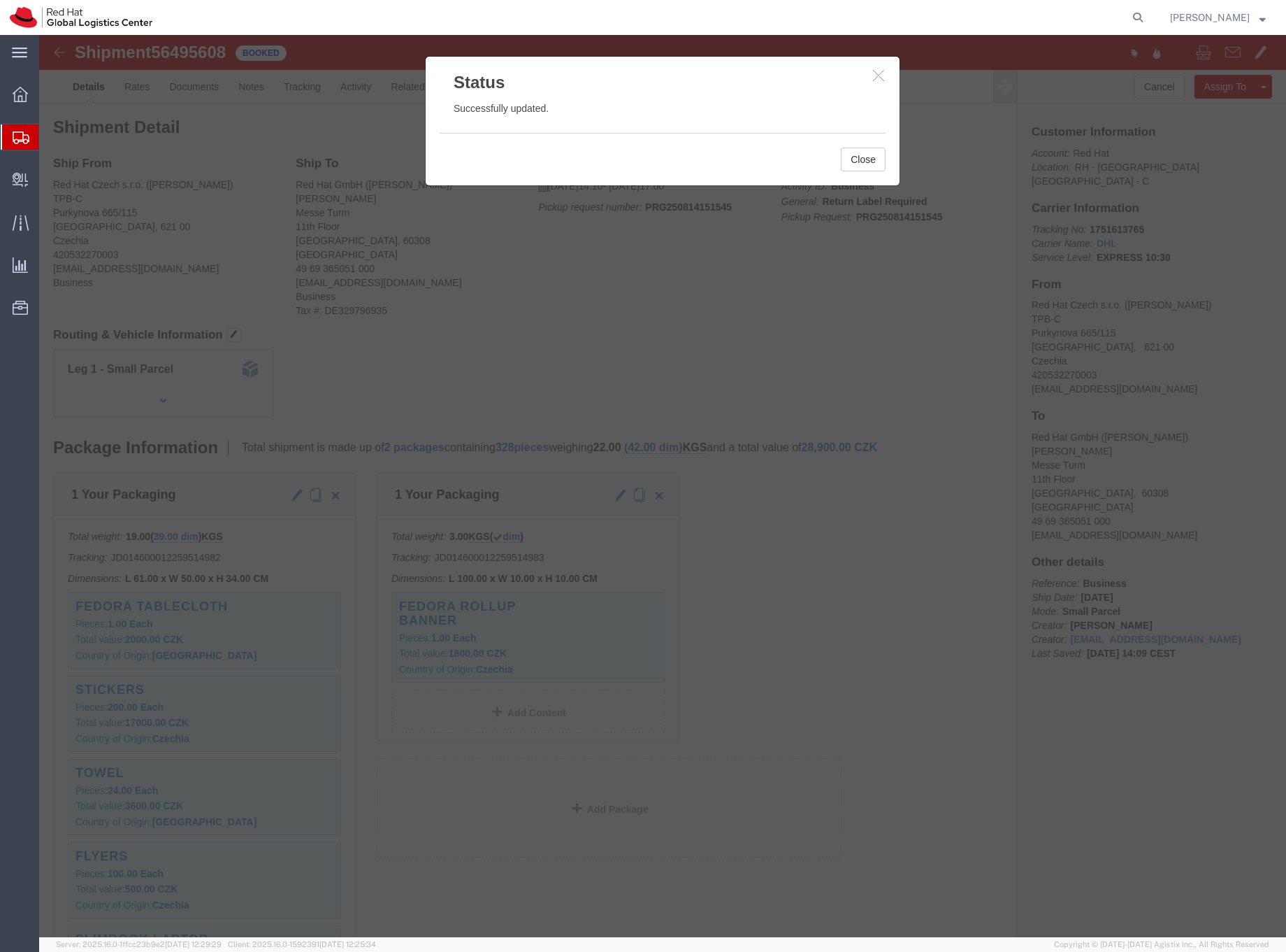
click icon "button"
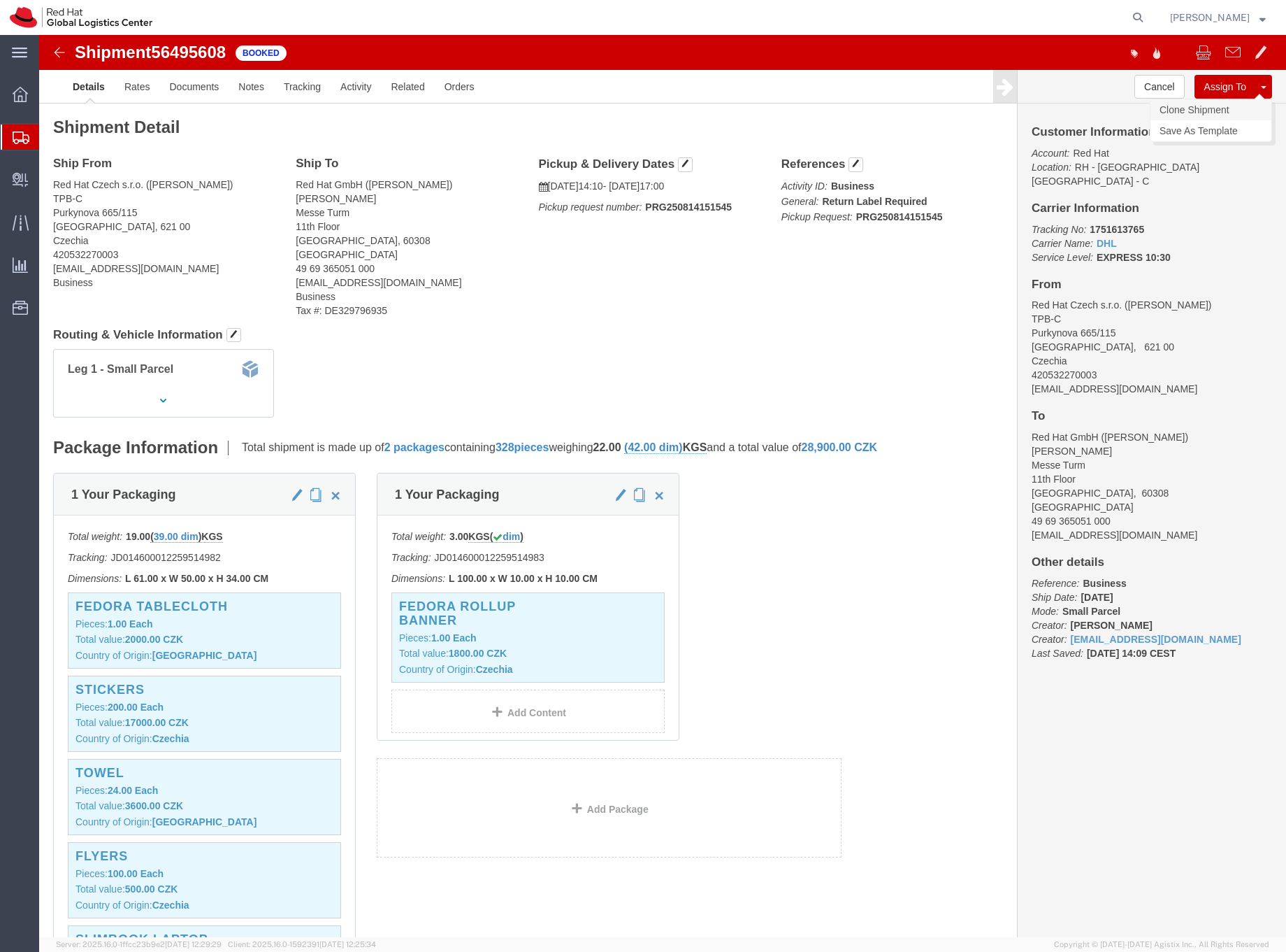
click link "Clone Shipment"
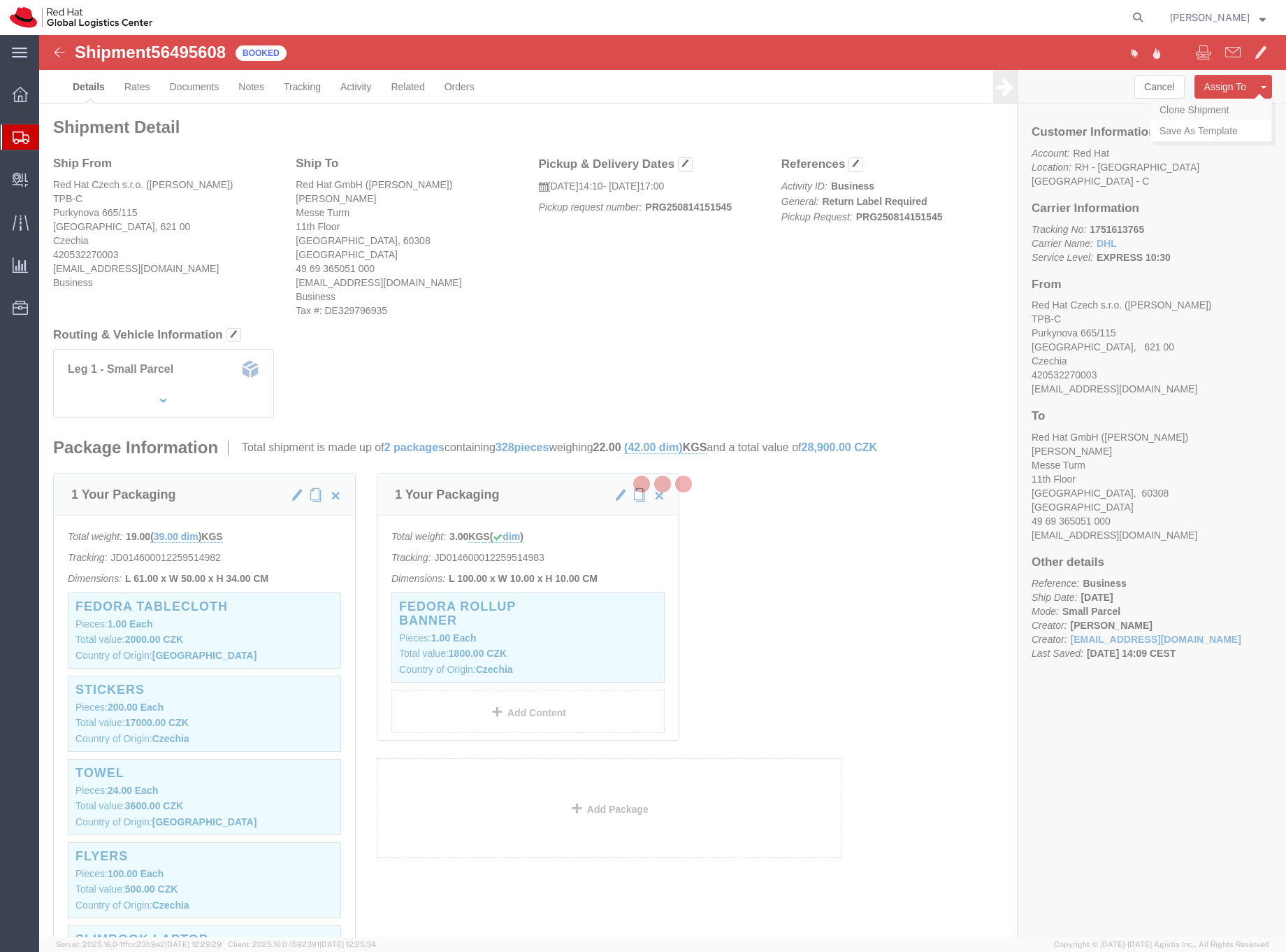
select select "38037"
select select "37960"
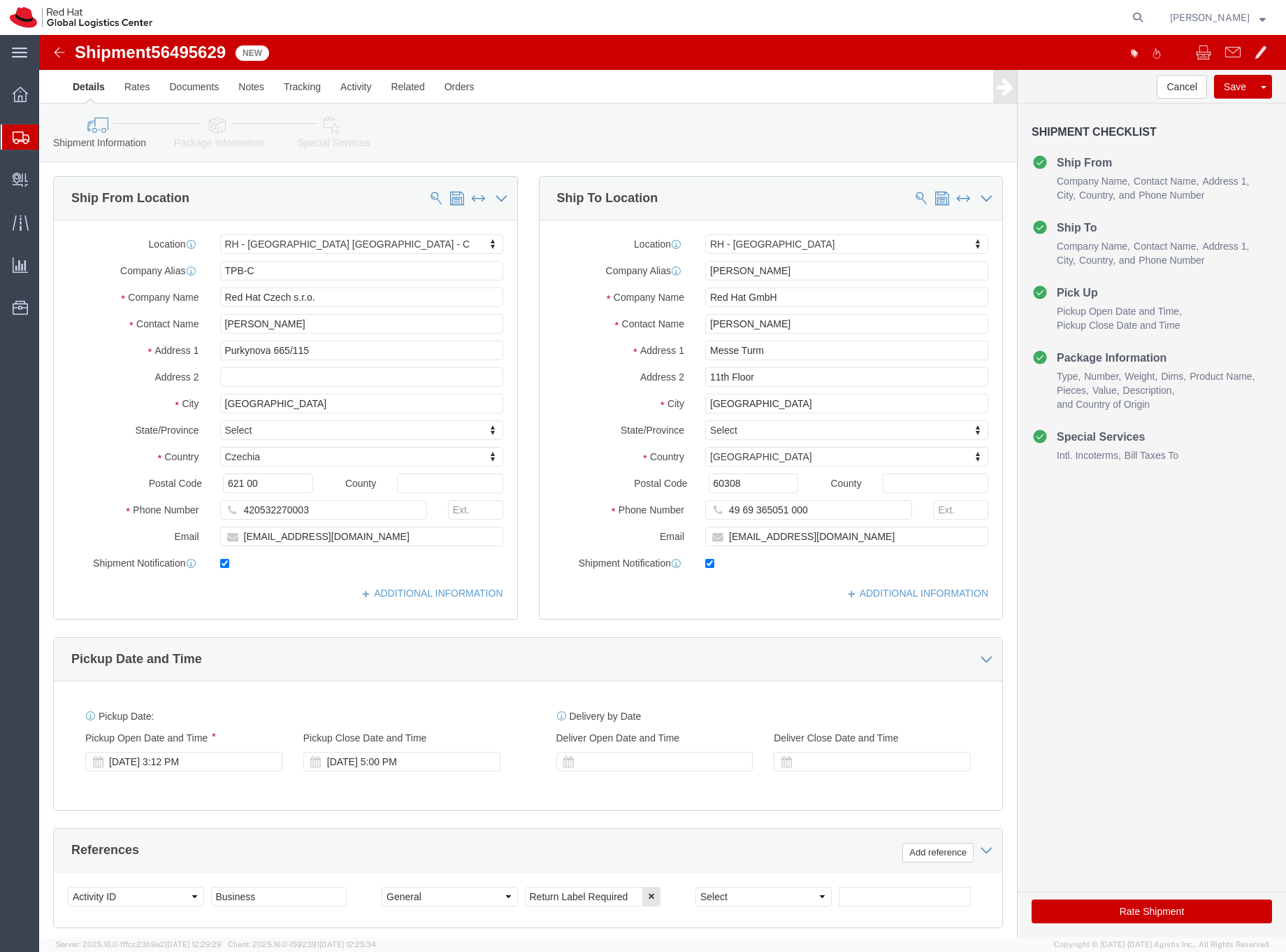
click icon
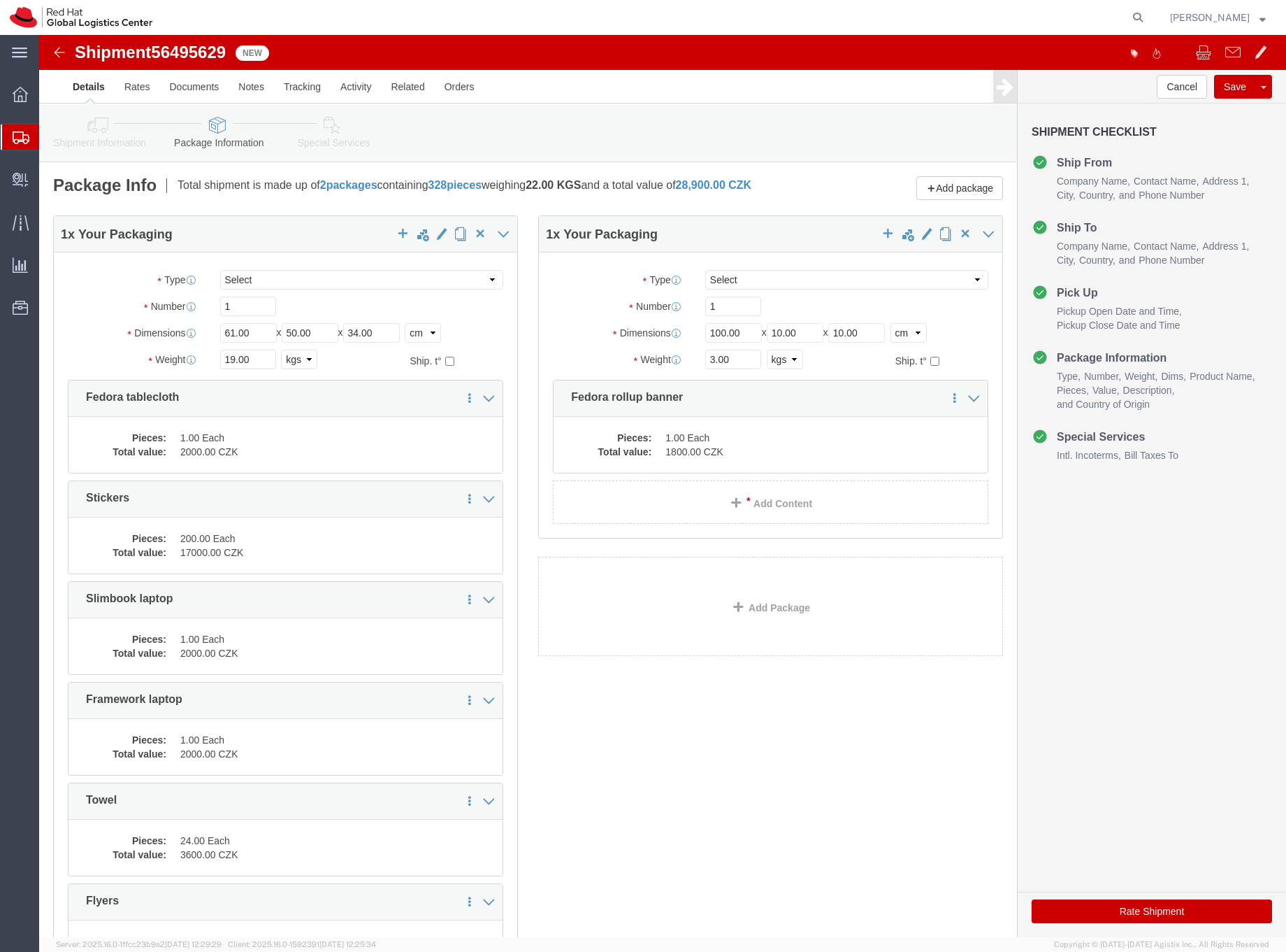
click icon
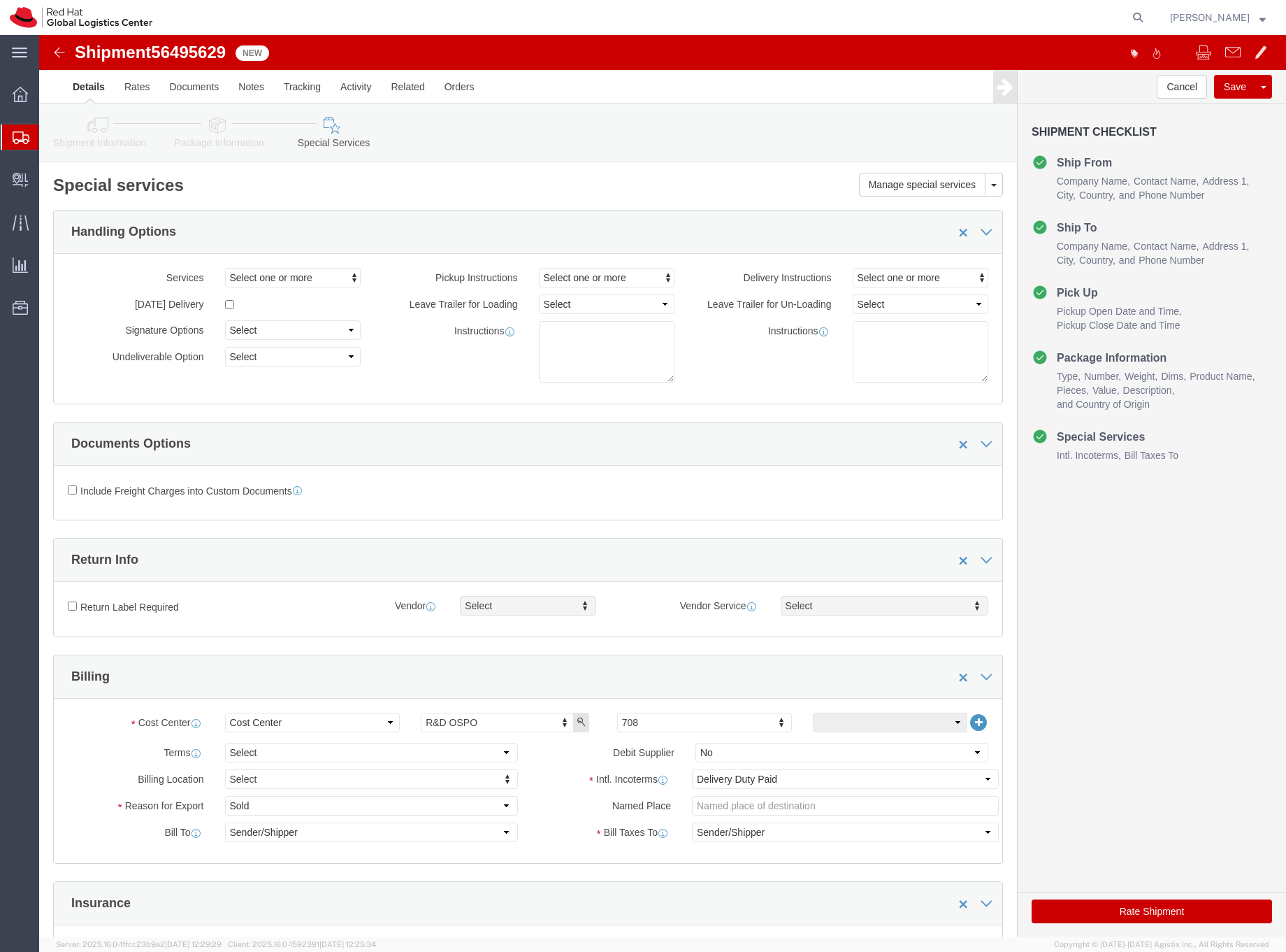
click button "Rate Shipment"
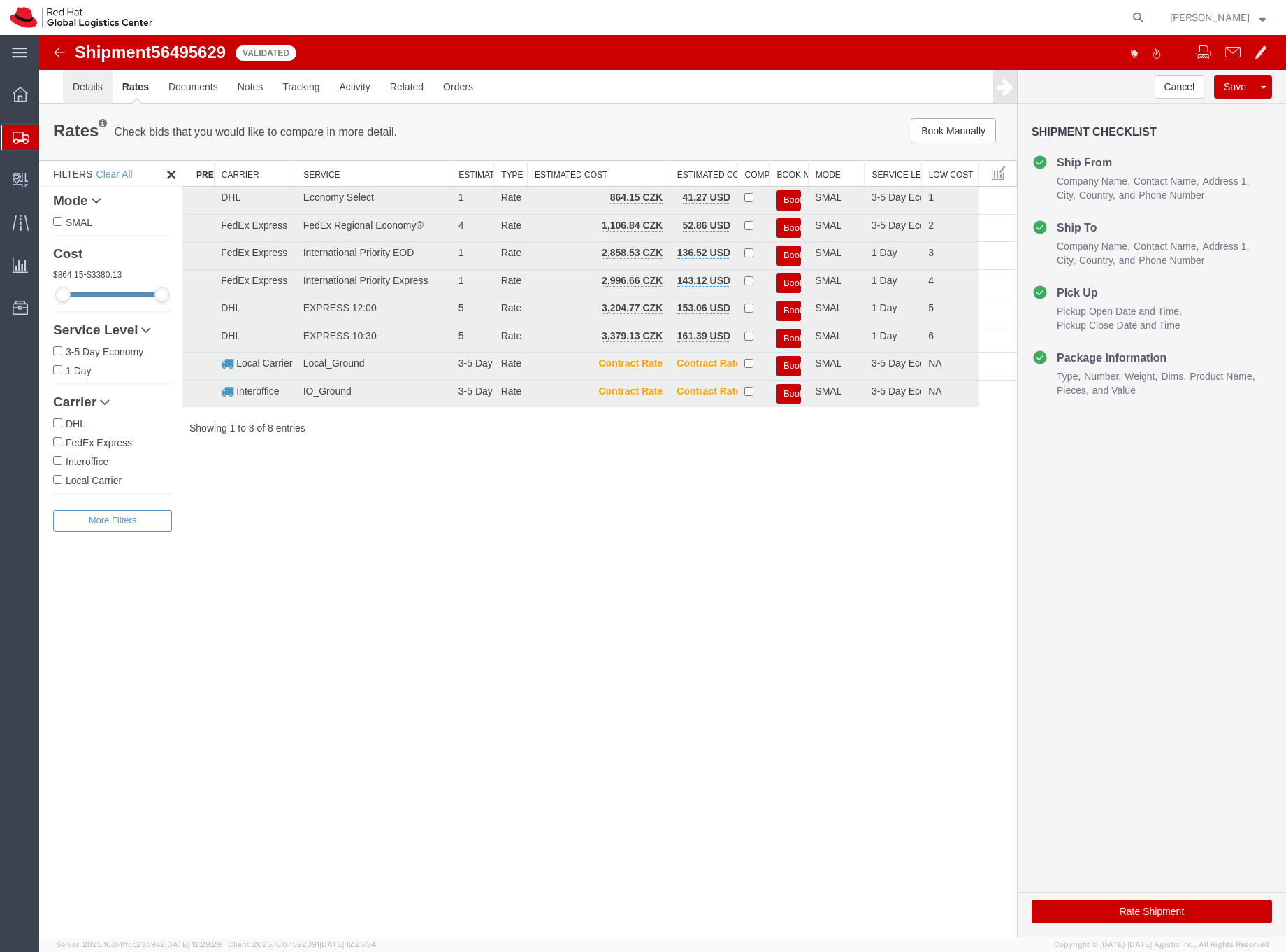
click at [81, 86] on link "Details" at bounding box center [87, 86] width 50 height 34
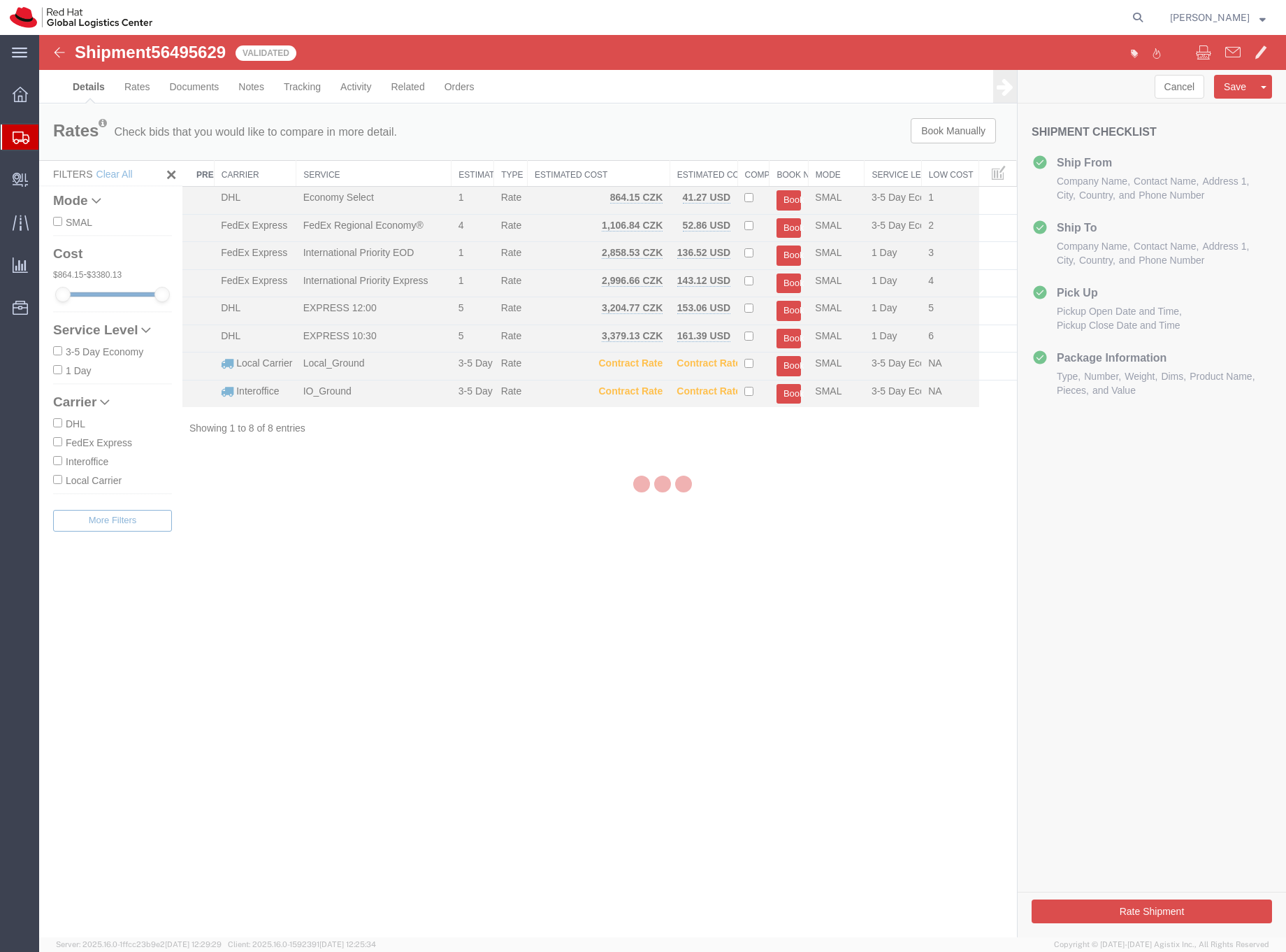
select select "38037"
select select "37960"
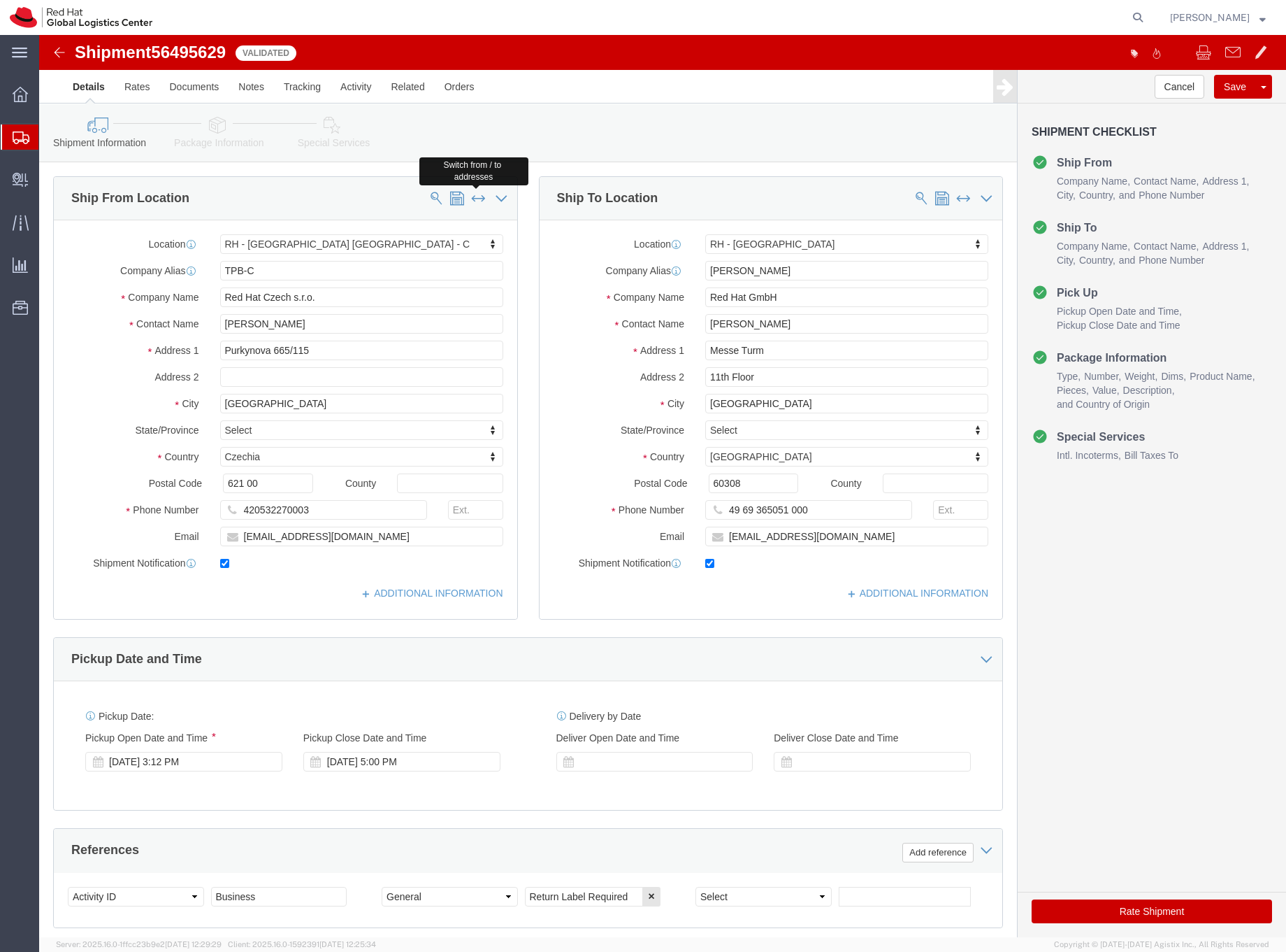
click span
select select
type input "[PERSON_NAME]"
type input "Red Hat GmbH"
type input "[PERSON_NAME]"
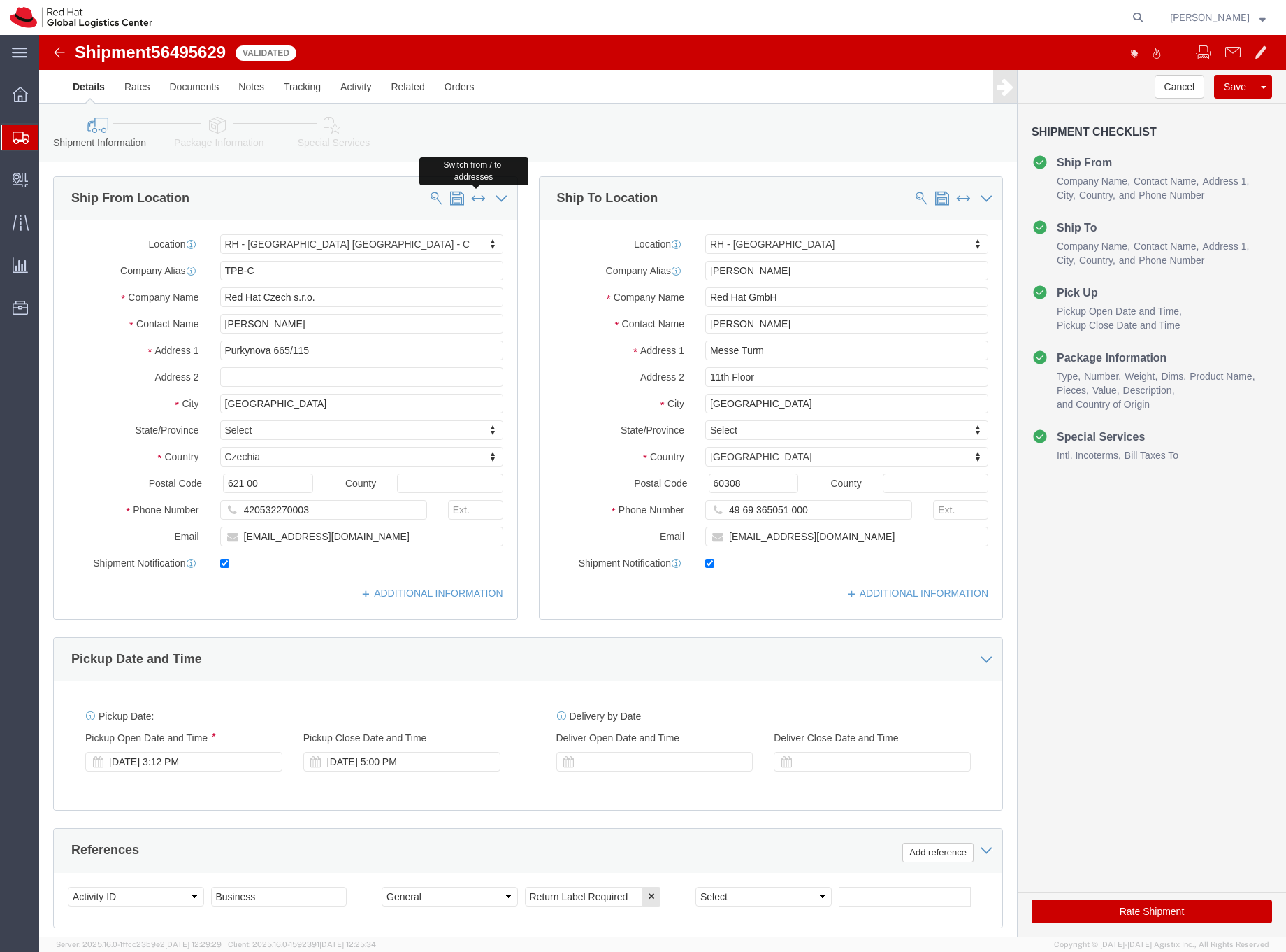
type input "Messe Turm"
type input "11th Floor"
type input "[GEOGRAPHIC_DATA]"
select select "DE"
type input "60308"
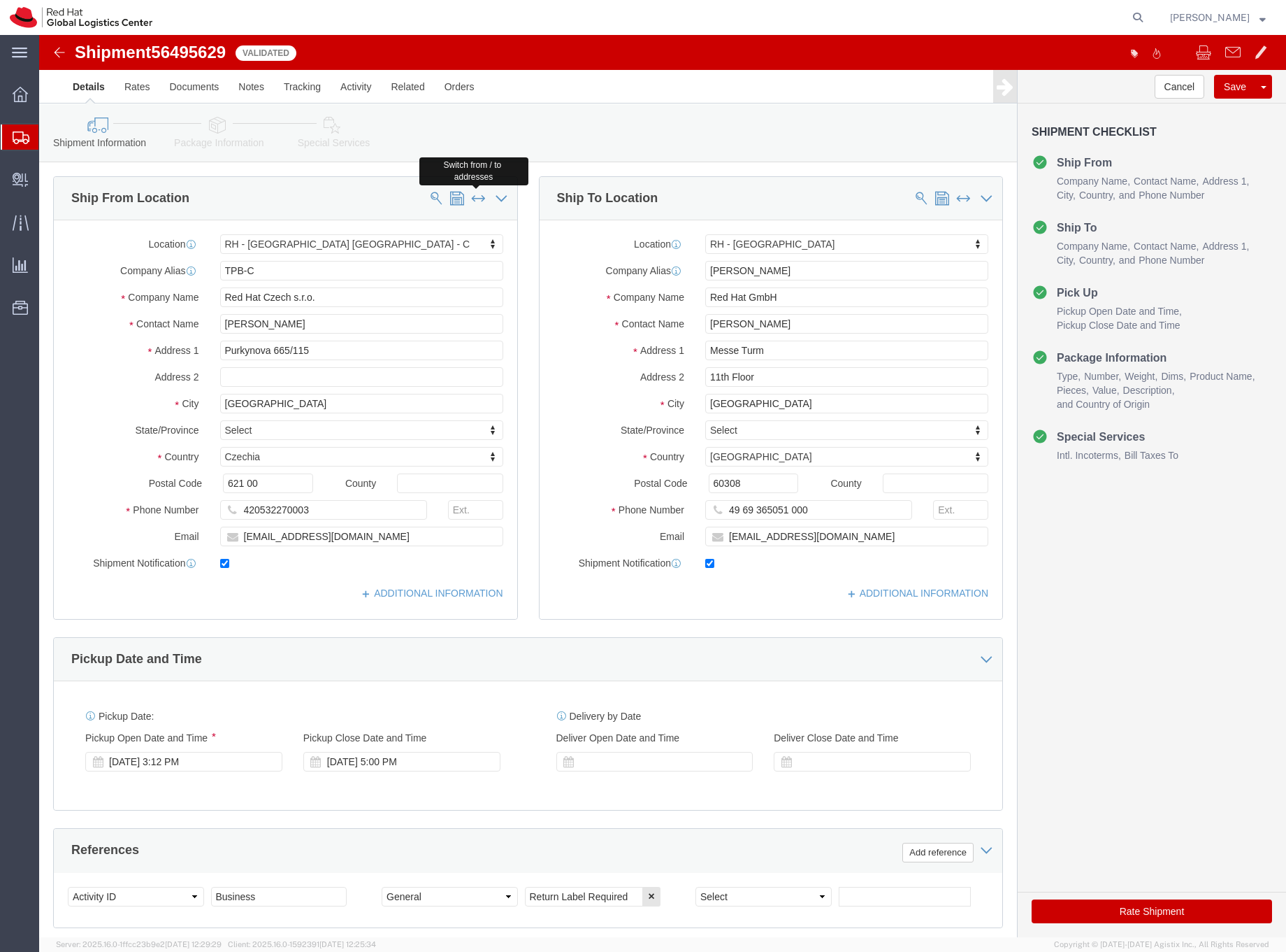
type input "49 69 365051 000"
type input "[EMAIL_ADDRESS][DOMAIN_NAME]"
select select
type input "TPB-C"
type input "Red Hat Czech s.r.o."
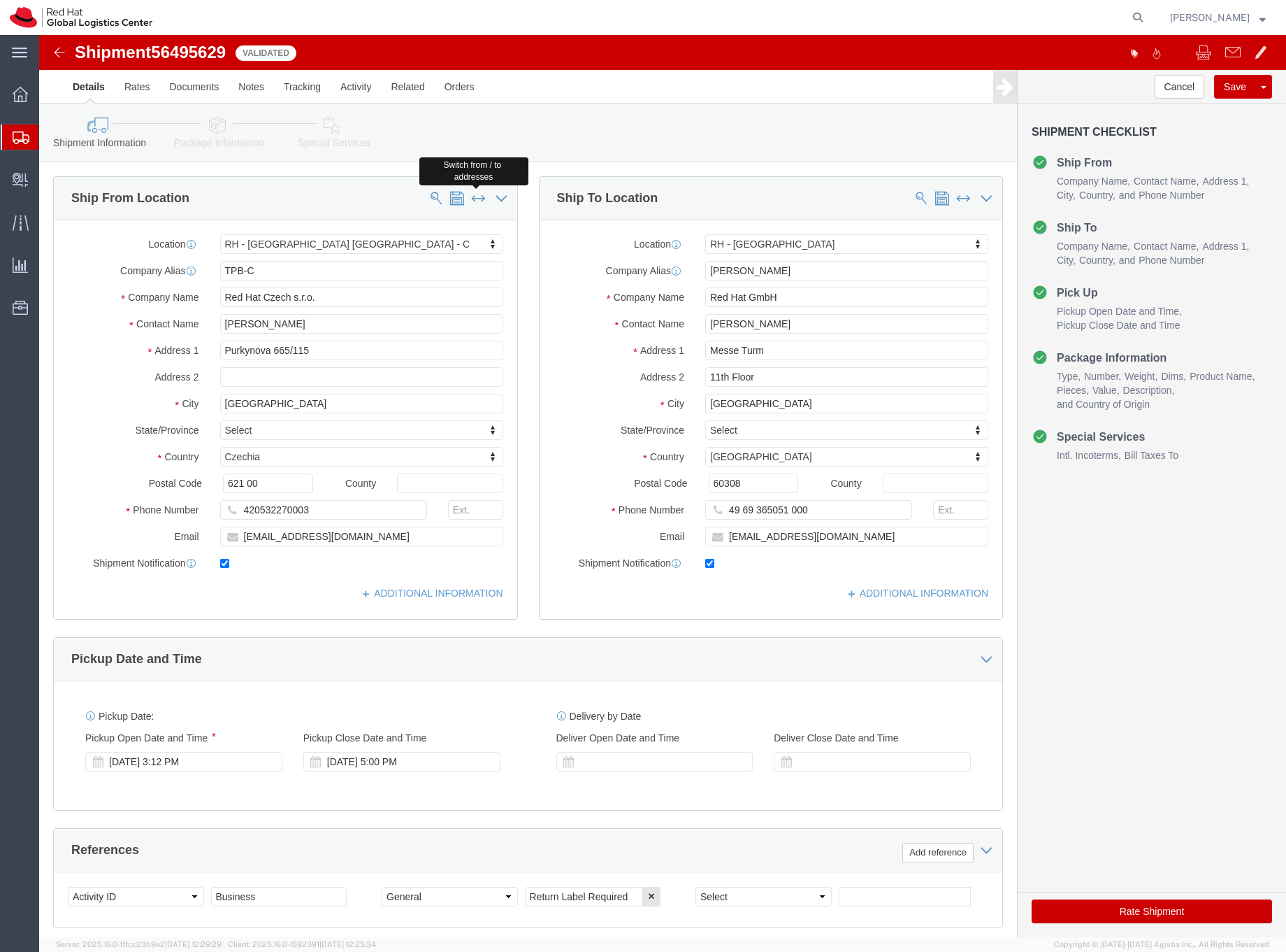
type input "[PERSON_NAME]"
type input "Purkynova 665/115"
type input "[GEOGRAPHIC_DATA]"
select select "CZ"
type input "621 00"
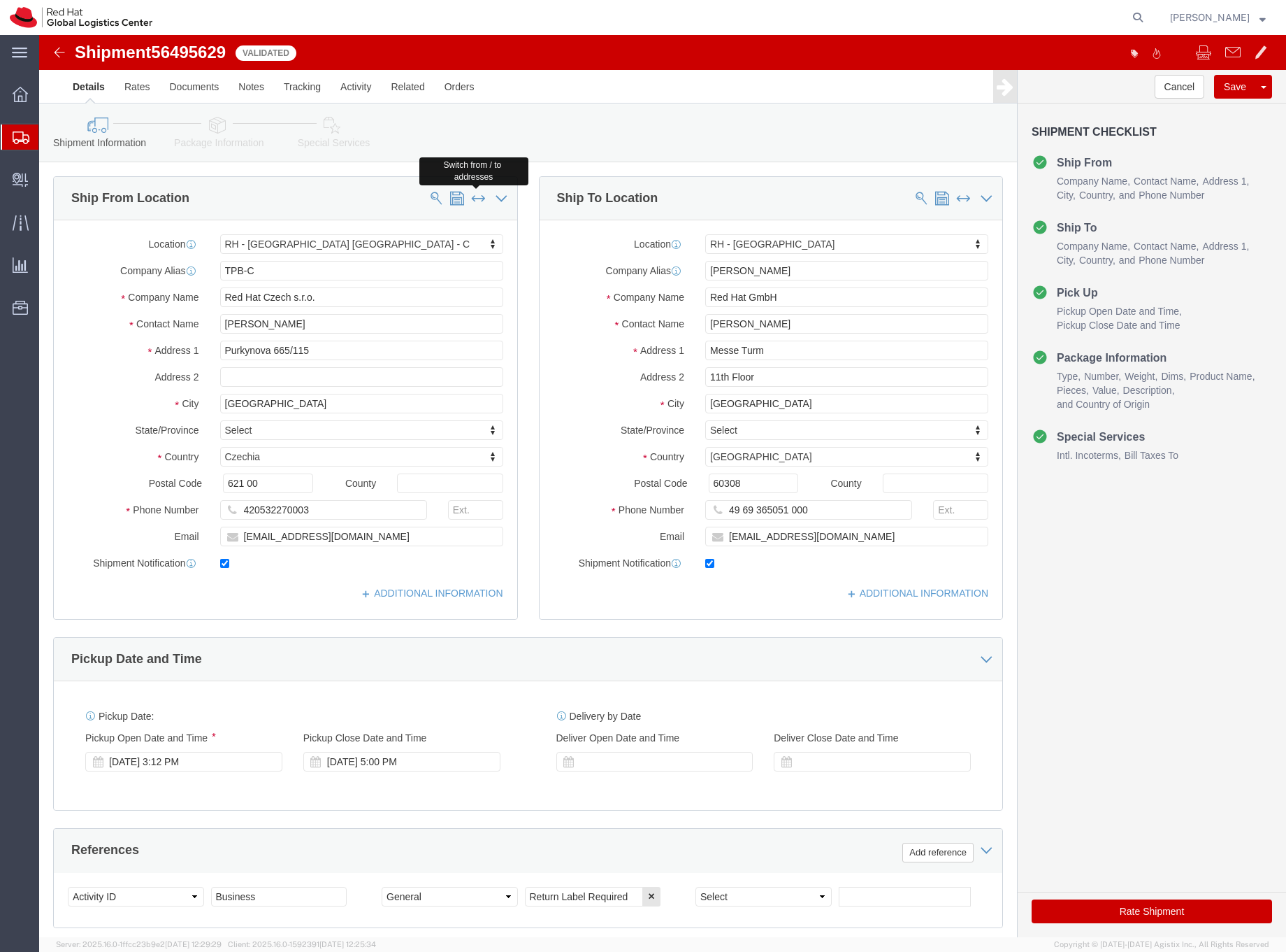
type input "420532270003"
type input "[EMAIL_ADDRESS][DOMAIN_NAME]"
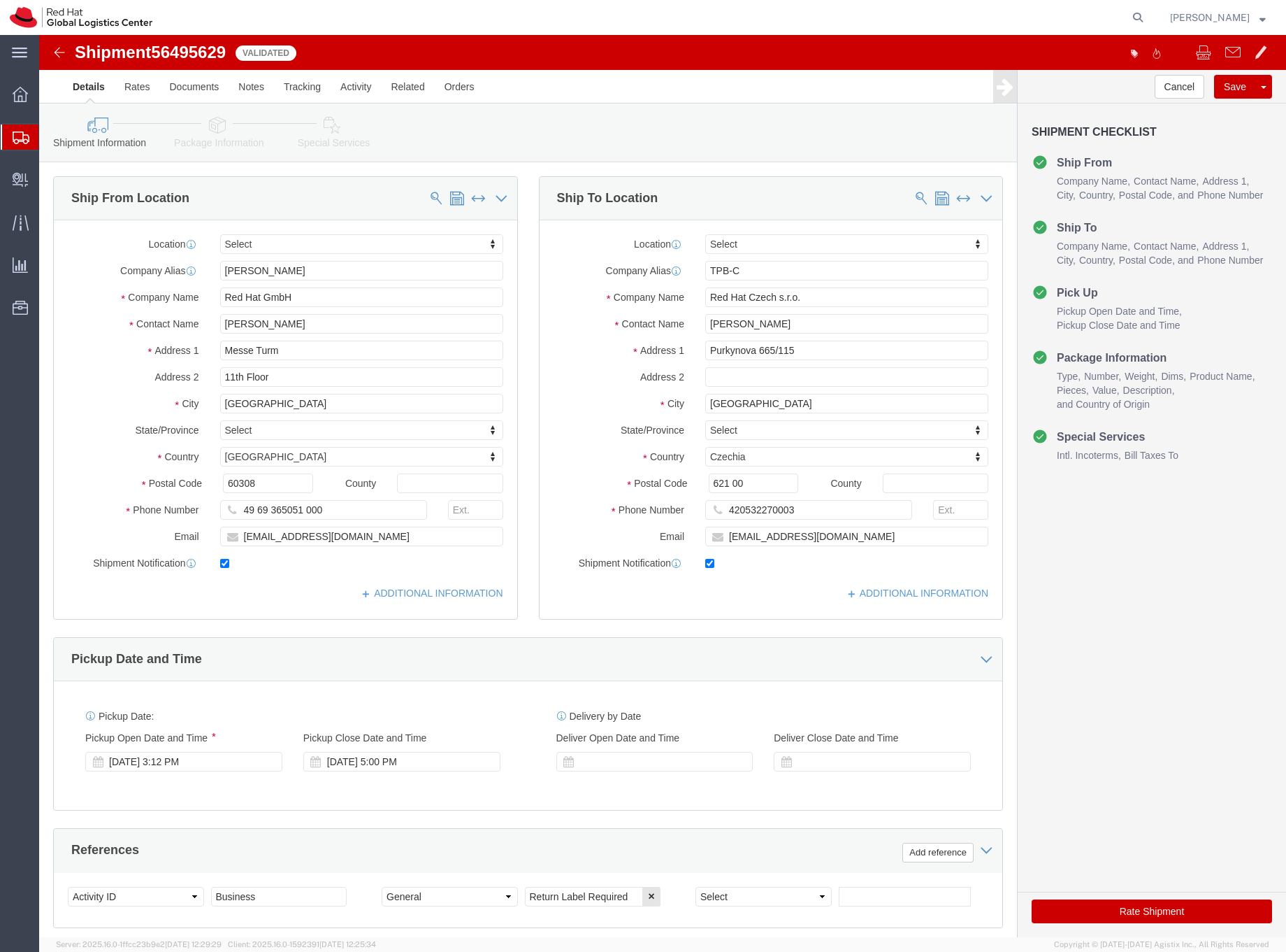
click icon
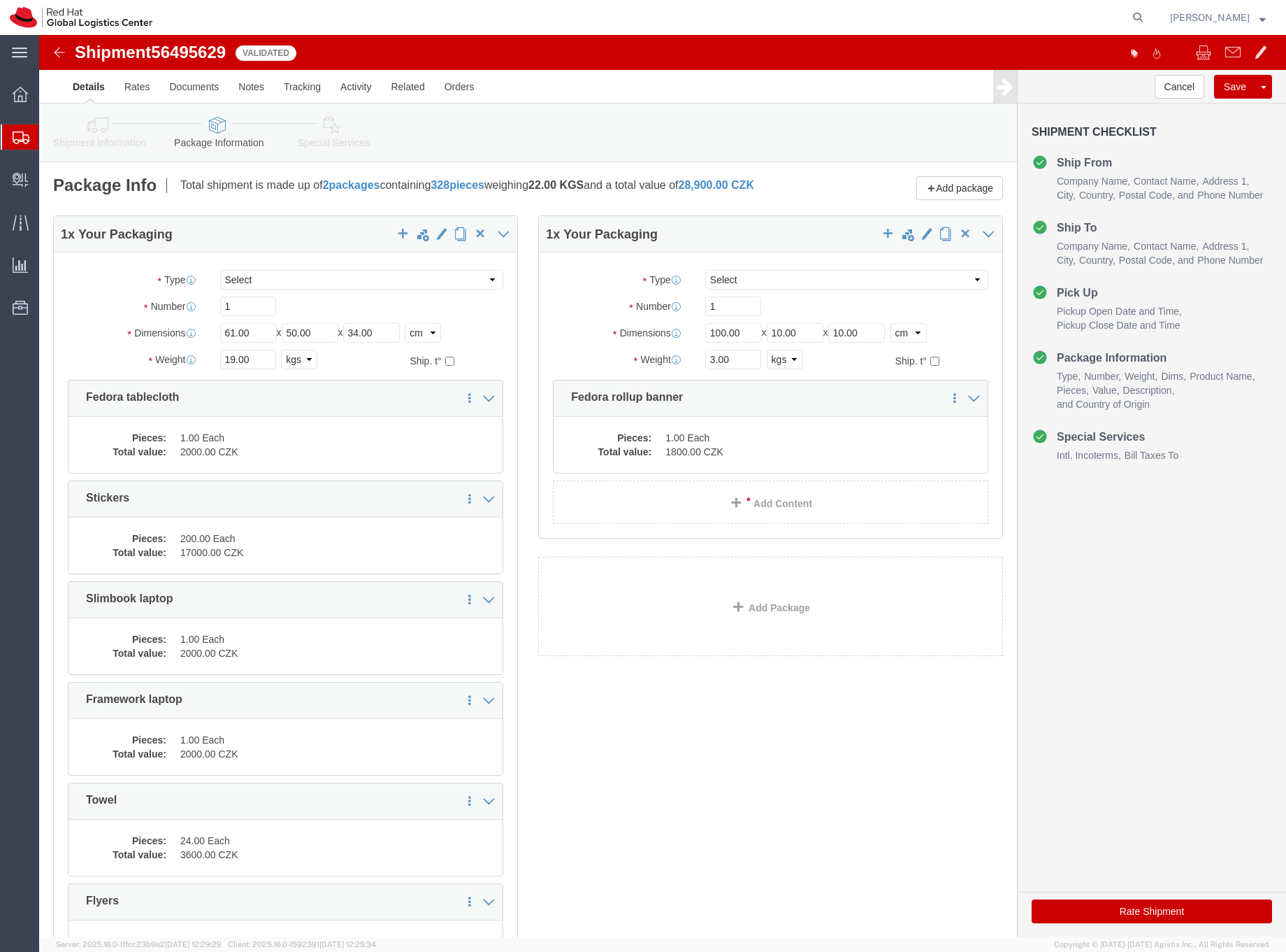
click icon
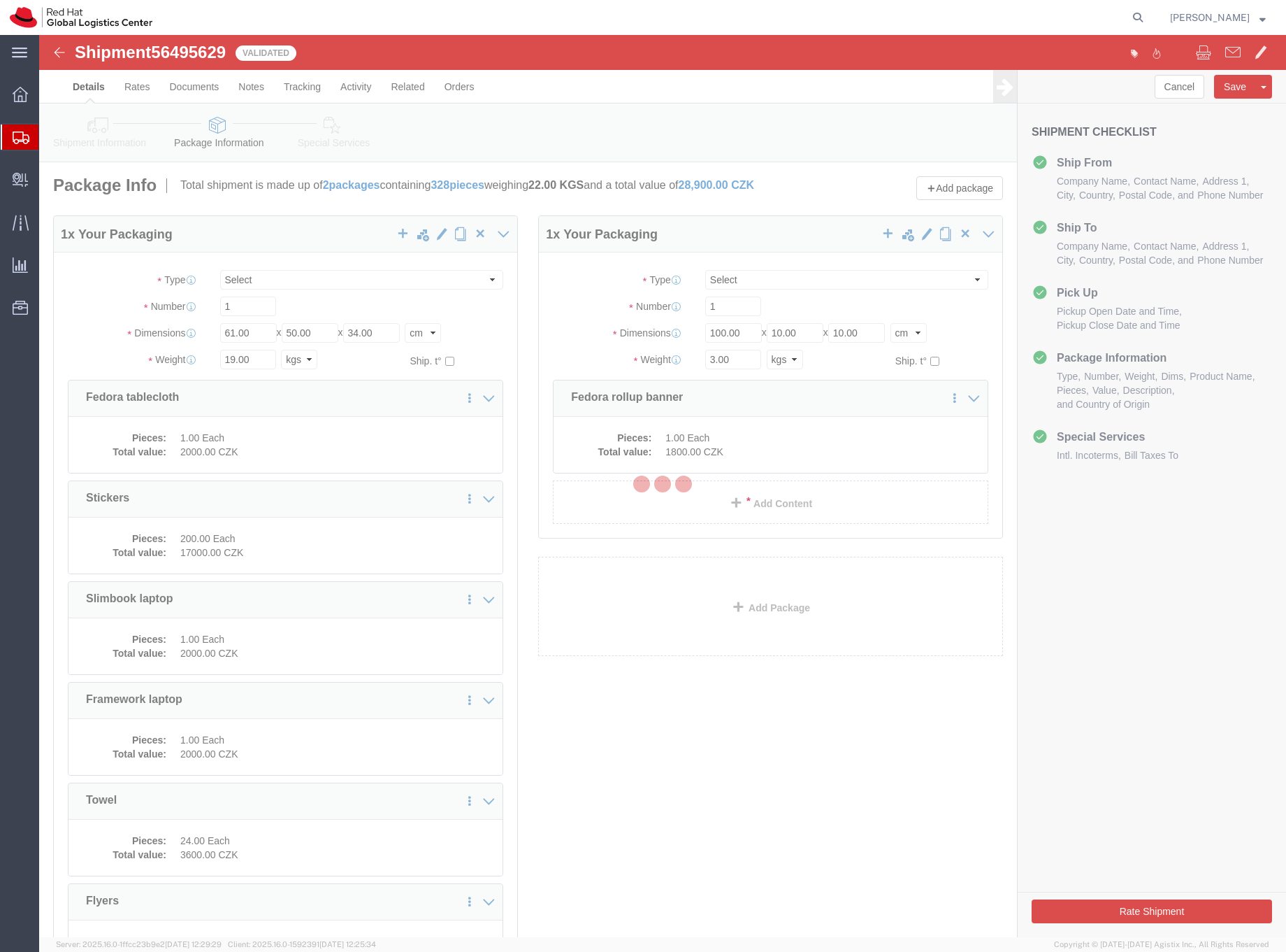
select select
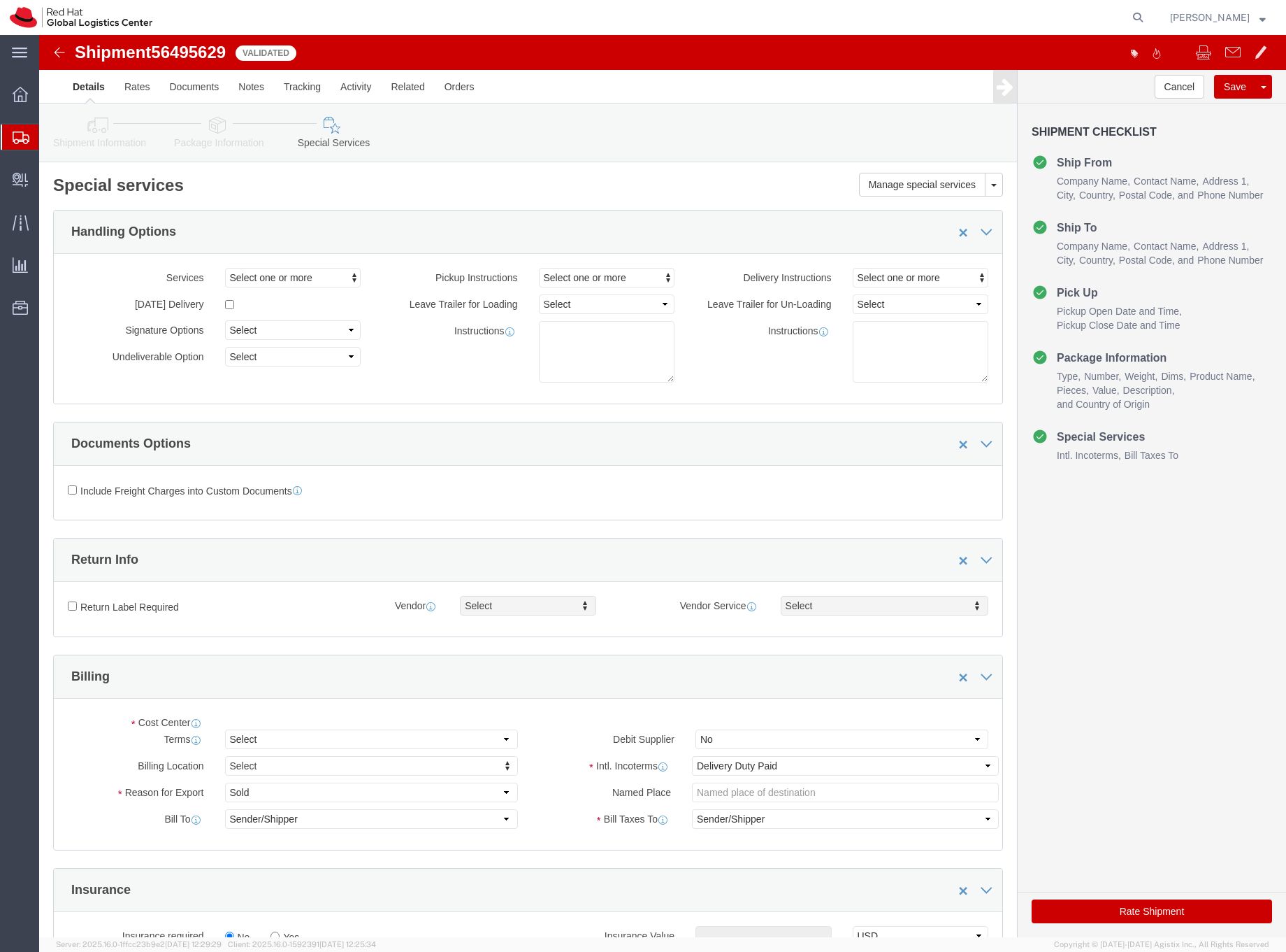
select select "COSTCENTER"
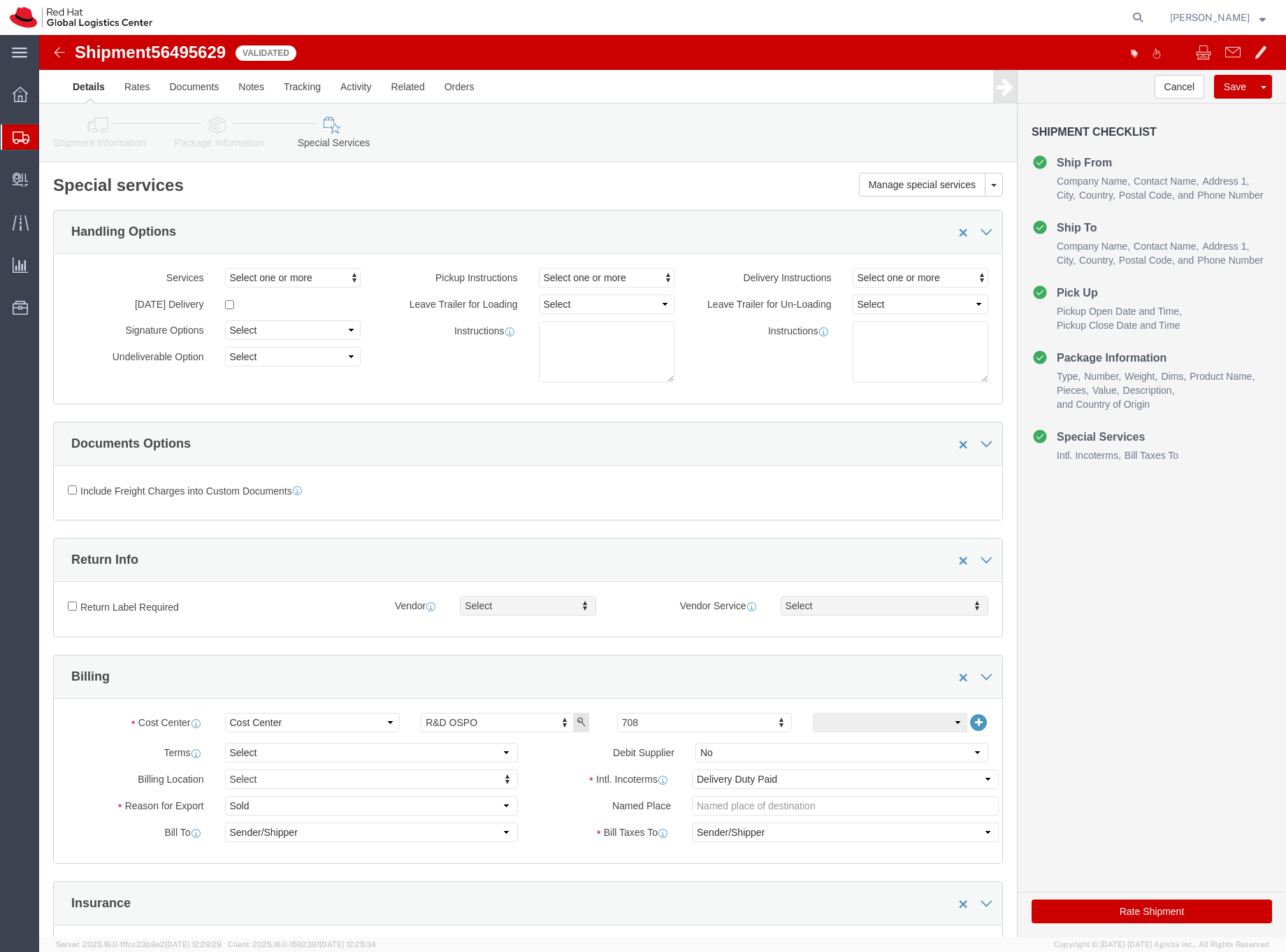
click button "Rate Shipment"
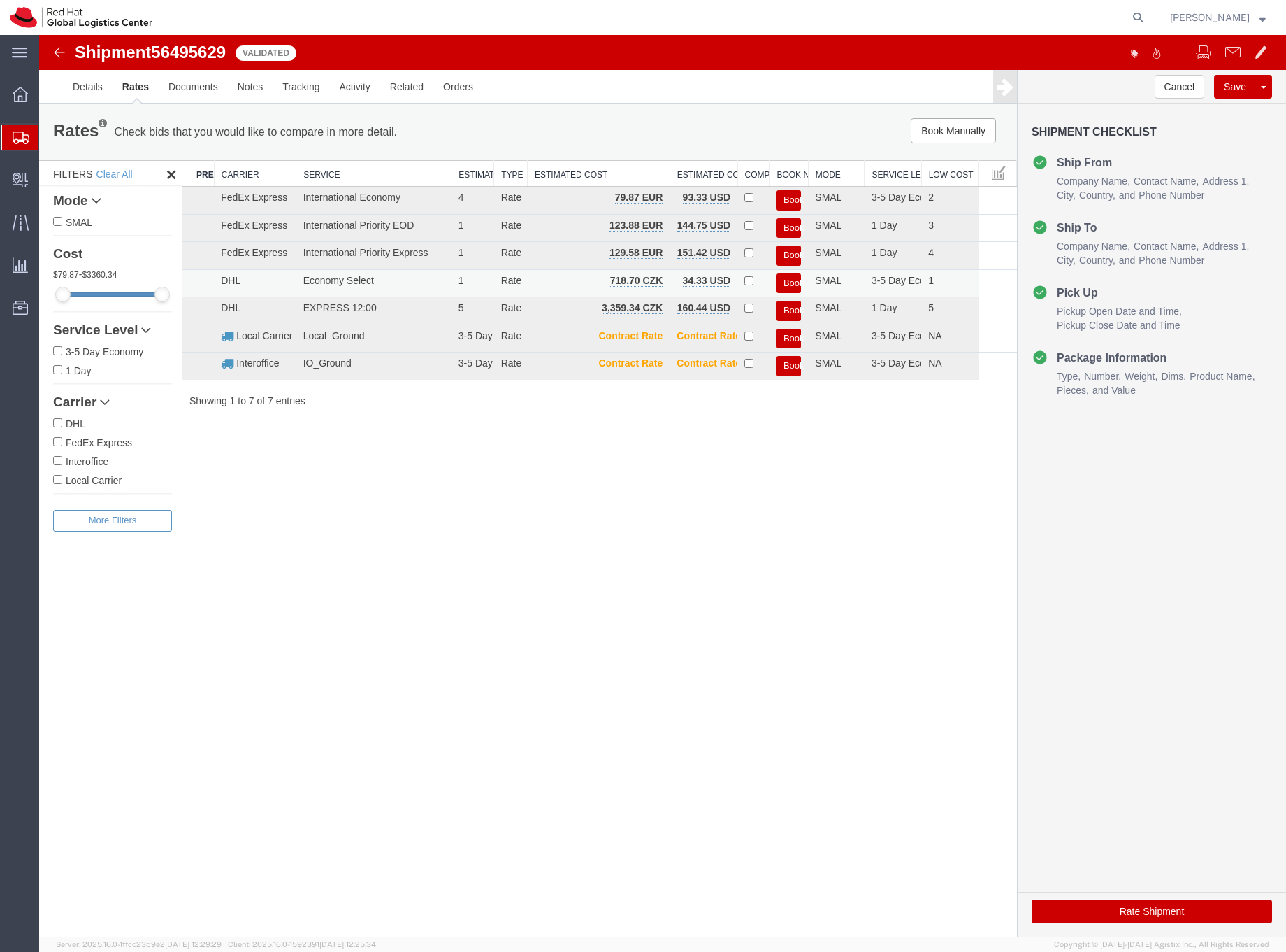
click at [787, 281] on button "Book" at bounding box center [788, 283] width 25 height 20
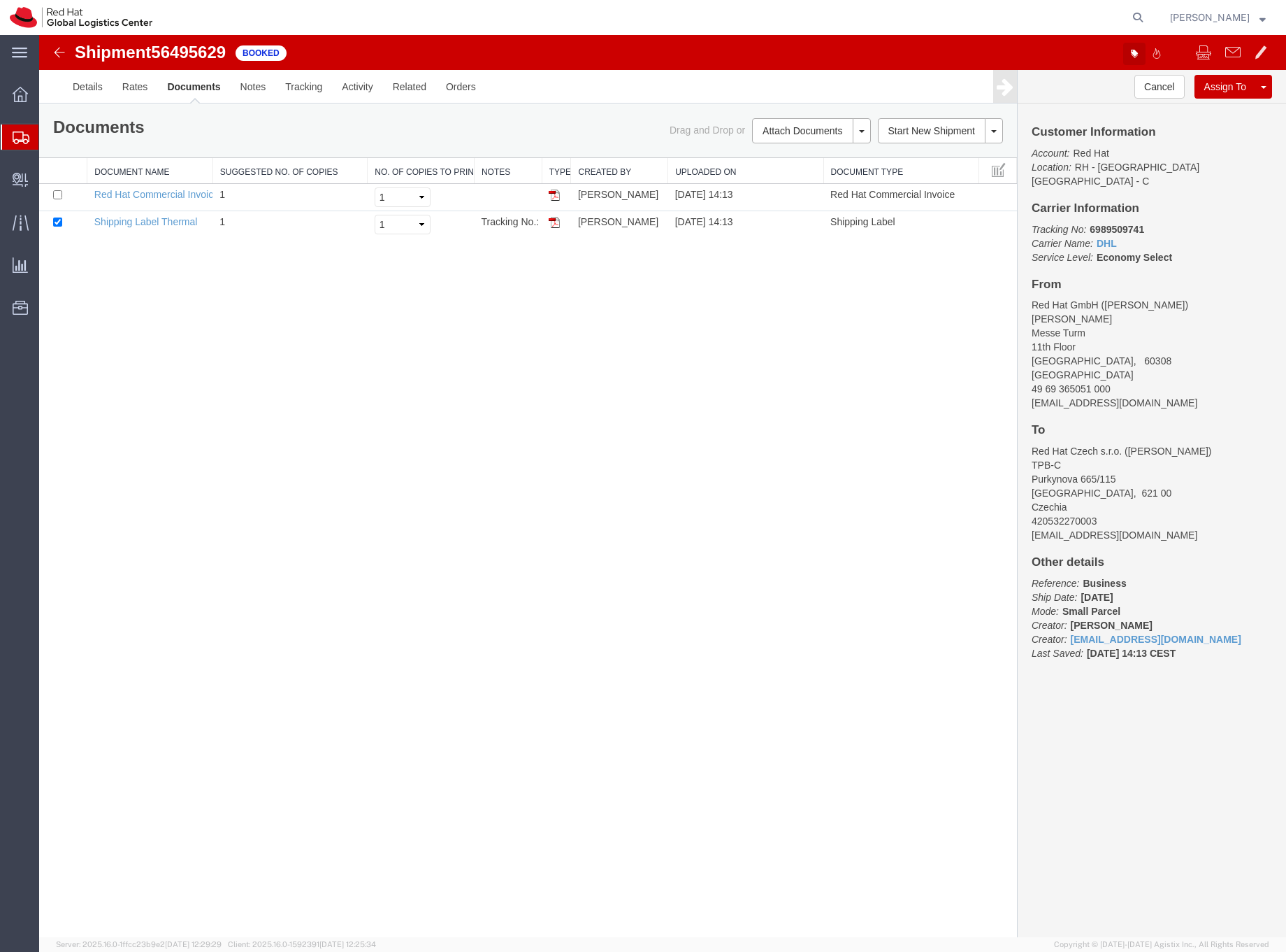
click at [1135, 50] on icon "button" at bounding box center [1135, 54] width 7 height 7
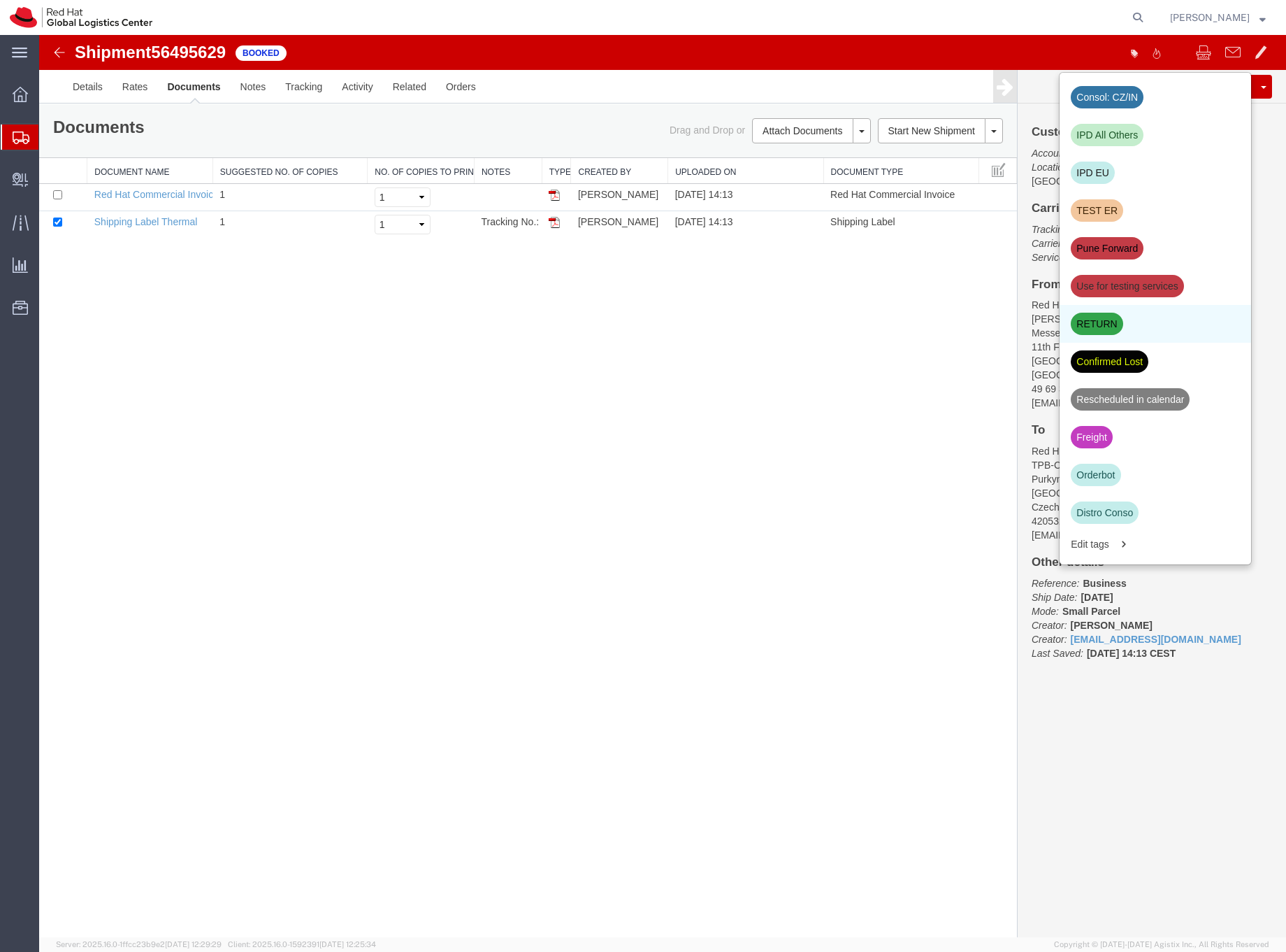
click at [1108, 318] on div "RETURN" at bounding box center [1096, 323] width 52 height 23
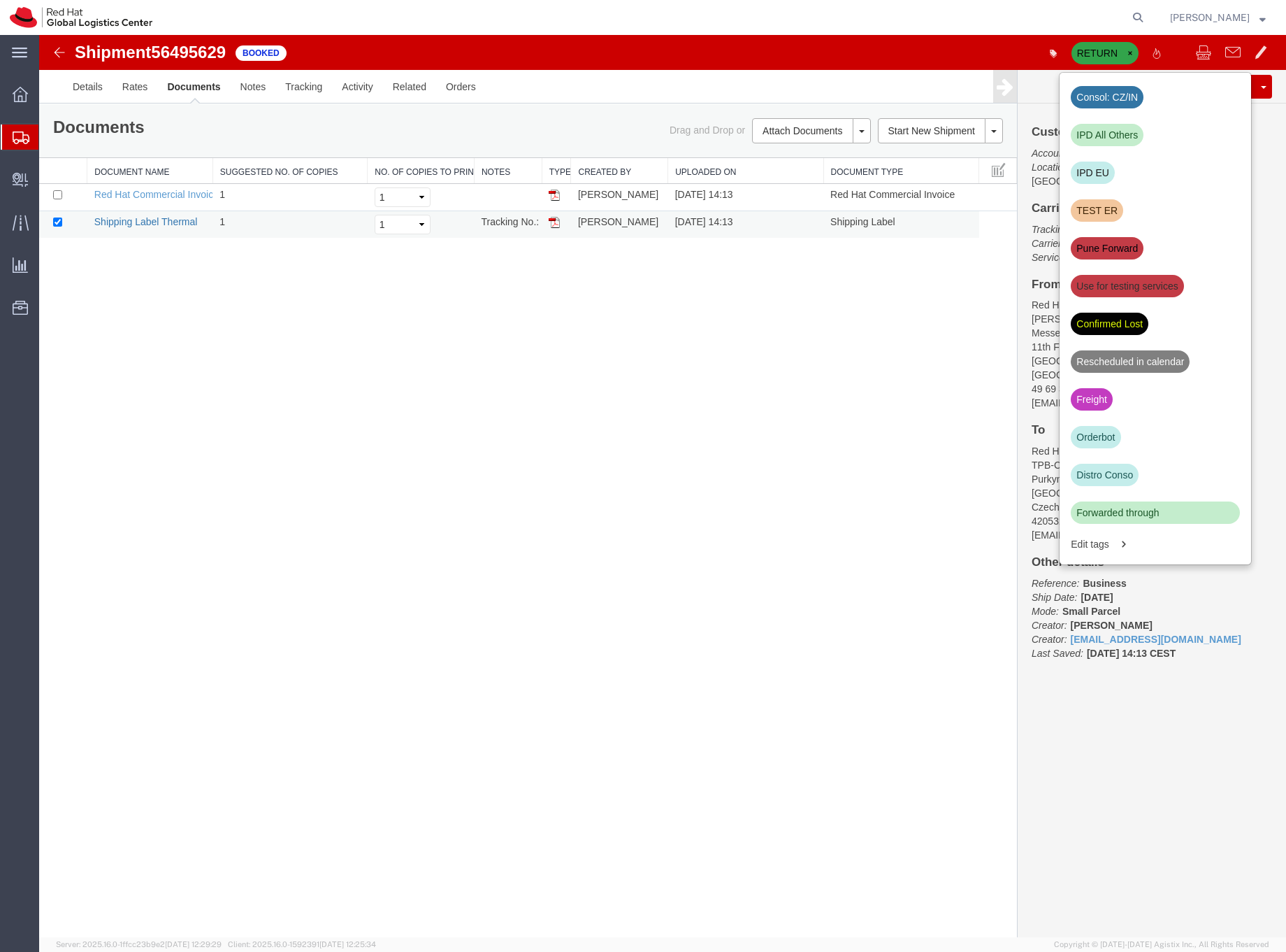
click at [172, 223] on link "Shipping Label Thermal" at bounding box center [146, 222] width 104 height 11
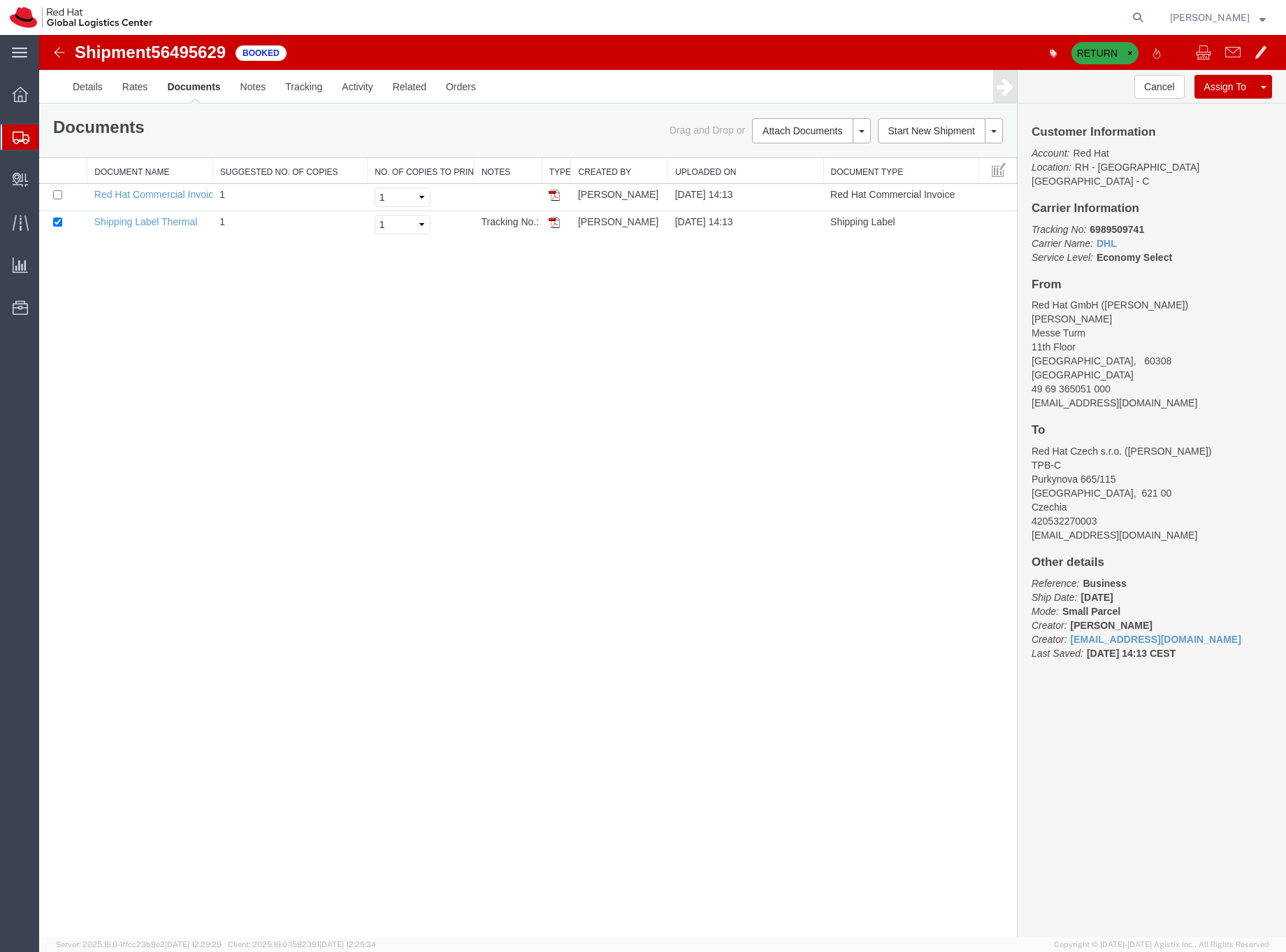
click at [20, 134] on icon at bounding box center [21, 138] width 16 height 13
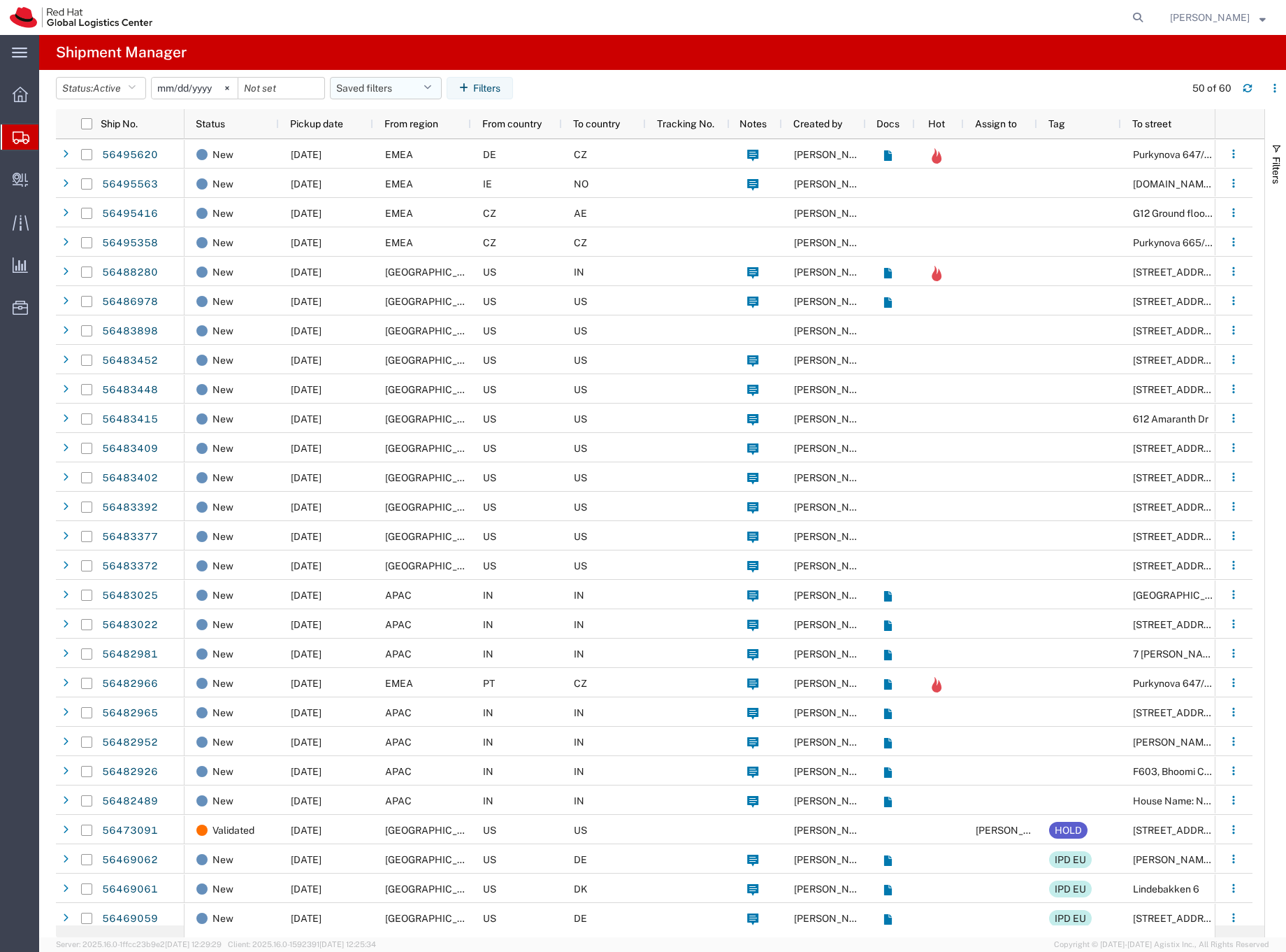
click at [377, 85] on button "Saved filters" at bounding box center [385, 88] width 112 height 23
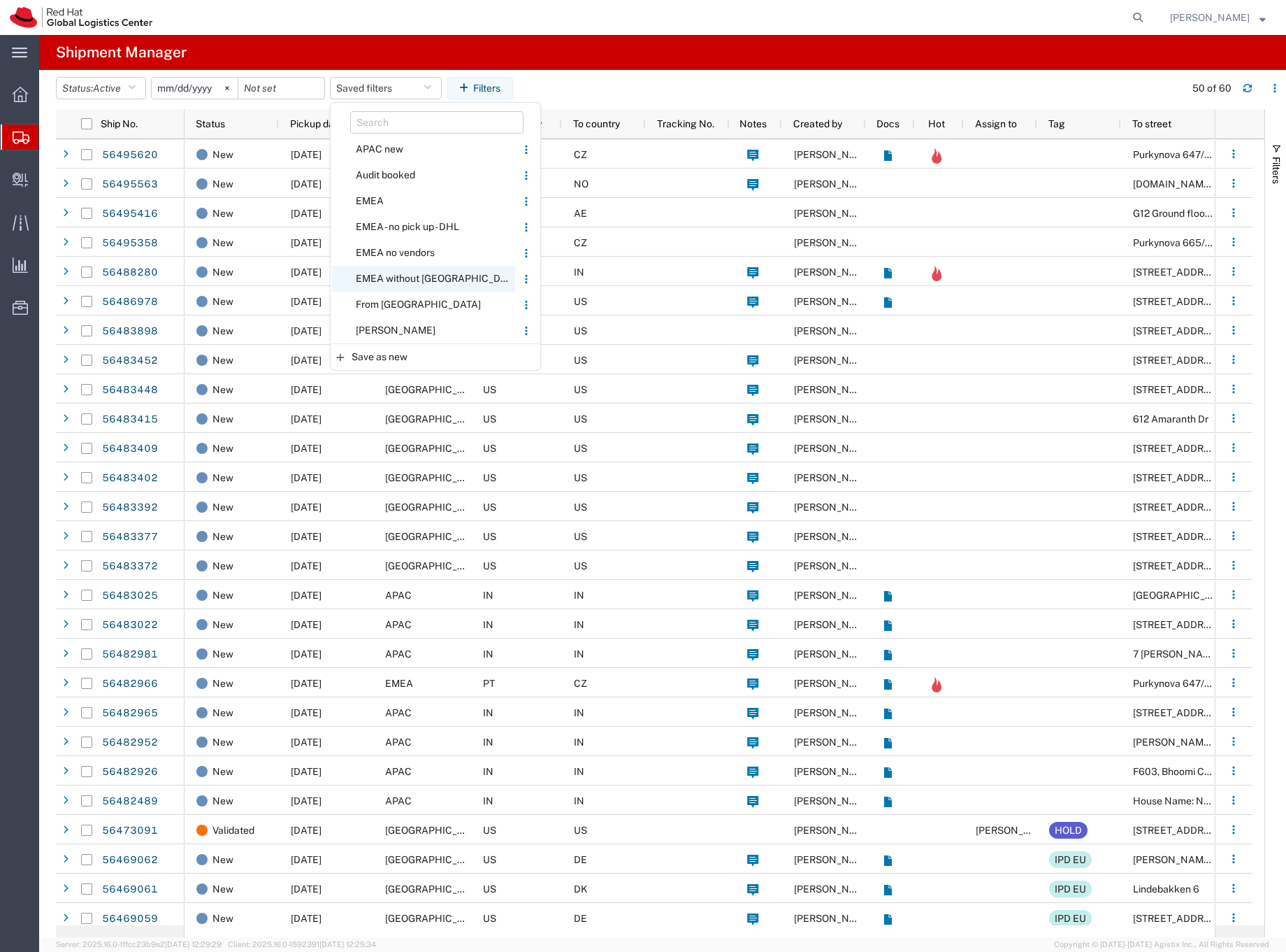
click at [406, 275] on span "EMEA without [GEOGRAPHIC_DATA]" at bounding box center [424, 279] width 183 height 25
type input "[DATE]"
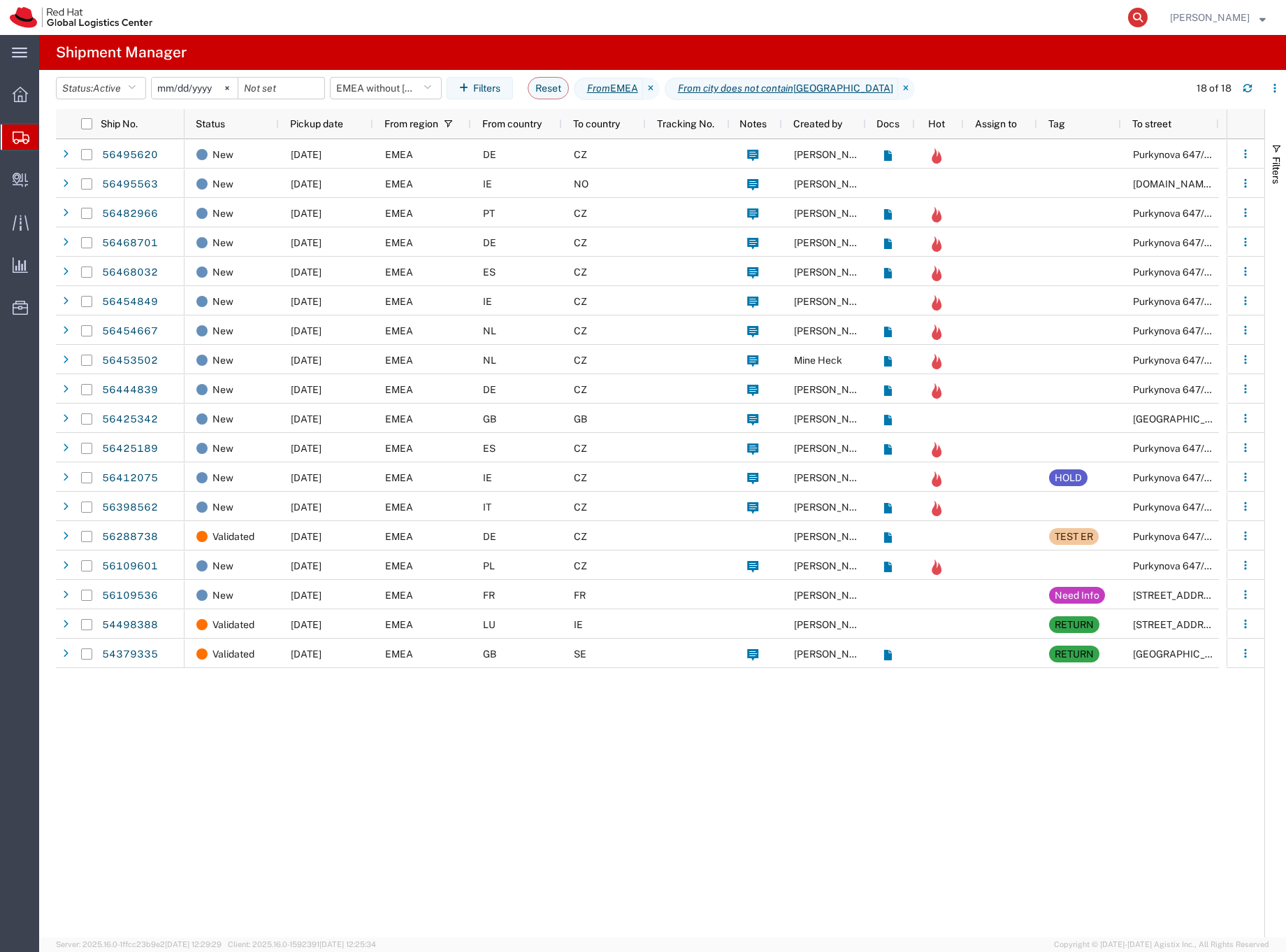
click at [1148, 16] on icon at bounding box center [1138, 17] width 20 height 20
click at [795, 22] on input "search" at bounding box center [915, 17] width 425 height 34
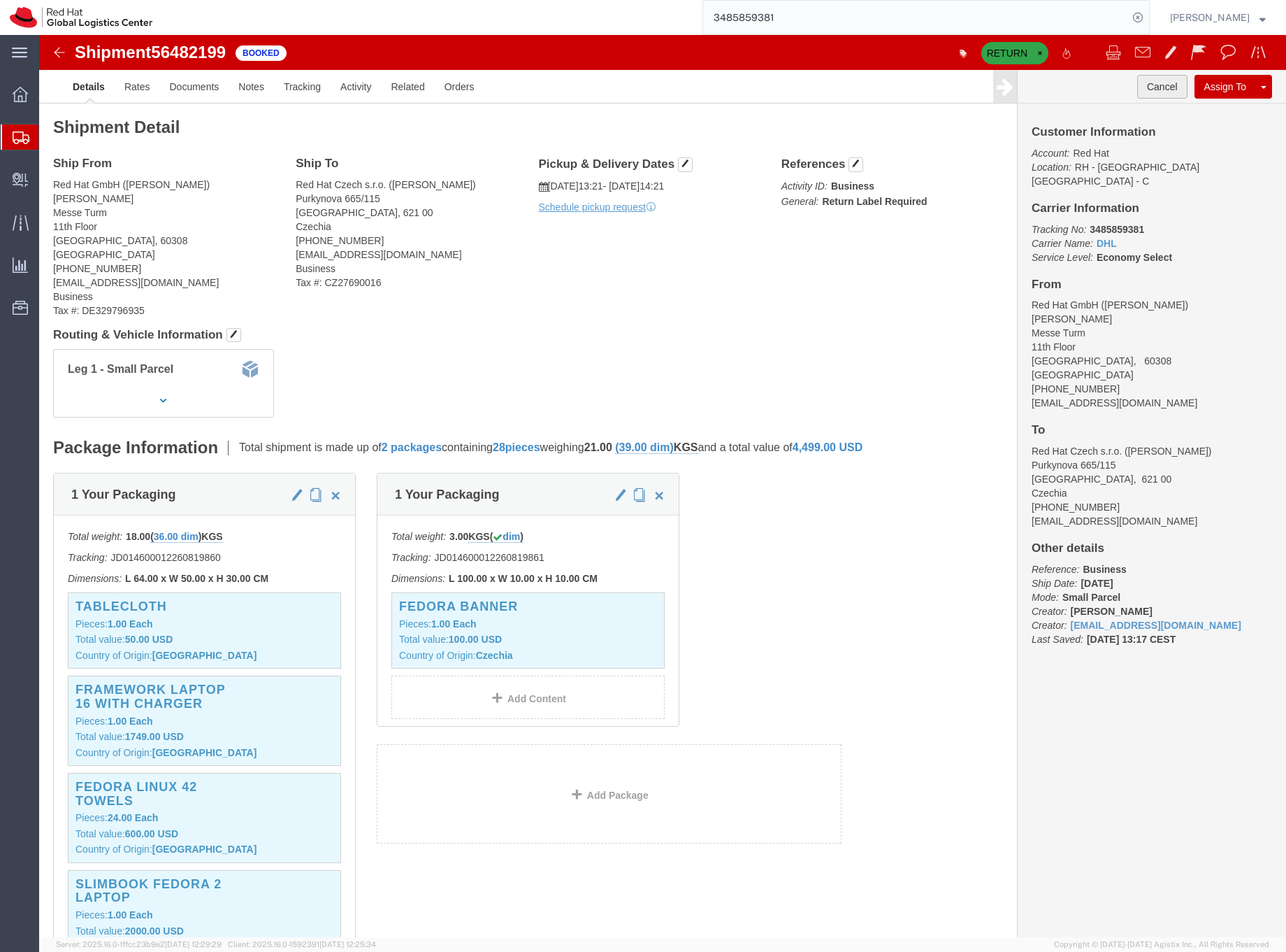
click button "Cancel"
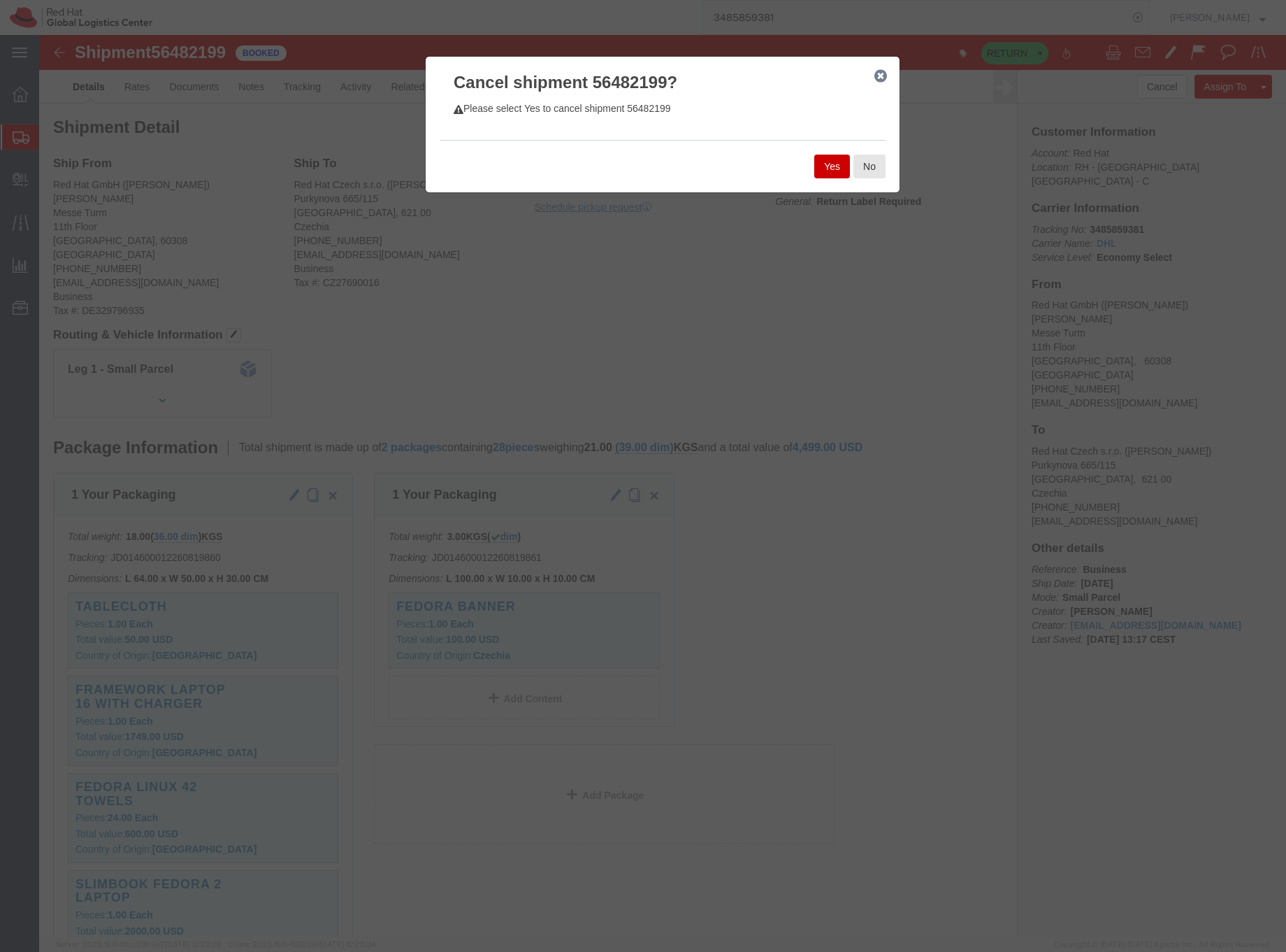
click button "Yes"
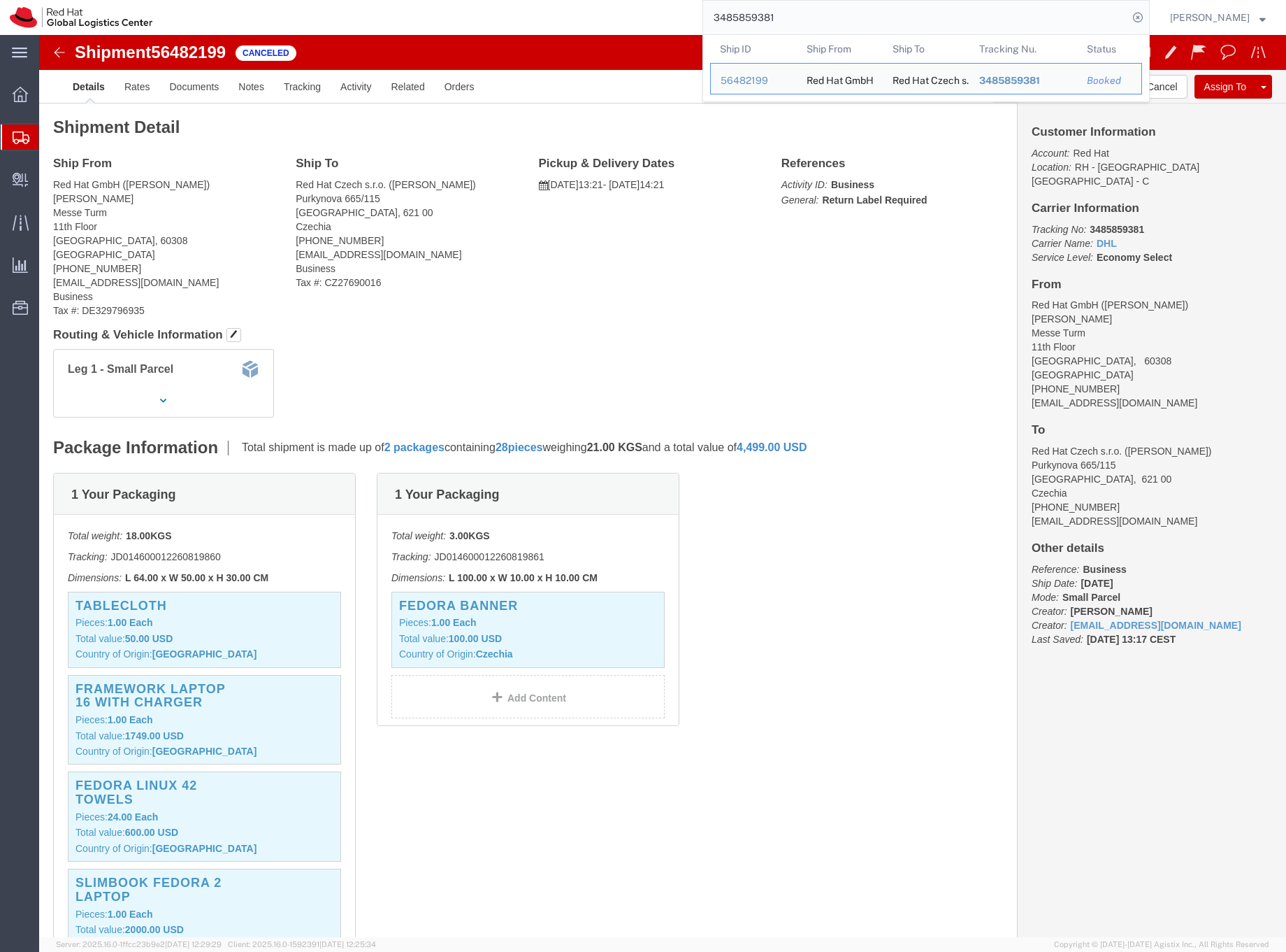
click at [773, 15] on input "3485859381" at bounding box center [915, 17] width 425 height 34
paste input "17 5161 3765"
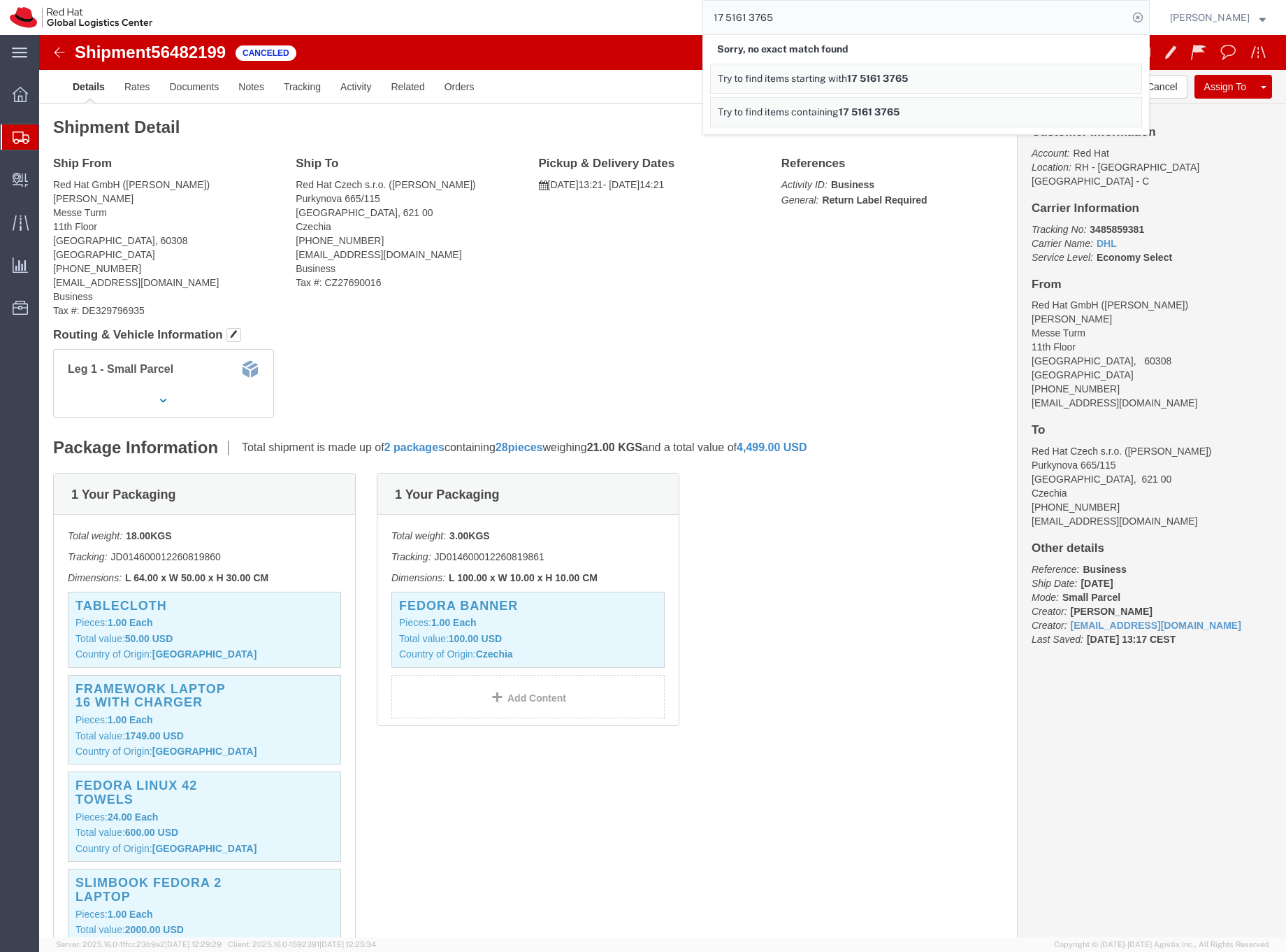
click at [755, 20] on input "17 5161 3765" at bounding box center [915, 17] width 425 height 34
drag, startPoint x: 774, startPoint y: 16, endPoint x: 786, endPoint y: 26, distance: 15.6
click at [775, 16] on input "175161 3765" at bounding box center [915, 17] width 425 height 34
click at [821, 19] on input "1751613765" at bounding box center [915, 17] width 425 height 34
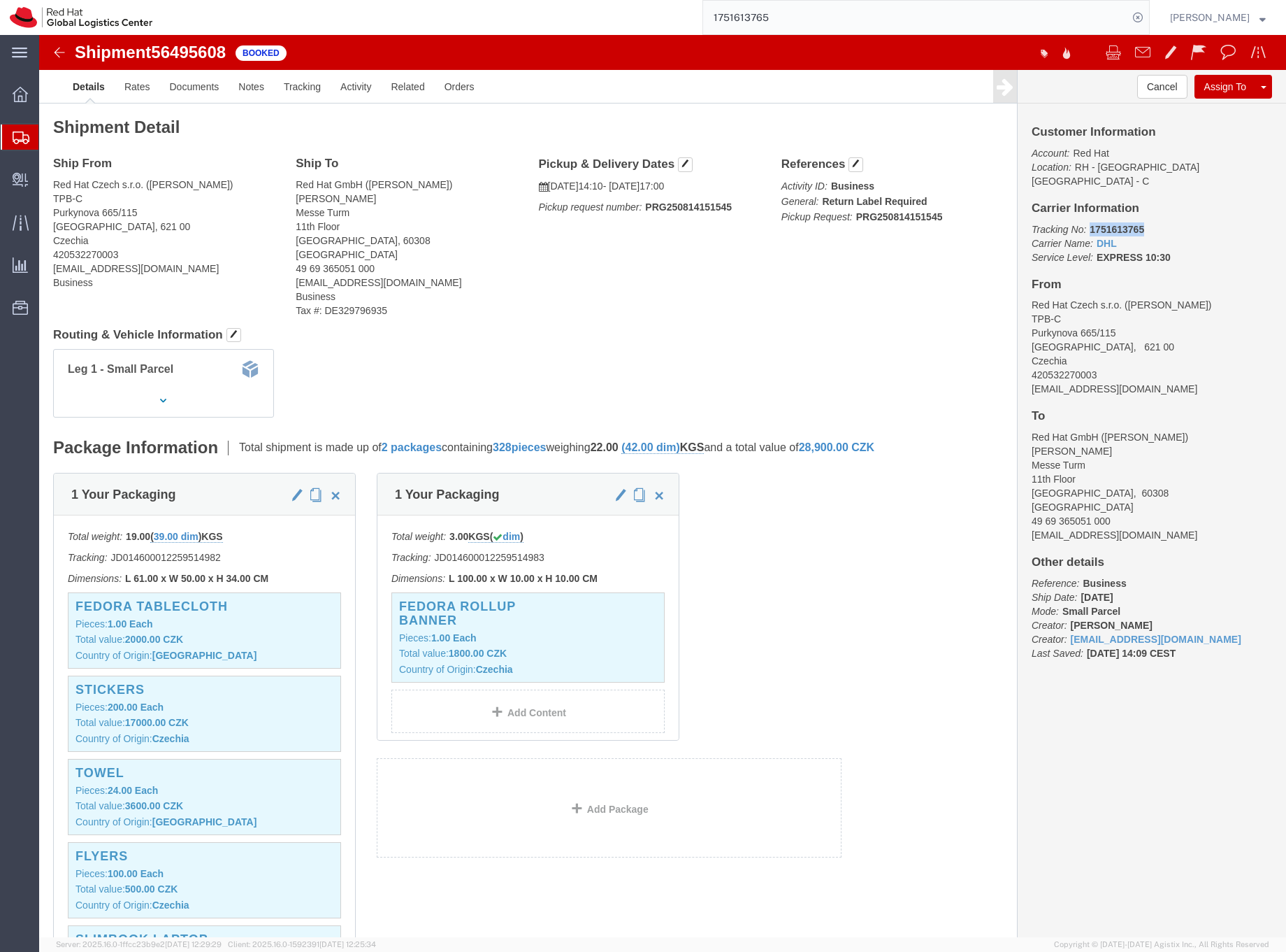
drag, startPoint x: 1044, startPoint y: 178, endPoint x: 1102, endPoint y: 181, distance: 58.1
click p "Tracking No: 1751613765 Carrier Name: DHL DHL Service Level: EXPRESS 10:30"
copy b "1751613765"
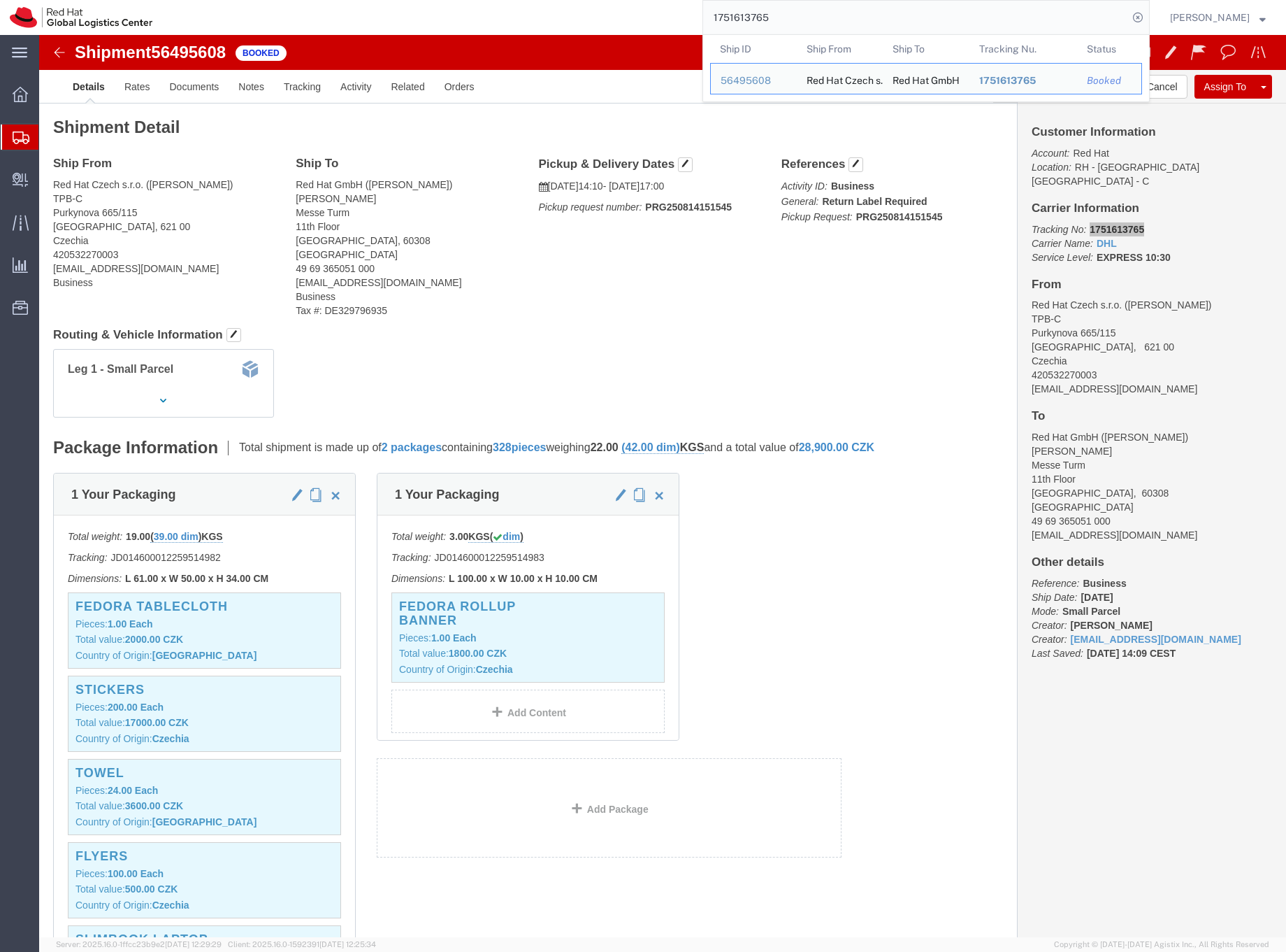
click at [765, 21] on input "1751613765" at bounding box center [915, 17] width 425 height 34
paste input "9102991833"
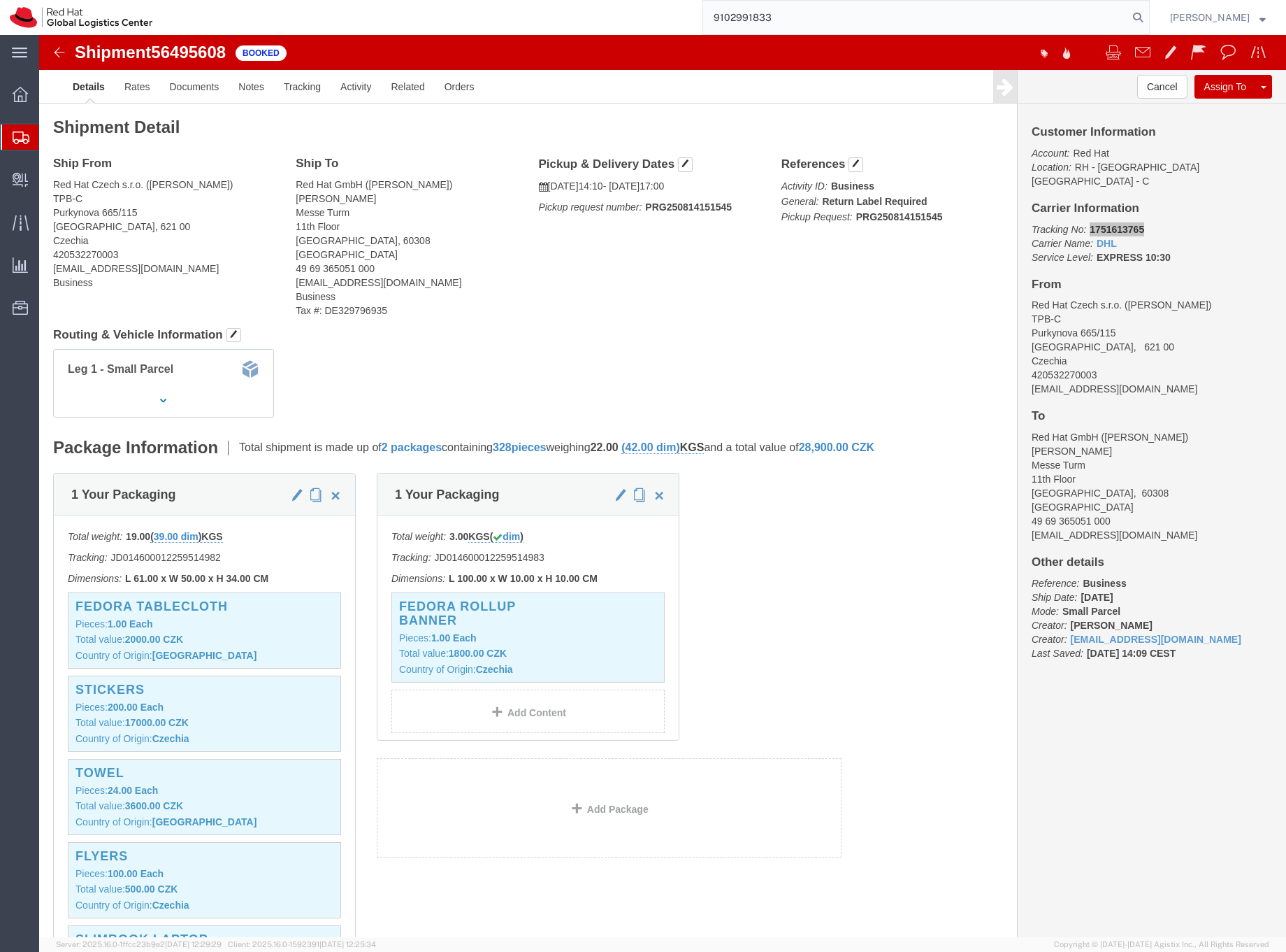
type input "9102991833"
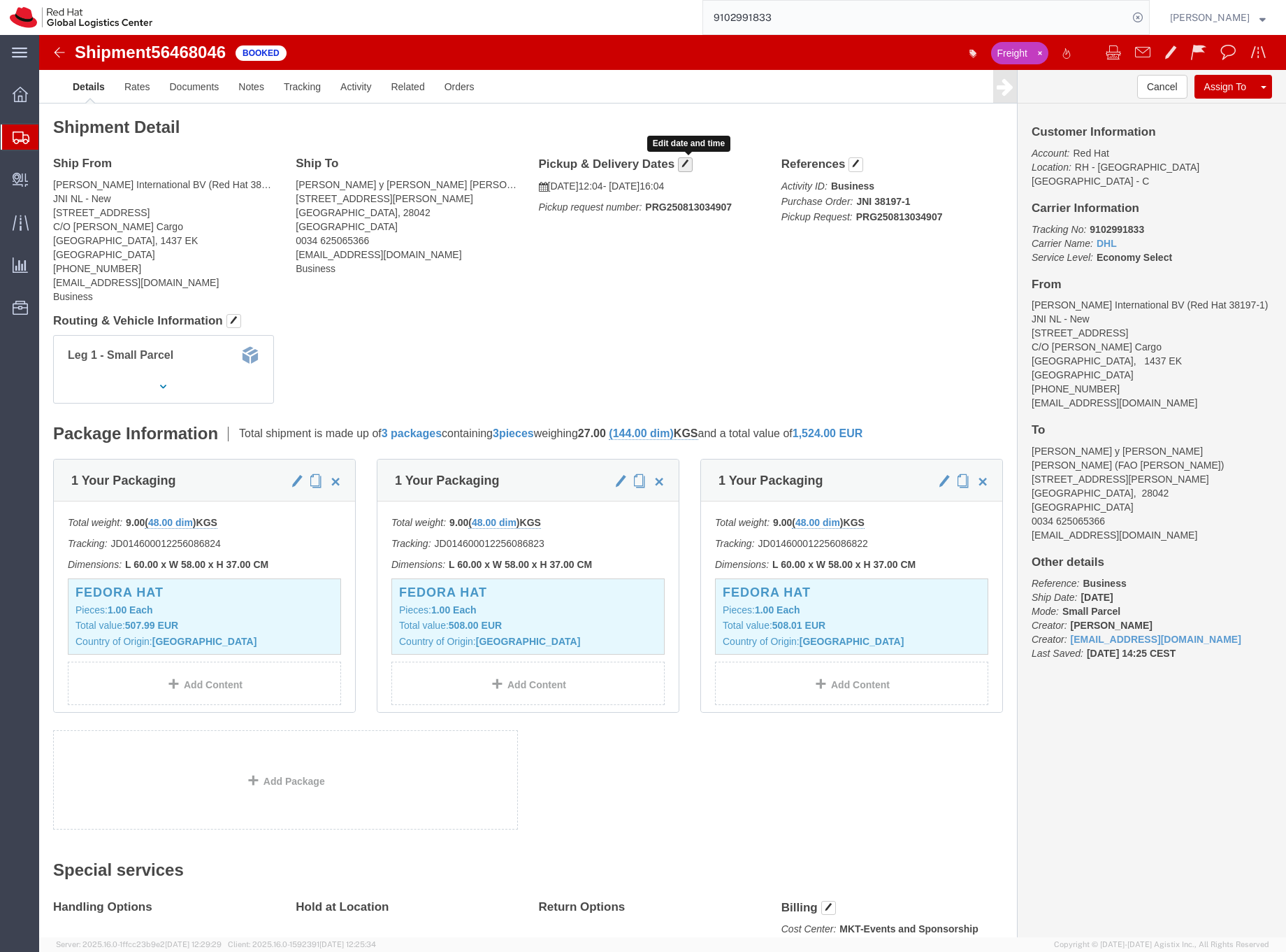
click span "button"
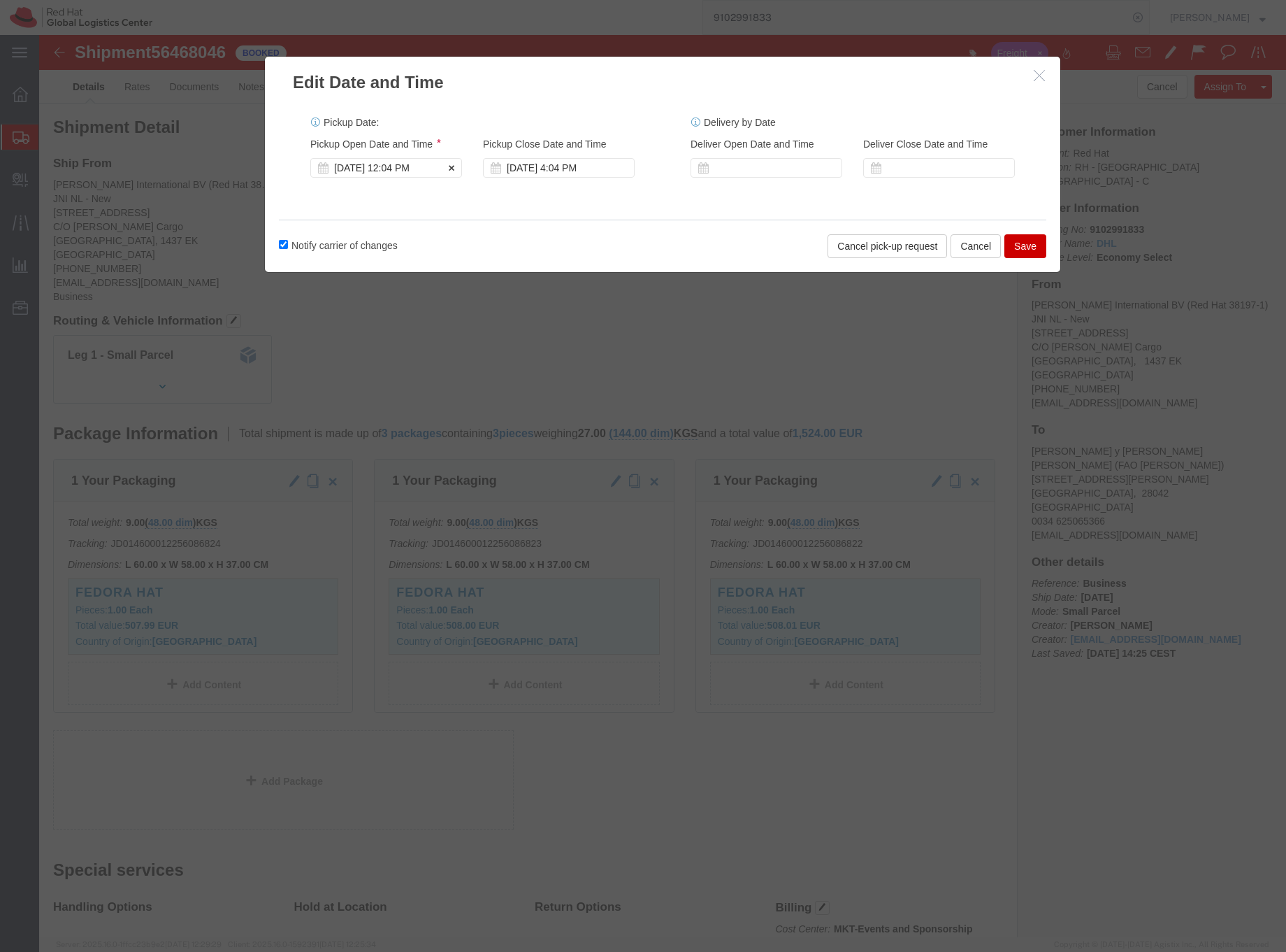
click div "[DATE] 12:04 PM"
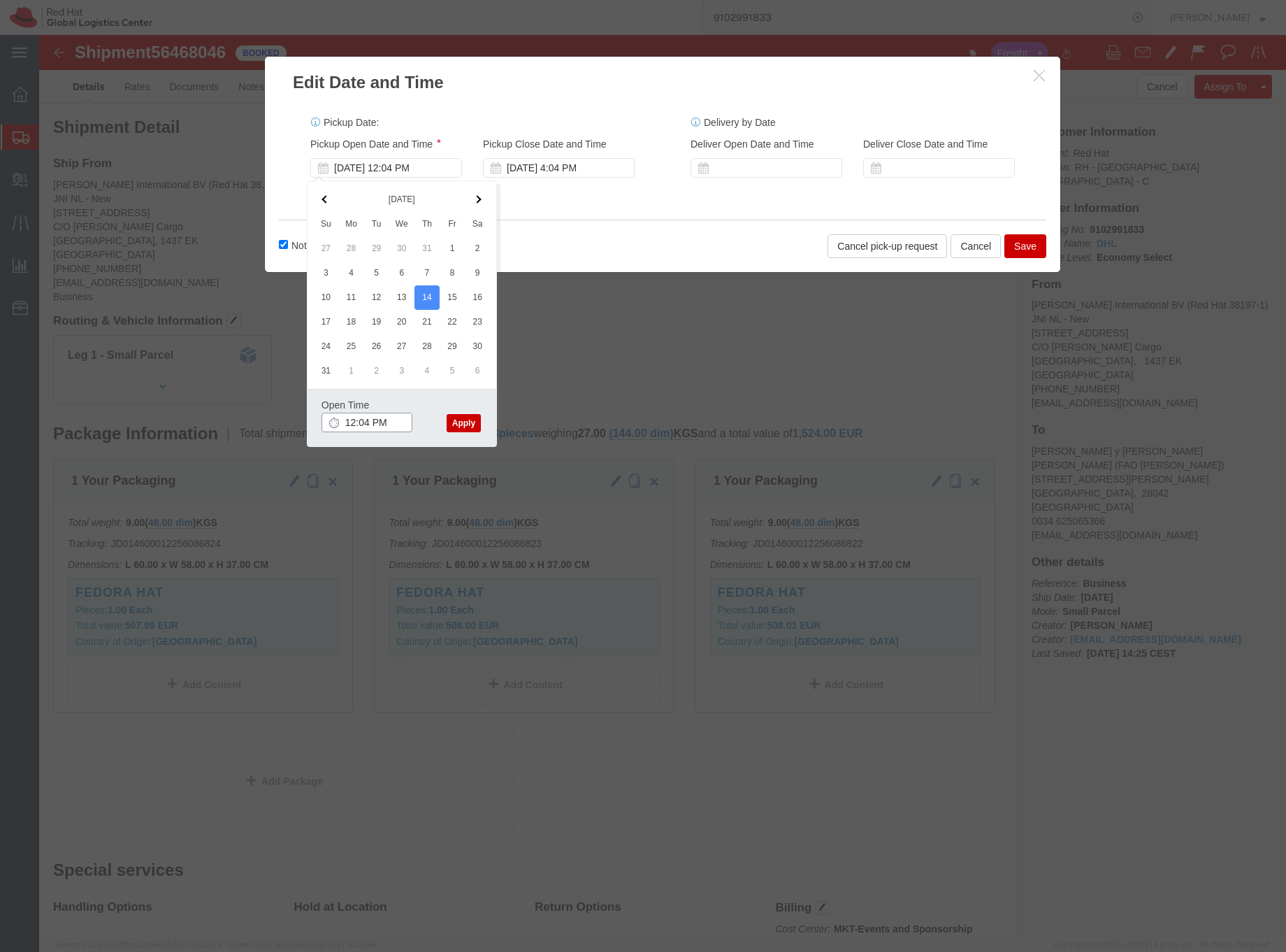
click input "12:04 PM"
click input "2:04 PM"
type input "2:30 PM"
click button "Apply"
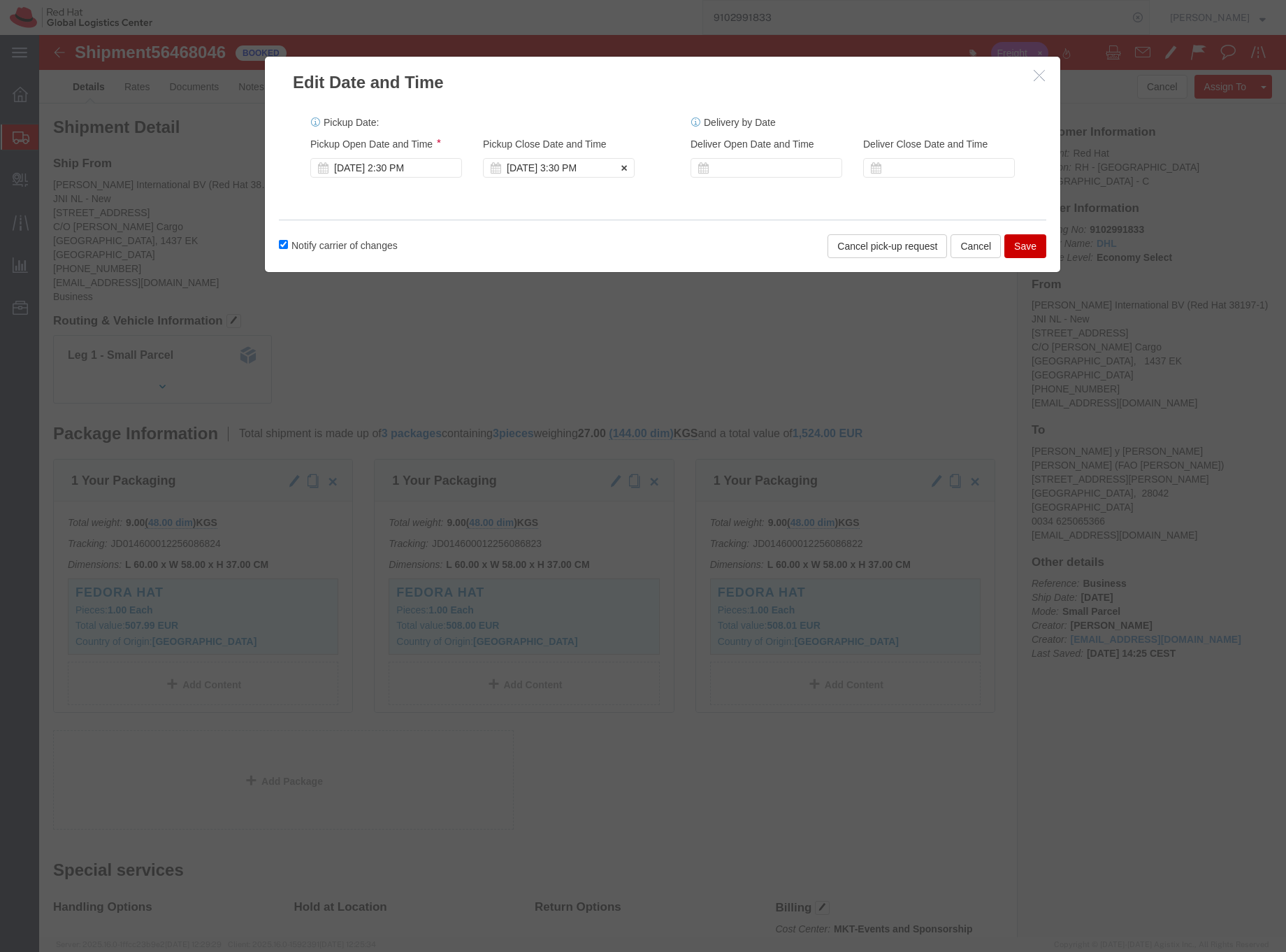
click div "[DATE] 3:30 PM"
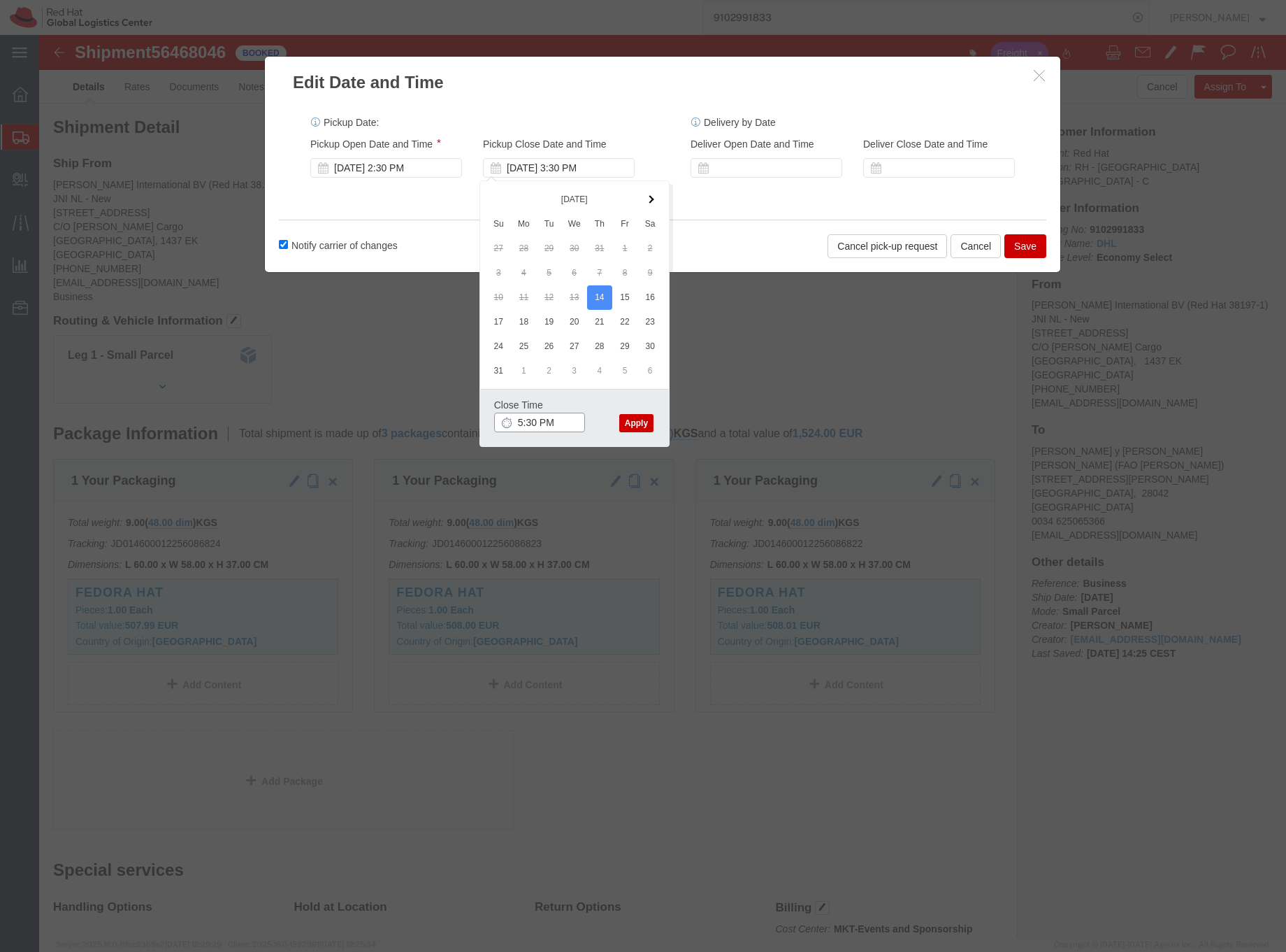
type input "5:30 PM"
click button "Apply"
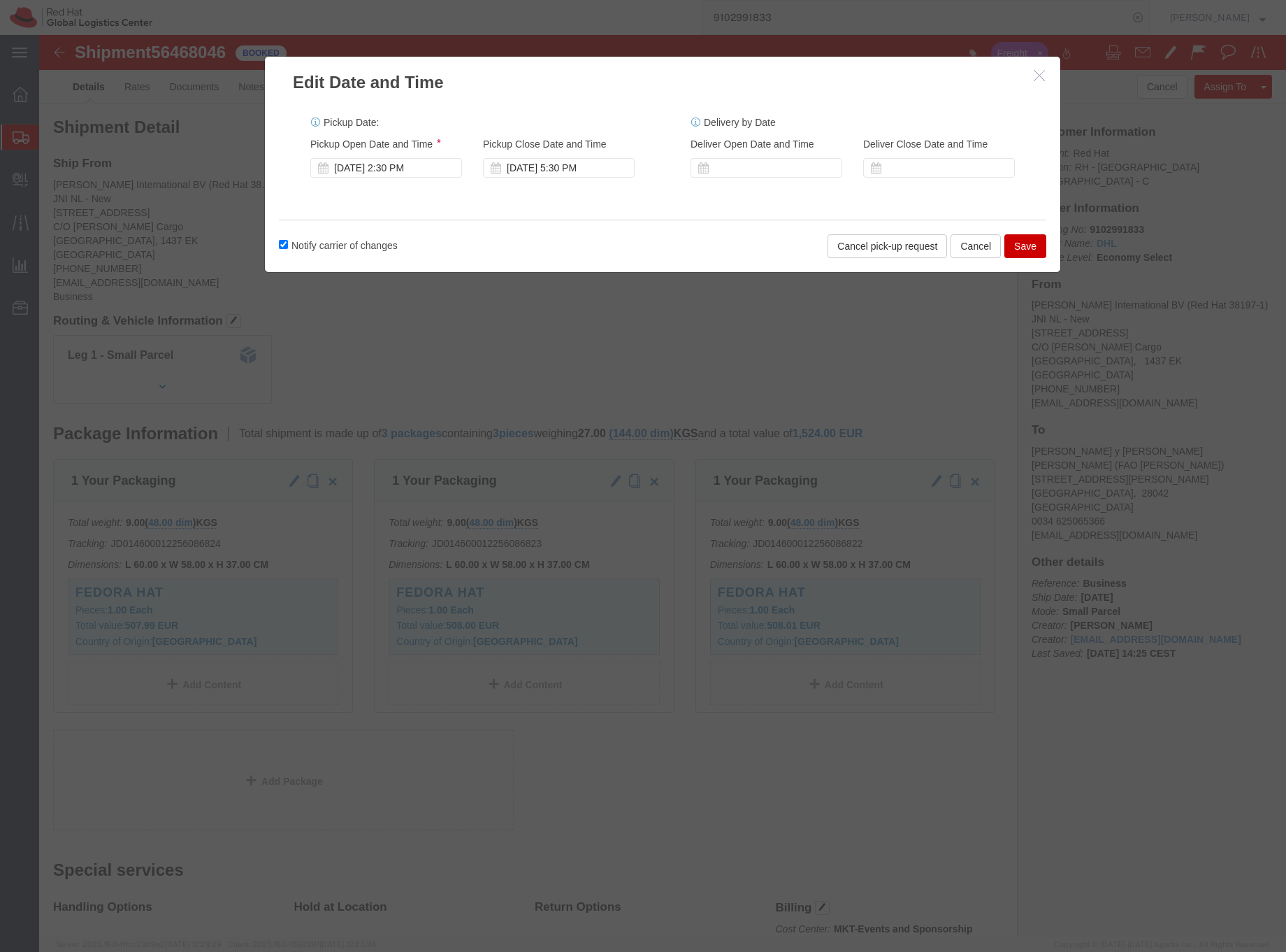
click button "Save"
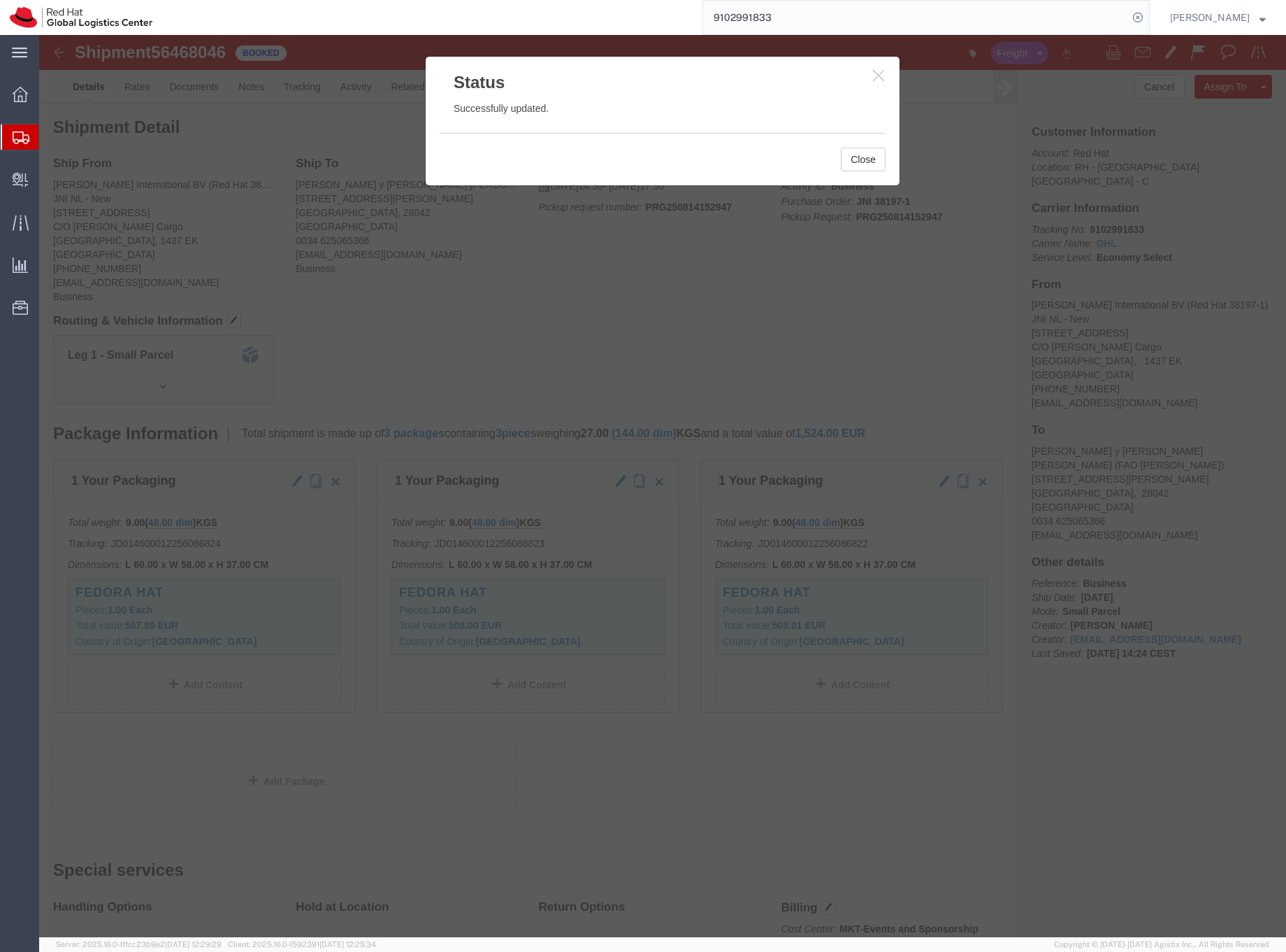
click icon "button"
